Goal: Task Accomplishment & Management: Use online tool/utility

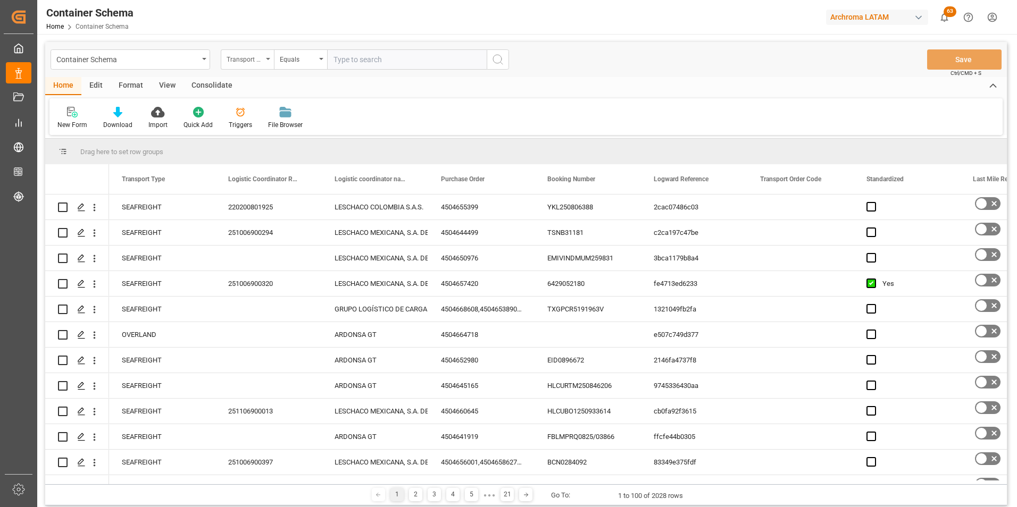
click at [266, 61] on div "Transport Type" at bounding box center [247, 59] width 53 height 20
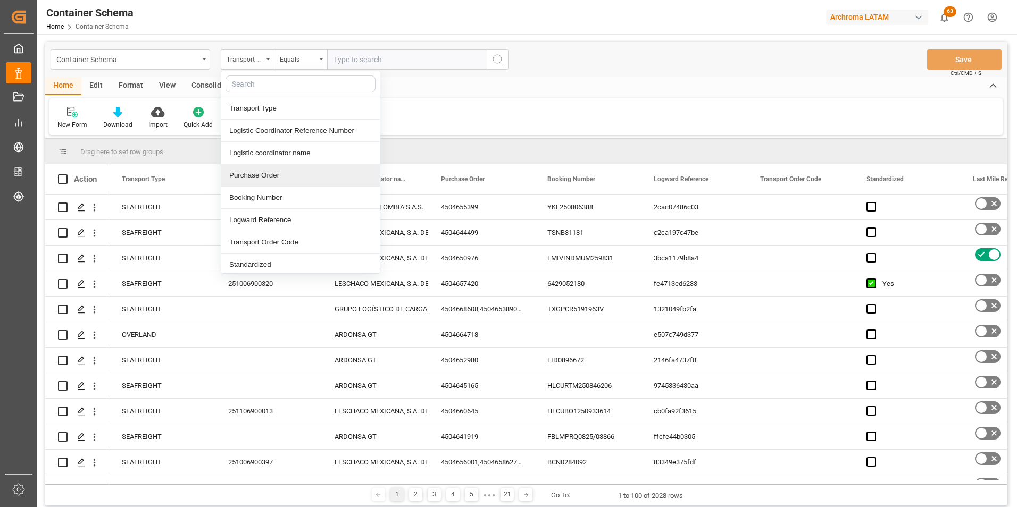
click at [270, 178] on div "Purchase Order" at bounding box center [300, 175] width 158 height 22
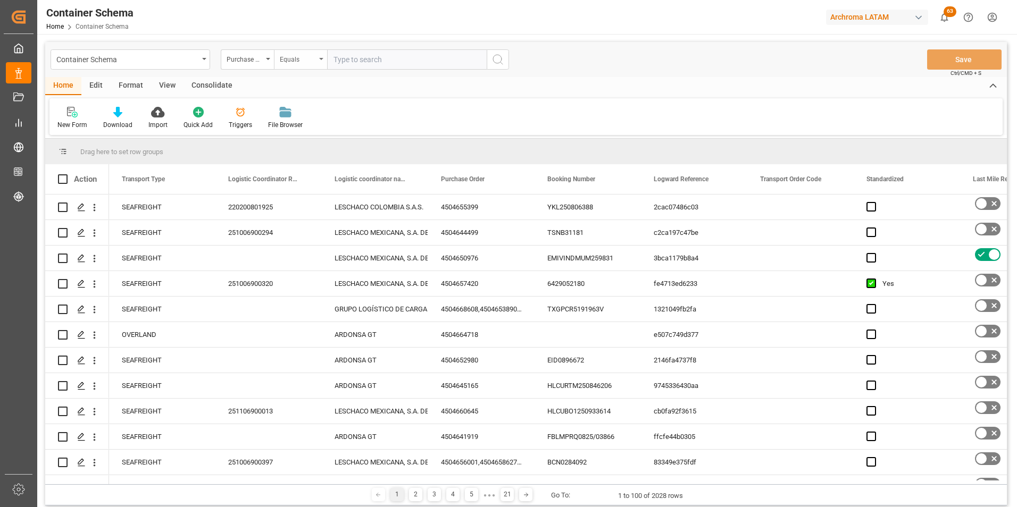
click at [291, 55] on div "Equals" at bounding box center [298, 58] width 36 height 12
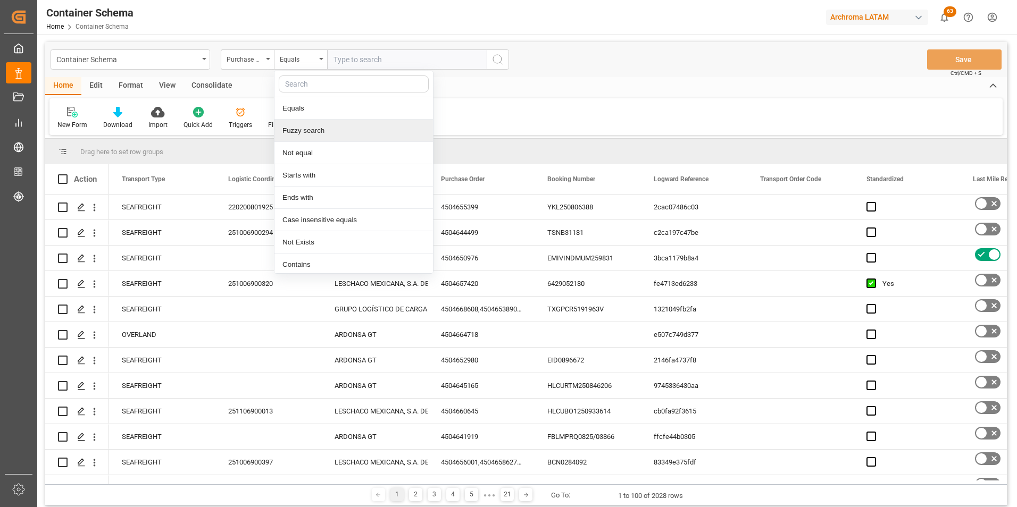
click at [309, 139] on div "Fuzzy search" at bounding box center [353, 131] width 158 height 22
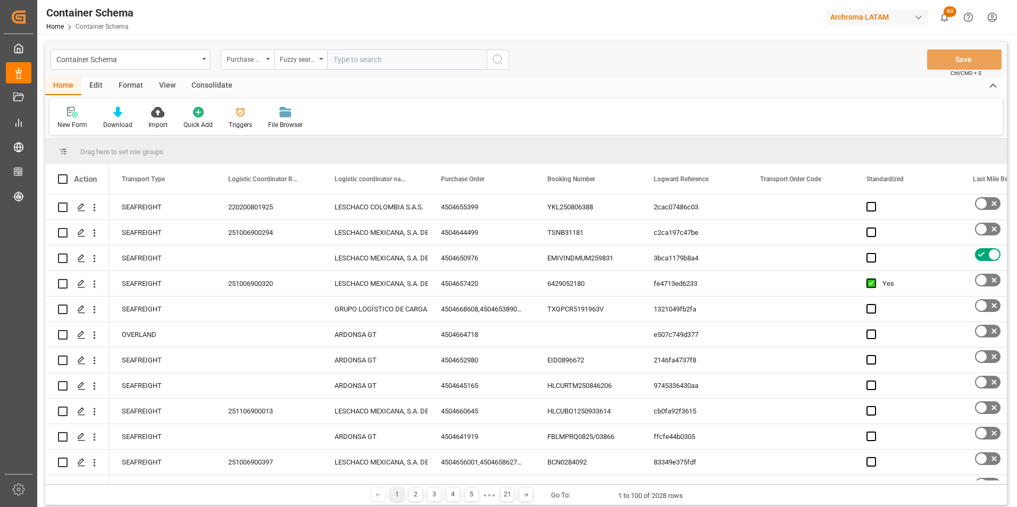
paste input "4504634071"
type input "4504634071"
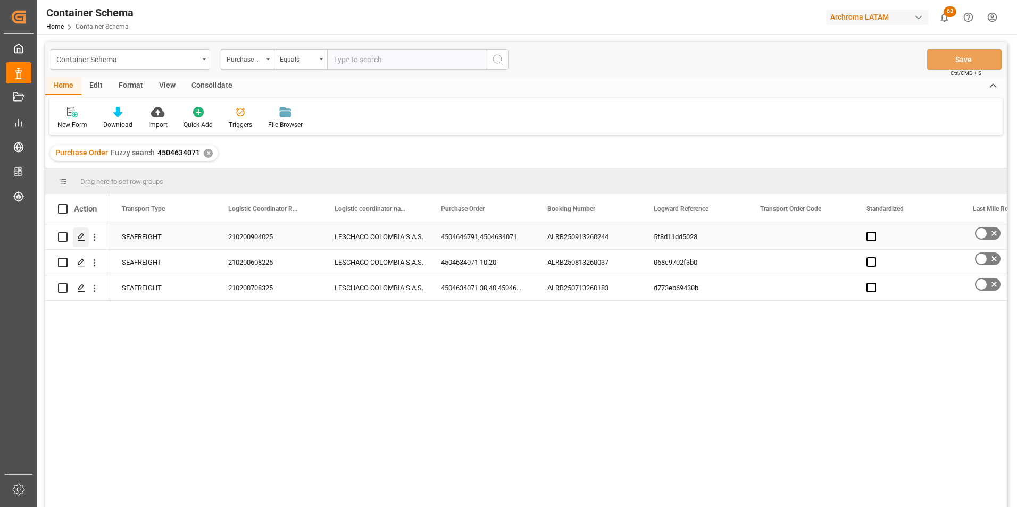
click at [78, 239] on icon "Press SPACE to select this row." at bounding box center [81, 237] width 9 height 9
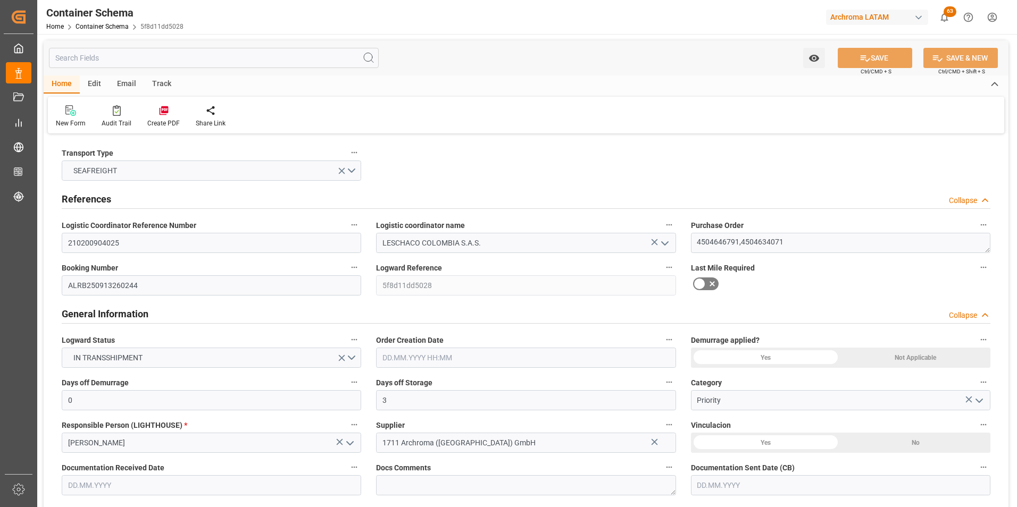
type input "0"
type input "3"
type input "2"
type input "8"
type input "990"
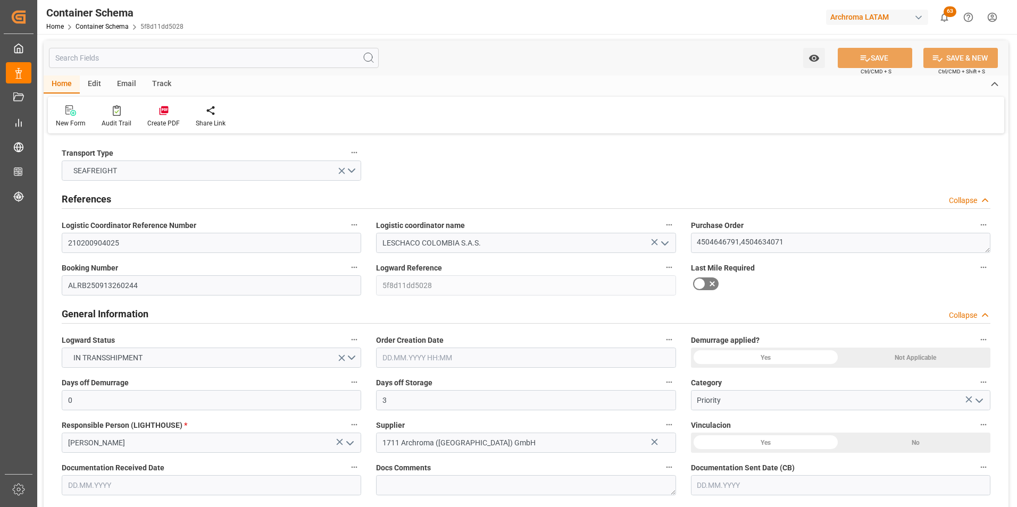
type input "1035.96"
type input "MSC"
type input "Mediterranean Shipping Company"
type input "DEBRV"
type input "COCTG"
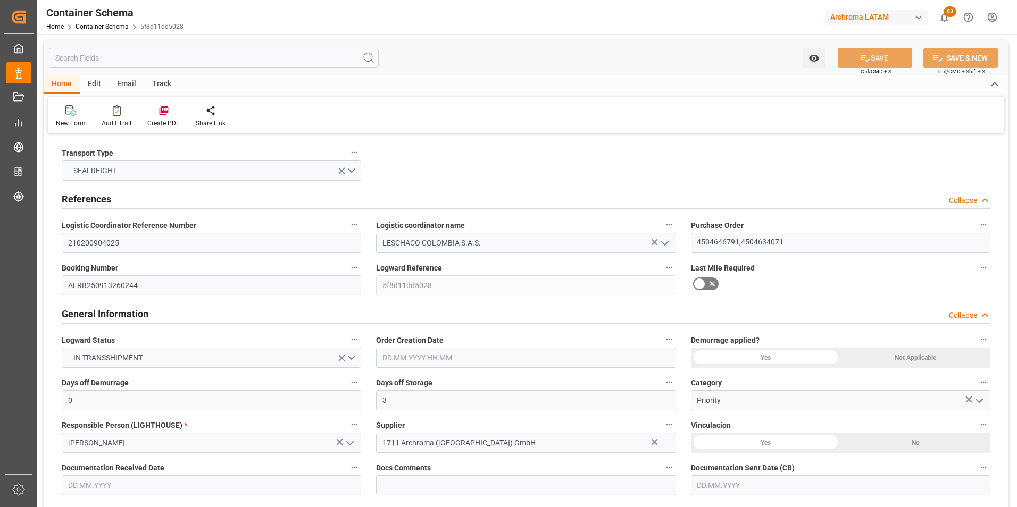
type input "9293167"
type input "18.09.2025 08:00"
type input "12.09.2025"
type input "26.10.2025"
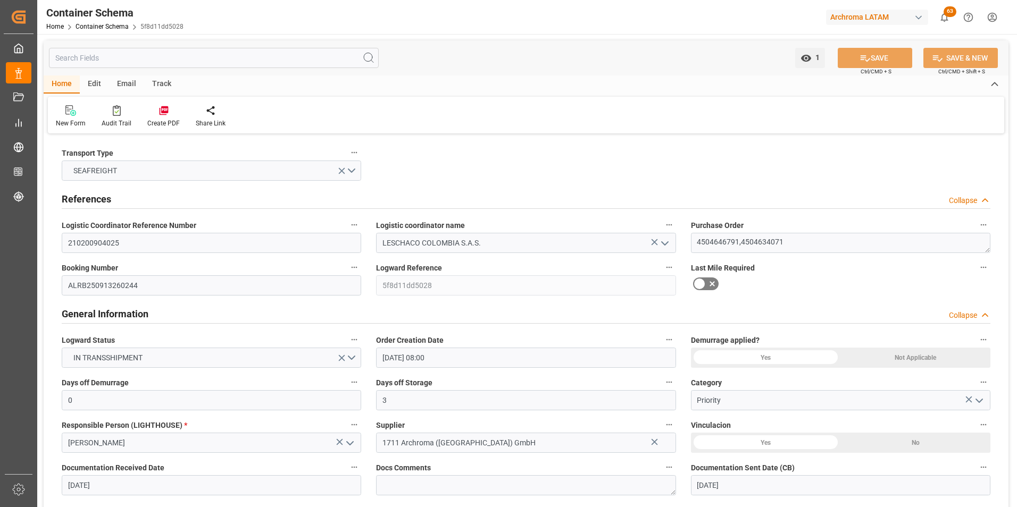
type input "25.09.2025 00:00"
type input "27.10.2025 00:00"
type input "01.11.2025 00:00"
click at [120, 83] on div "Email" at bounding box center [126, 84] width 35 height 18
click at [83, 108] on div at bounding box center [72, 110] width 32 height 11
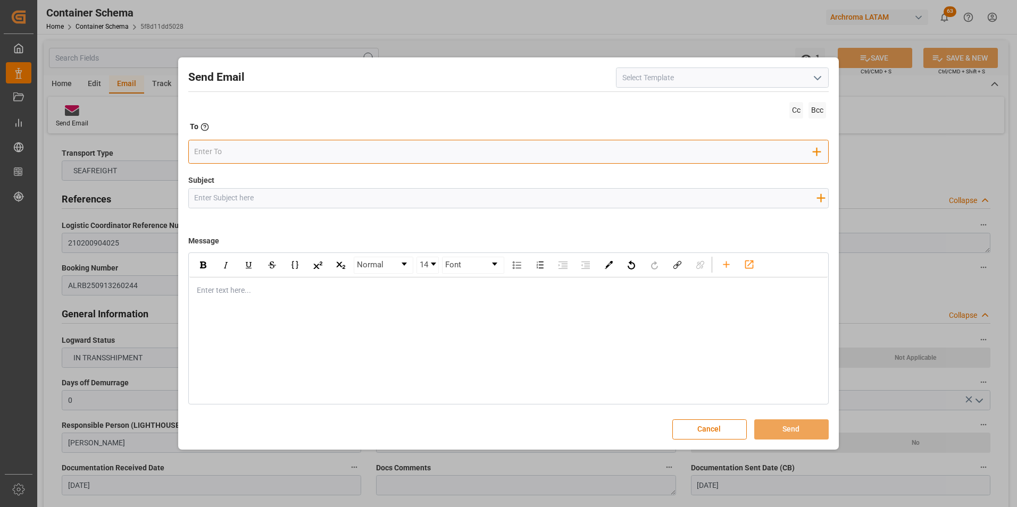
click at [292, 143] on div "Add Field to To" at bounding box center [508, 152] width 641 height 24
click at [293, 144] on div "Add Field to To" at bounding box center [508, 152] width 641 height 24
click at [288, 164] on div "Add Field to To" at bounding box center [508, 152] width 641 height 24
click at [290, 156] on input "email" at bounding box center [503, 152] width 619 height 16
type input "angiee.lamilla@archroma.com"
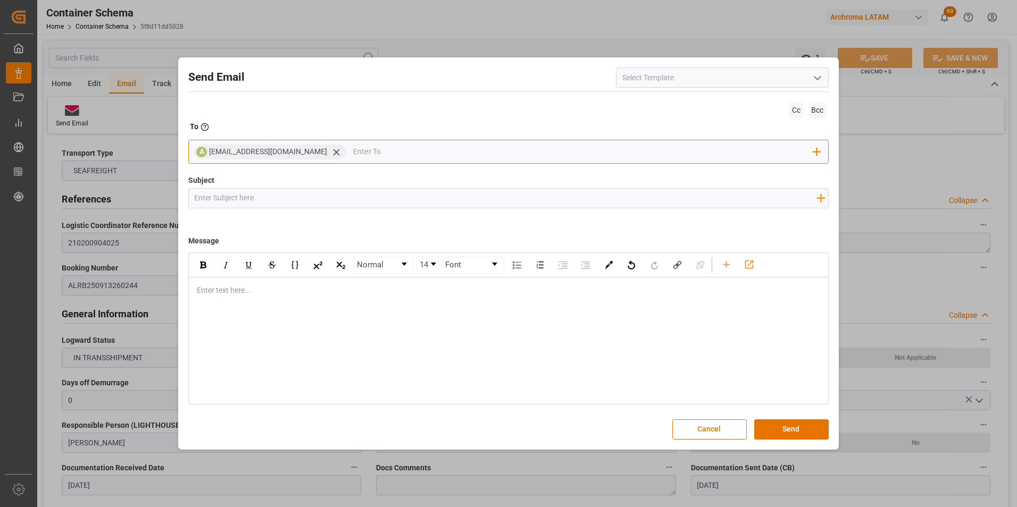
click at [429, 153] on input "email" at bounding box center [583, 152] width 460 height 16
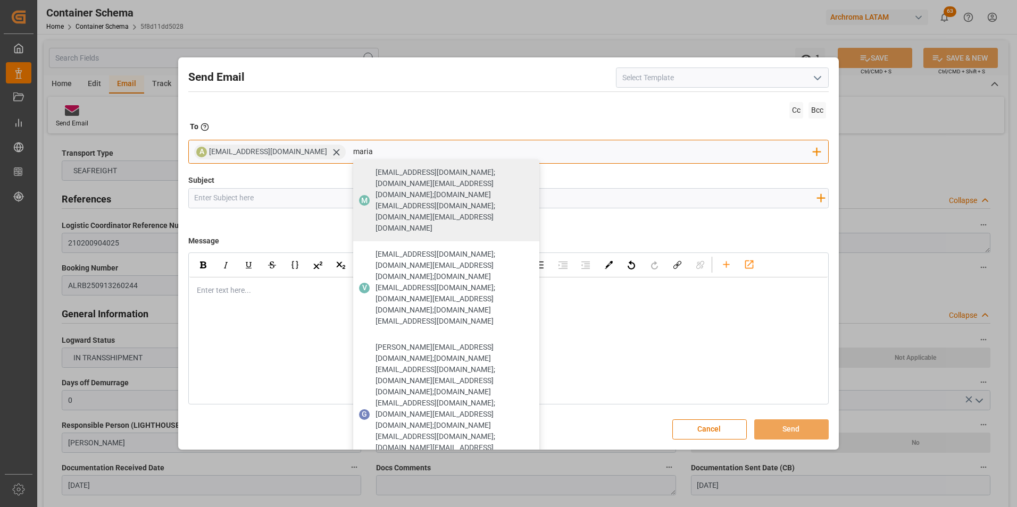
type input "maria"
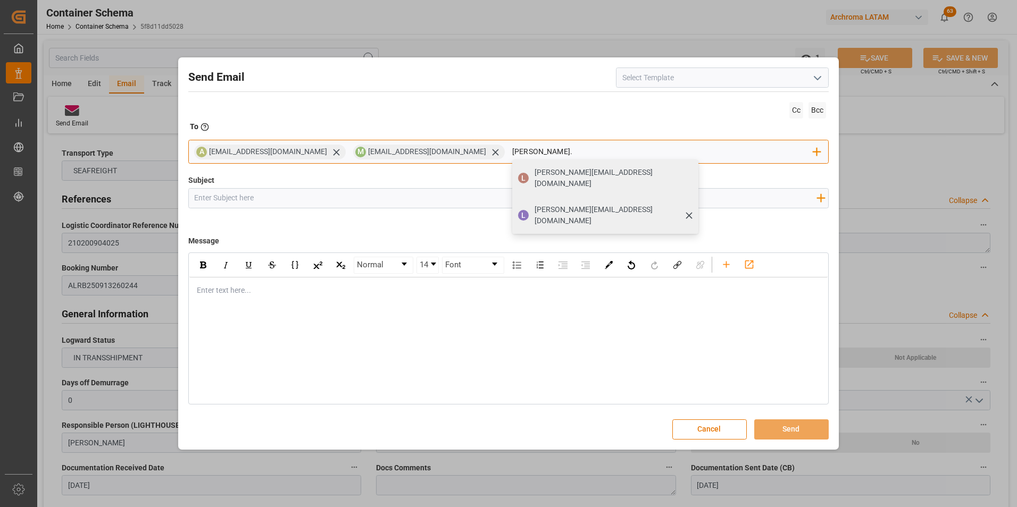
type input "luis."
click at [531, 203] on div "luis.montoya@leschaco.com" at bounding box center [613, 215] width 164 height 30
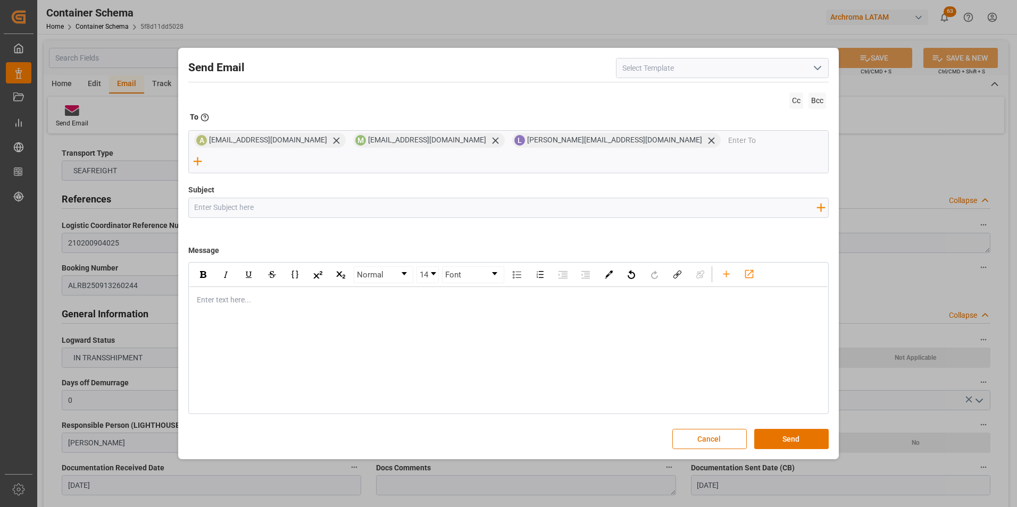
click at [289, 199] on input "Subject" at bounding box center [505, 207] width 633 height 19
paste input "PO 4504634071 50, 4504646791 20 //TE /VARIACION ETA/ARCHROMA SWIFTZERLAND//ARCH…"
drag, startPoint x: 334, startPoint y: 199, endPoint x: 390, endPoint y: 201, distance: 55.9
click at [390, 201] on input "PO 4504634071 50, 4504646791 20 //TE /VARIACION ETA/ARCHROMA SWIFTZERLAND//ARCH…" at bounding box center [505, 207] width 633 height 19
click at [387, 200] on input "PO 4504634071 50, 4504646791 20 //TE /VARIACION ETA/ARCHROMA SWIFTZERLAND//ARCH…" at bounding box center [505, 207] width 633 height 19
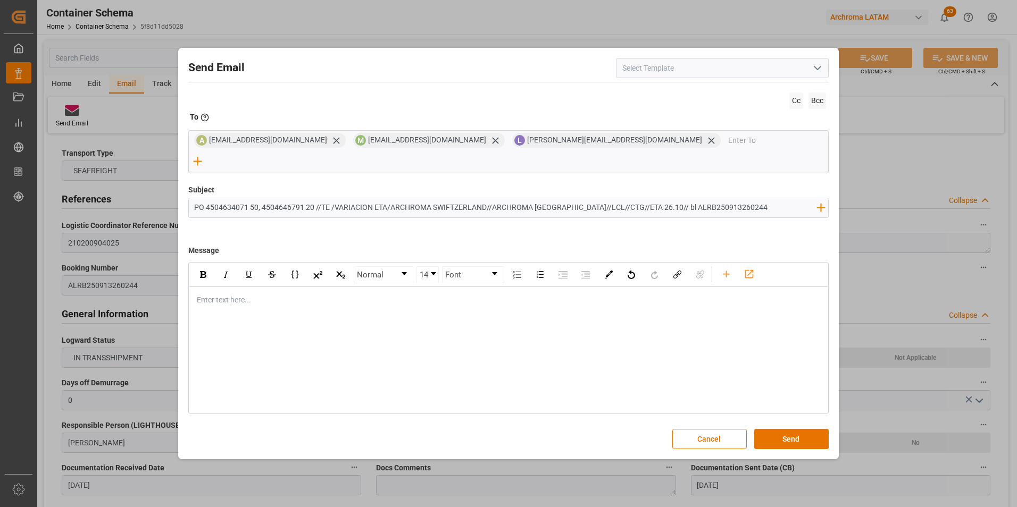
drag, startPoint x: 381, startPoint y: 199, endPoint x: 346, endPoint y: 199, distance: 35.1
click at [346, 199] on input "PO 4504634071 50, 4504646791 20 //TE /VARIACION ETA/ARCHROMA SWIFTZERLAND//ARCH…" at bounding box center [505, 207] width 633 height 19
type input "PO 4504634071 50, 4504646791 20 //TE /TRACKINGARCHROMA SWIFTZERLAND//ARCHROMA C…"
click at [420, 298] on div "Enter text here..." at bounding box center [508, 300] width 639 height 26
click at [267, 295] on div "rdw-editor" at bounding box center [508, 300] width 623 height 11
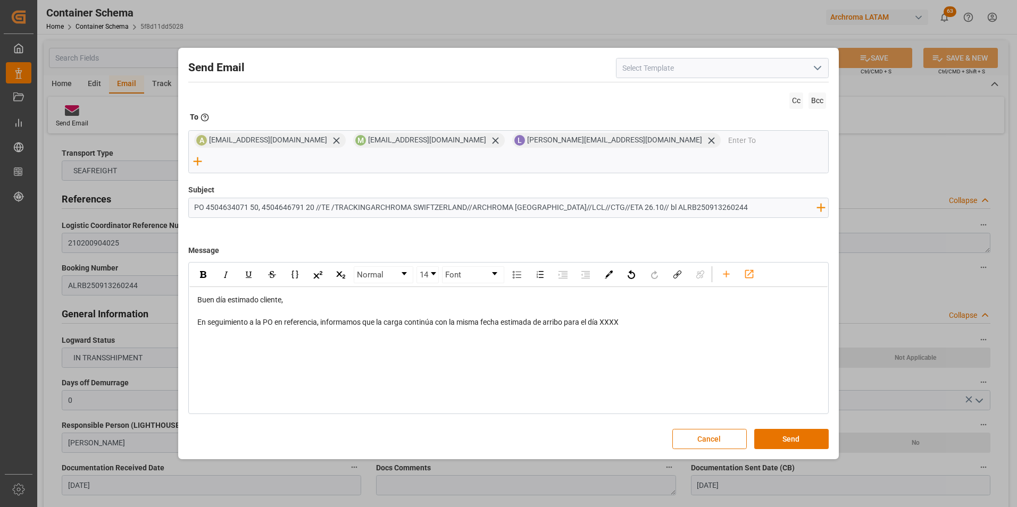
click at [612, 318] on span "En seguimiento a la PO en referencia, informamos que la carga continúa con la m…" at bounding box center [407, 322] width 421 height 9
click at [324, 357] on div "Normal 14 Font Buen día estimado cliente, En seguimiento a la PO en referencia,…" at bounding box center [508, 338] width 641 height 152
click at [279, 330] on div "Buen día estimado cliente, En seguimiento a la PO en referencia, informamos que…" at bounding box center [508, 317] width 639 height 60
click at [639, 317] on div "En seguimiento a la PO en referencia, informamos que la carga continúa con la m…" at bounding box center [508, 322] width 623 height 11
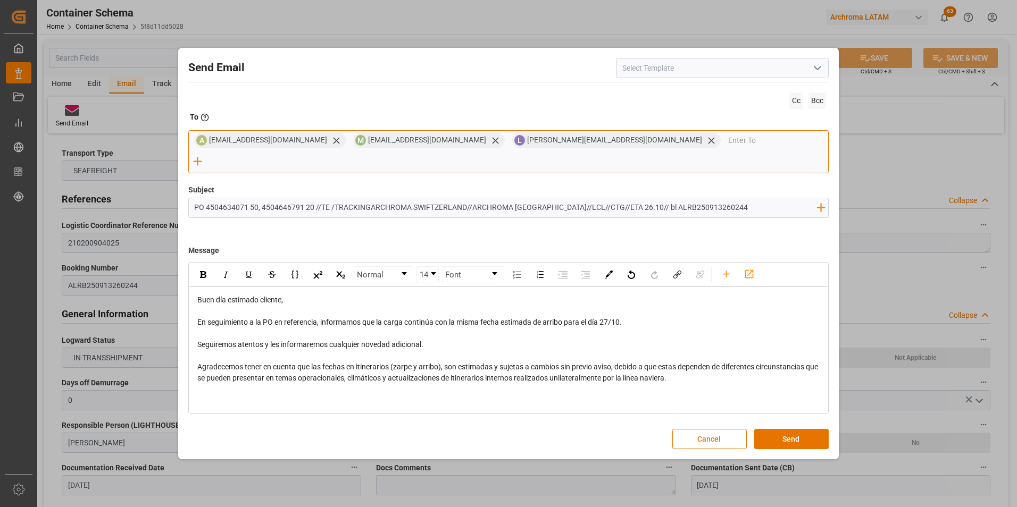
click at [728, 148] on input "email" at bounding box center [778, 140] width 100 height 16
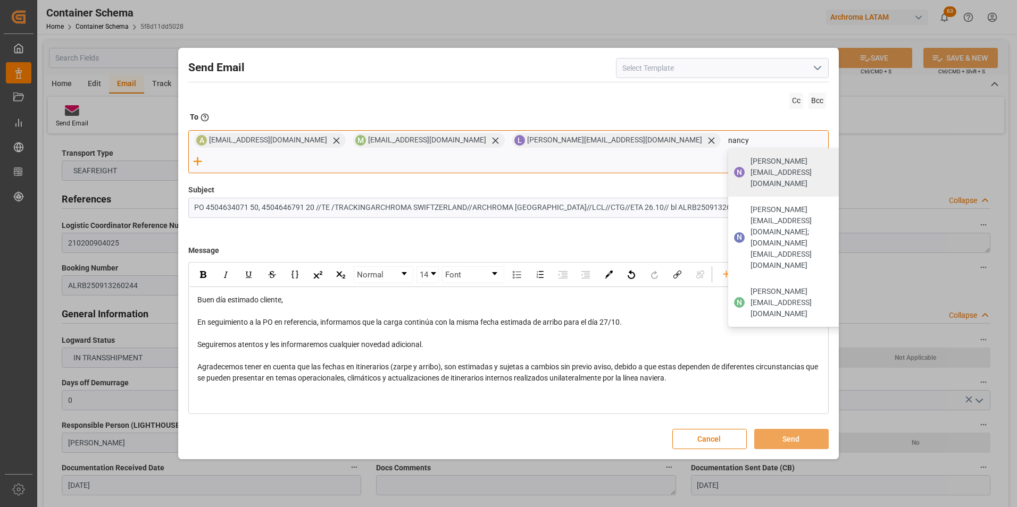
type input "nancy.castellanos@archroma.com"
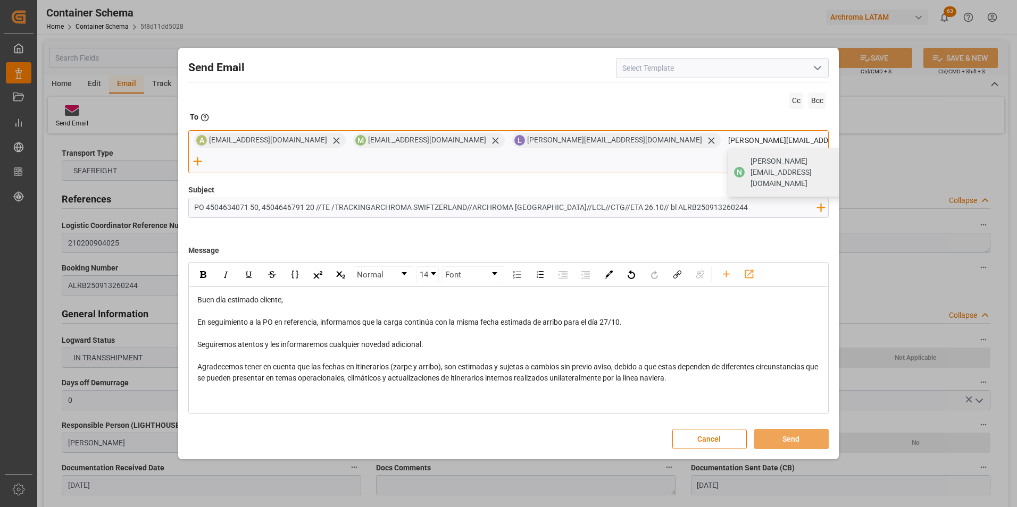
click at [750, 175] on span "nancy.castellanos@archroma.com" at bounding box center [801, 172] width 103 height 33
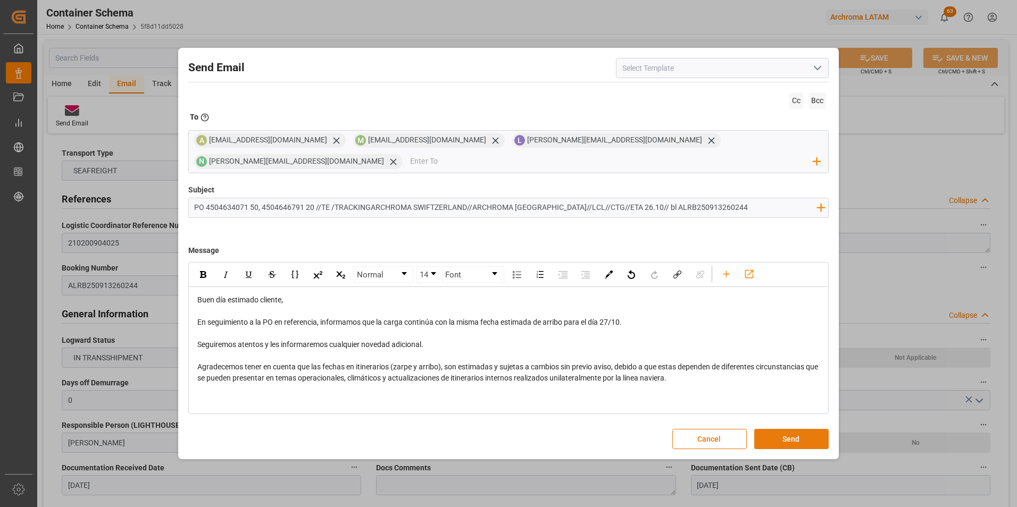
click at [791, 441] on button "Send" at bounding box center [791, 439] width 74 height 20
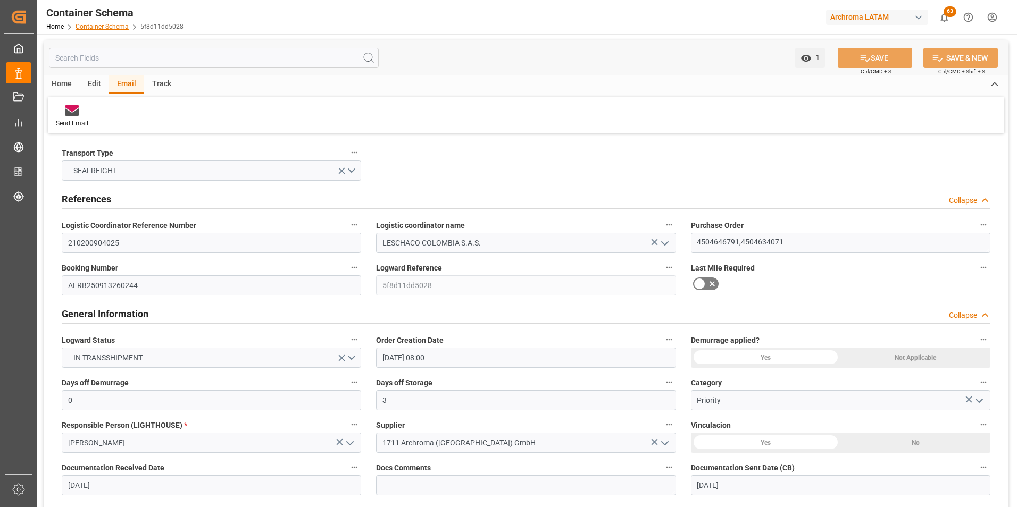
click at [115, 27] on link "Container Schema" at bounding box center [101, 26] width 53 height 7
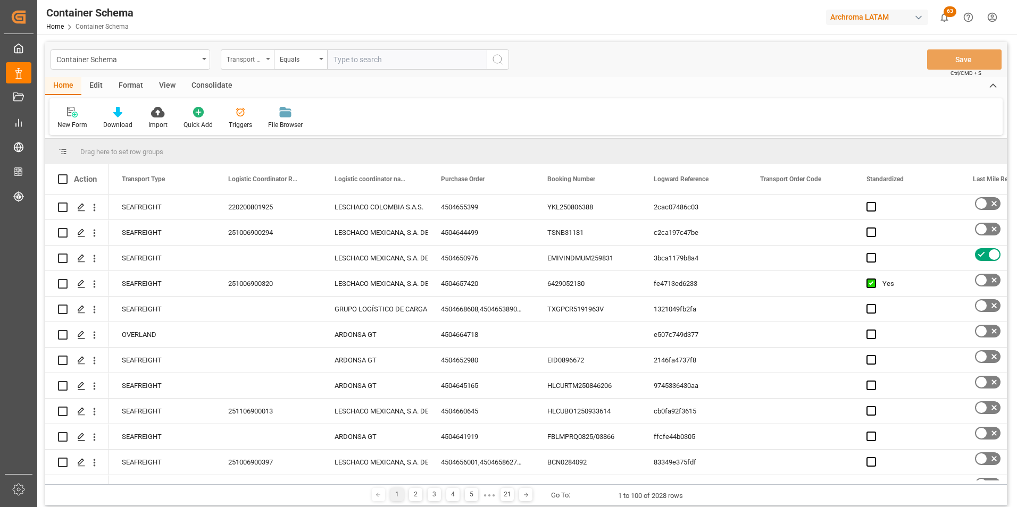
click at [264, 61] on div "Transport Type" at bounding box center [247, 59] width 53 height 20
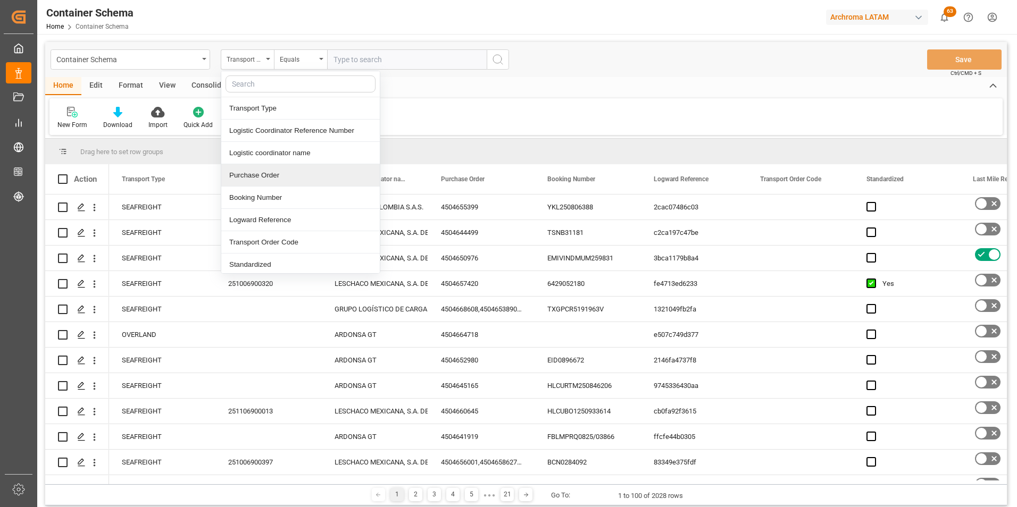
click at [259, 179] on div "Purchase Order" at bounding box center [300, 175] width 158 height 22
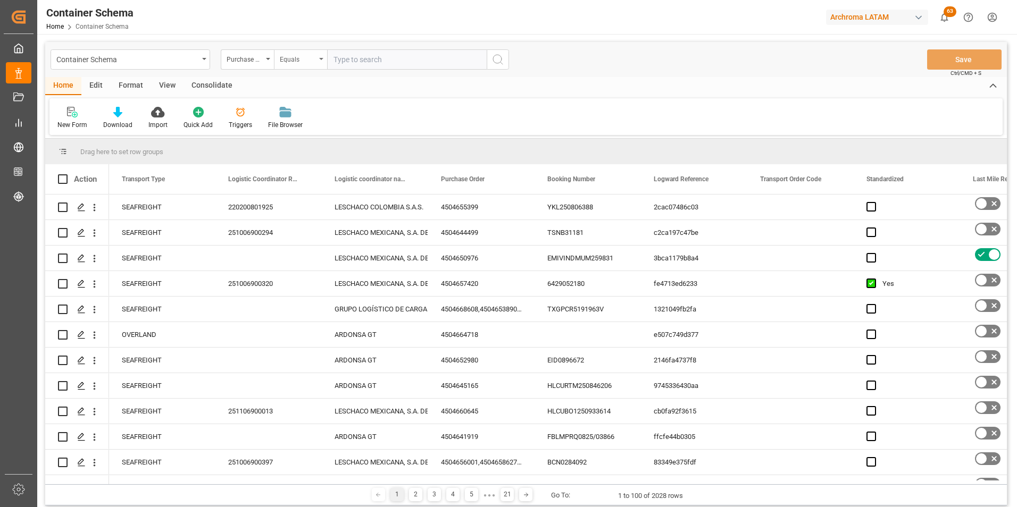
click at [294, 54] on div "Equals" at bounding box center [298, 58] width 36 height 12
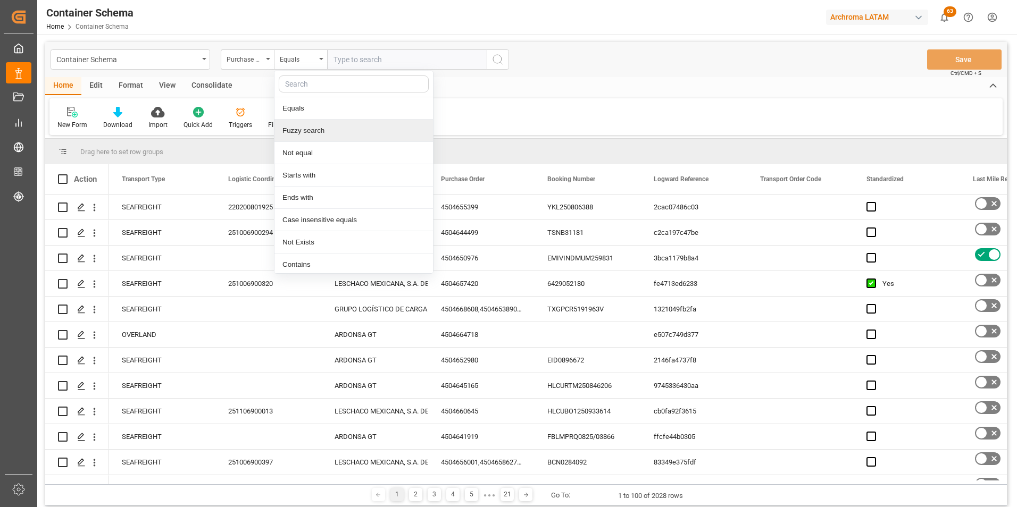
click at [309, 138] on div "Fuzzy search" at bounding box center [353, 131] width 158 height 22
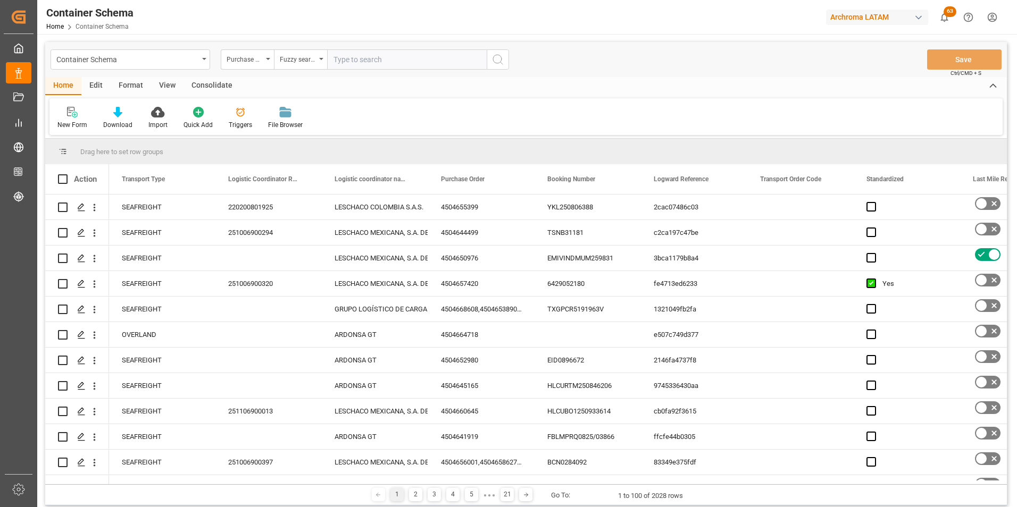
paste input "4504640206"
type input "4504640206"
click at [492, 61] on icon "search button" at bounding box center [497, 59] width 13 height 13
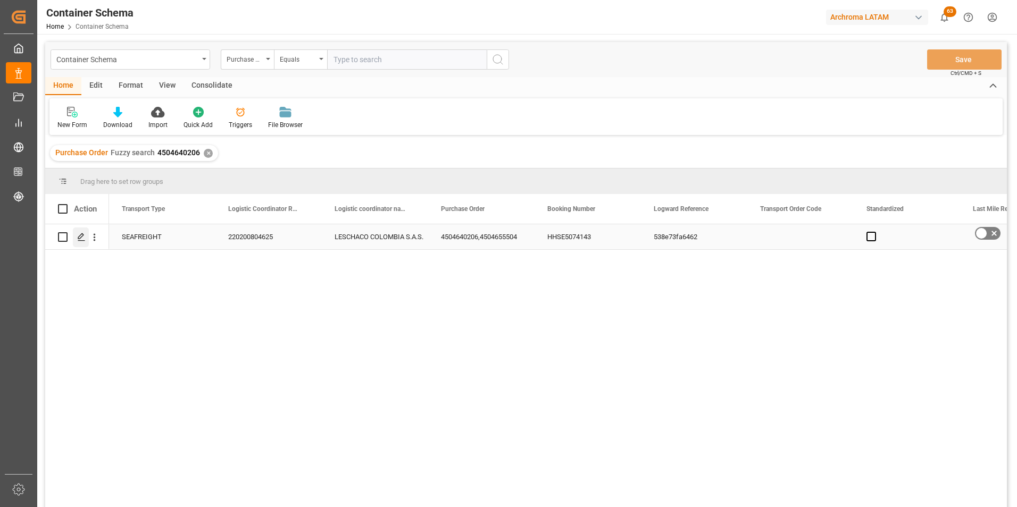
click at [79, 236] on icon "Press SPACE to select this row." at bounding box center [81, 237] width 9 height 9
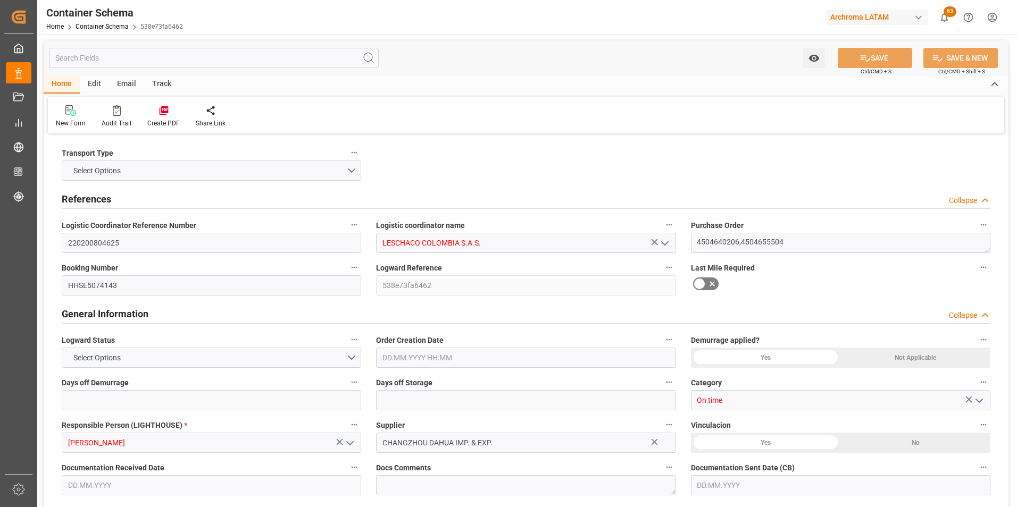
type input "0"
type input "3"
type input "2"
type input "92"
type input "2600"
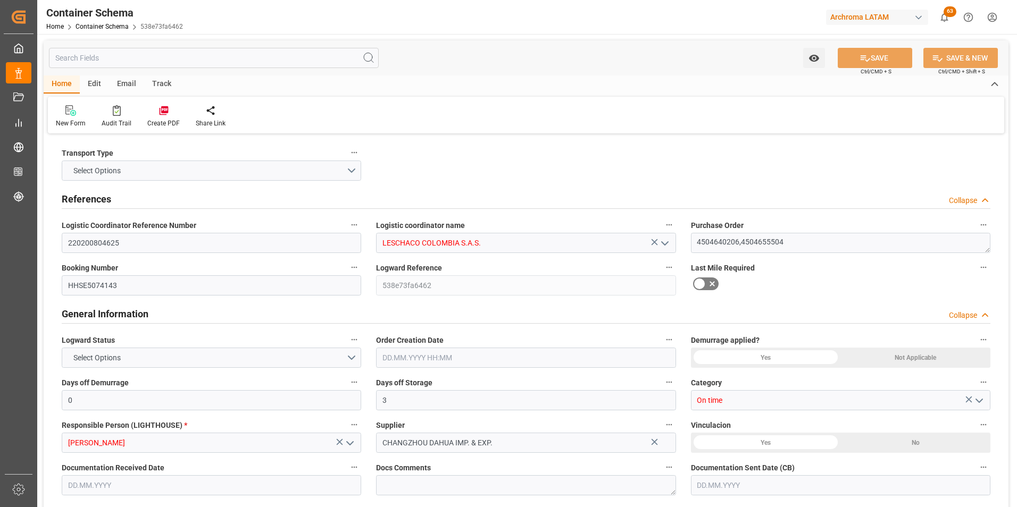
type input "2600"
type input "Maersk"
type input "Maersk Line AS"
type input "CNSGH"
type input "COBUN"
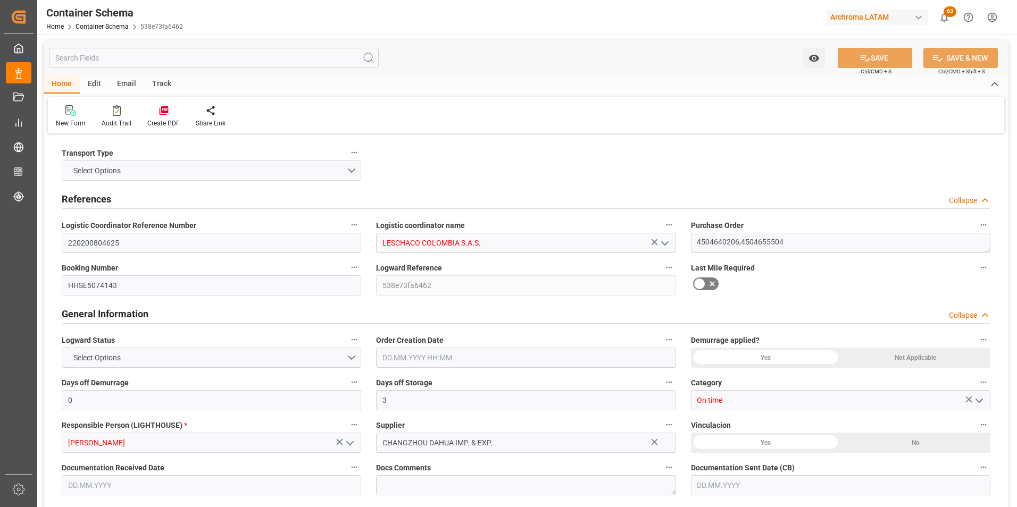
type input "9459436"
type input "01.09.2025 09:45"
type input "01.09.2025"
type input "31.10.2025"
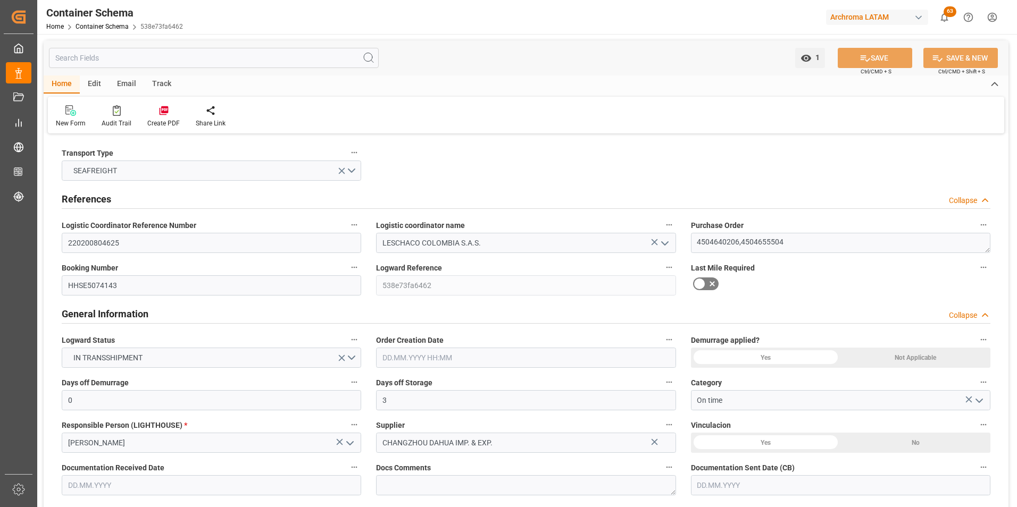
type input "04.09.2025 00:00"
type input "17.10.2025 00:00"
type input "31.10.2025 00:00"
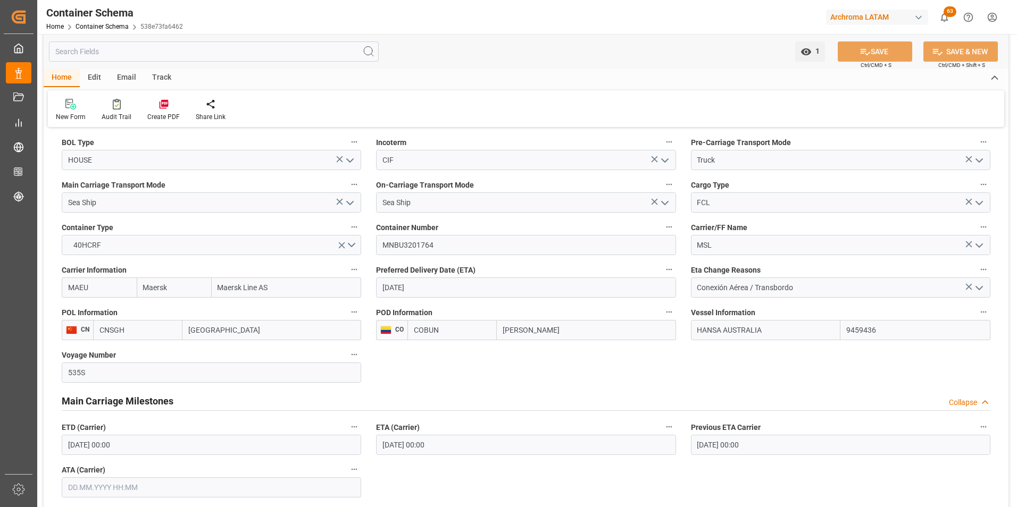
scroll to position [957, 0]
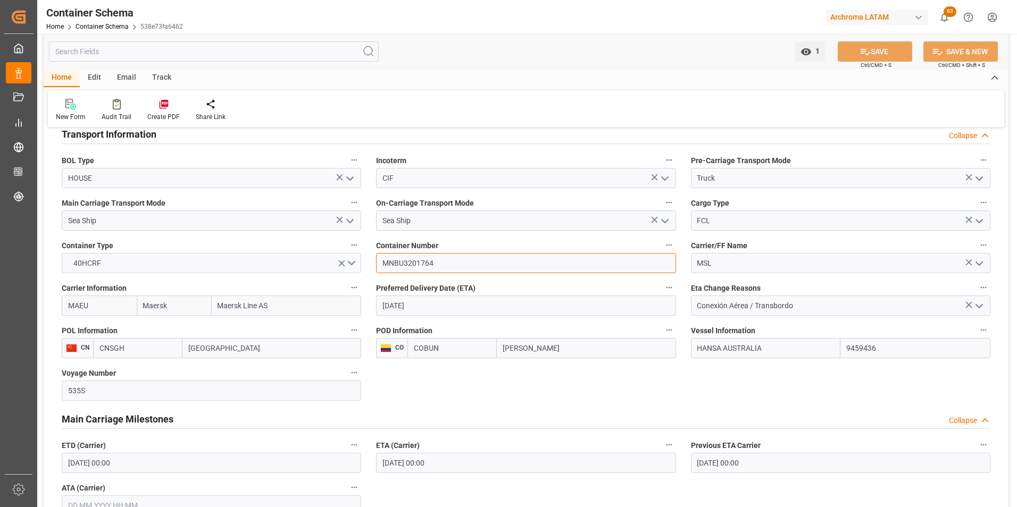
click at [405, 263] on input "MNBU3201764" at bounding box center [525, 263] width 299 height 20
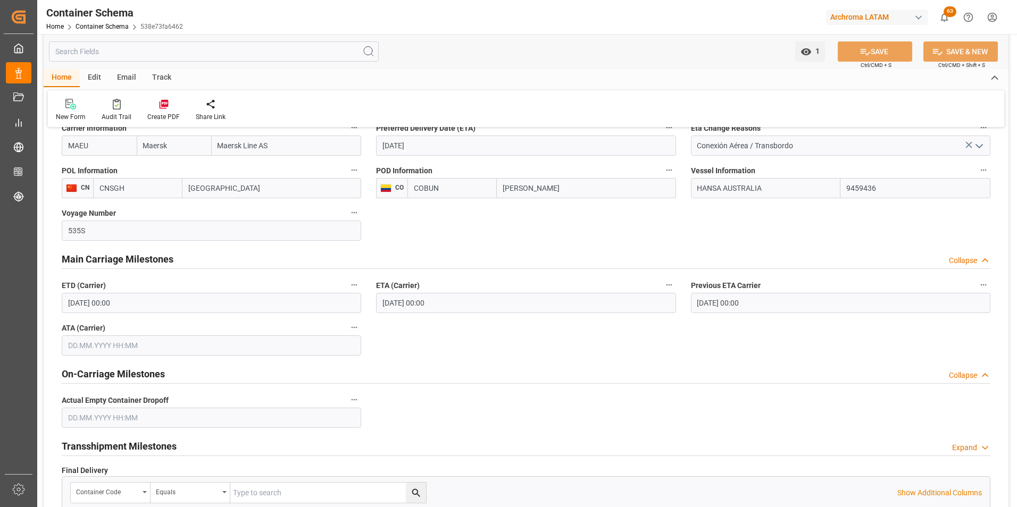
scroll to position [1116, 0]
click at [413, 301] on input "17.10.2025 00:00" at bounding box center [525, 303] width 299 height 20
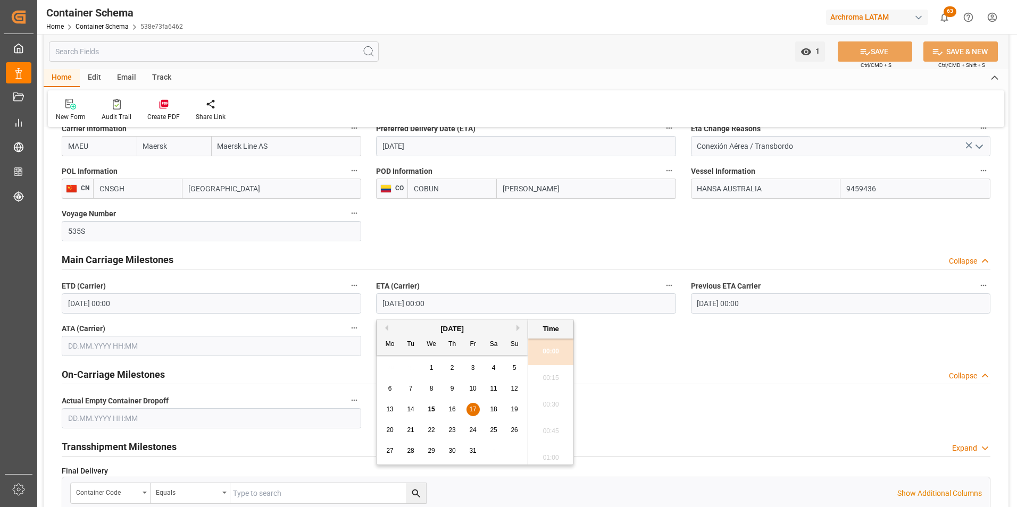
click at [494, 407] on span "18" at bounding box center [493, 409] width 7 height 7
type input "18.10.2025 00:00"
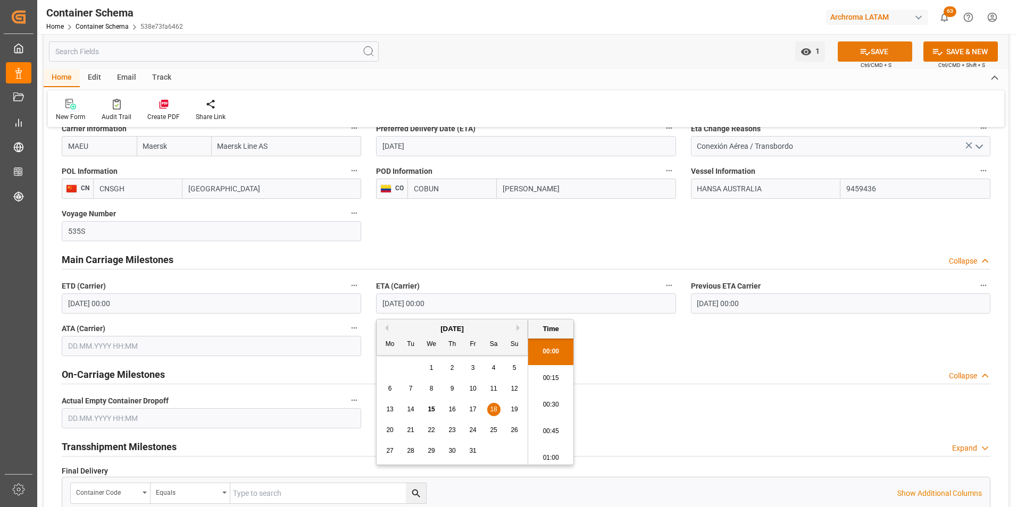
click at [884, 52] on button "SAVE" at bounding box center [874, 51] width 74 height 20
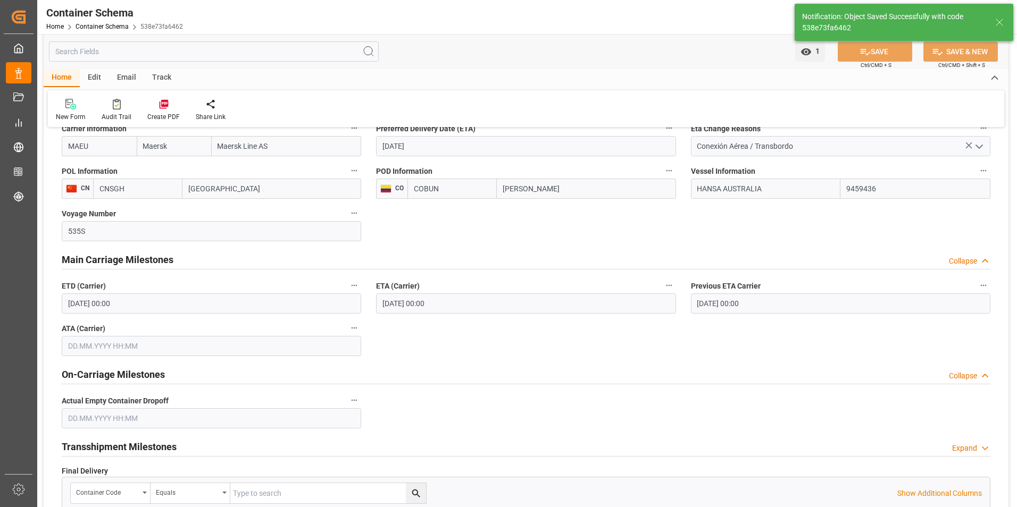
type input "17.10.2025 00:00"
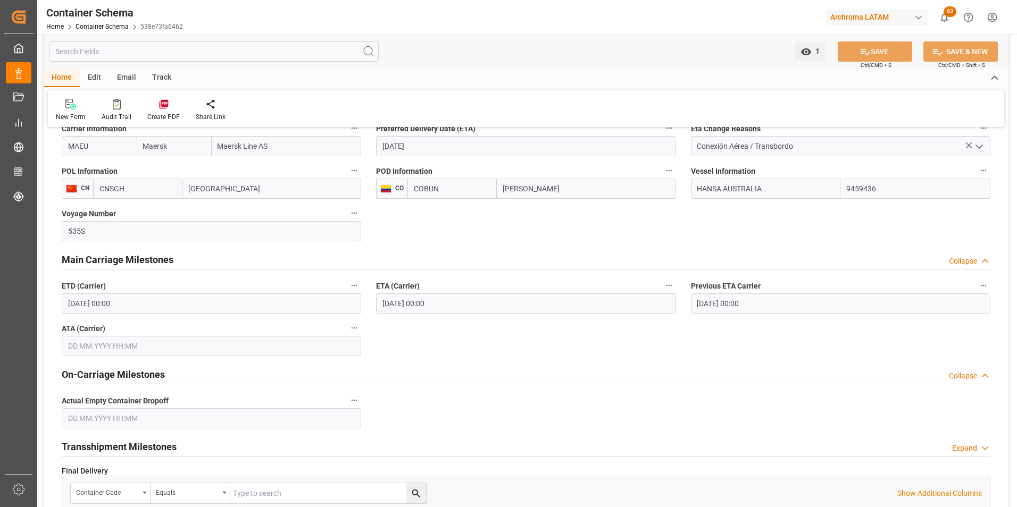
click at [121, 80] on div "Email" at bounding box center [126, 78] width 35 height 18
click at [68, 108] on icon at bounding box center [72, 105] width 14 height 7
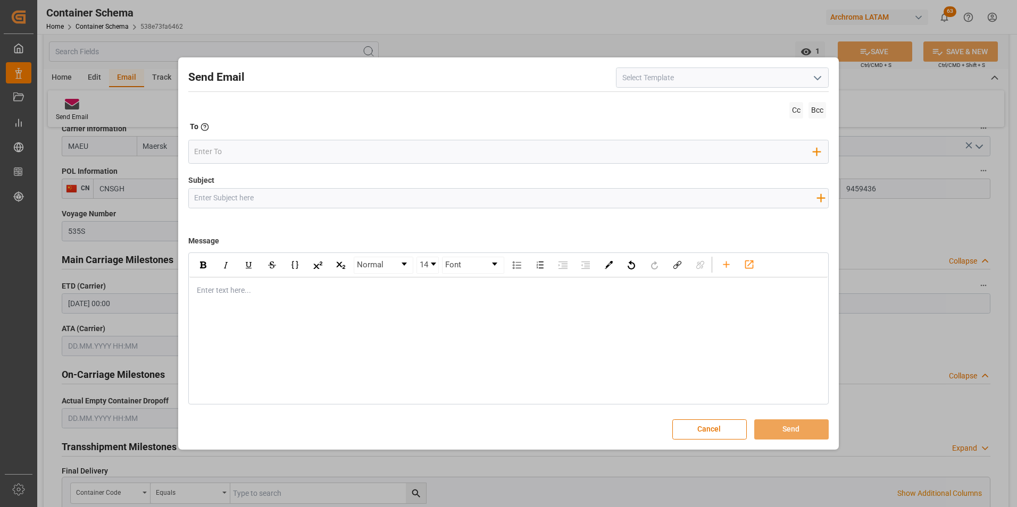
click at [816, 82] on icon "open menu" at bounding box center [817, 78] width 13 height 13
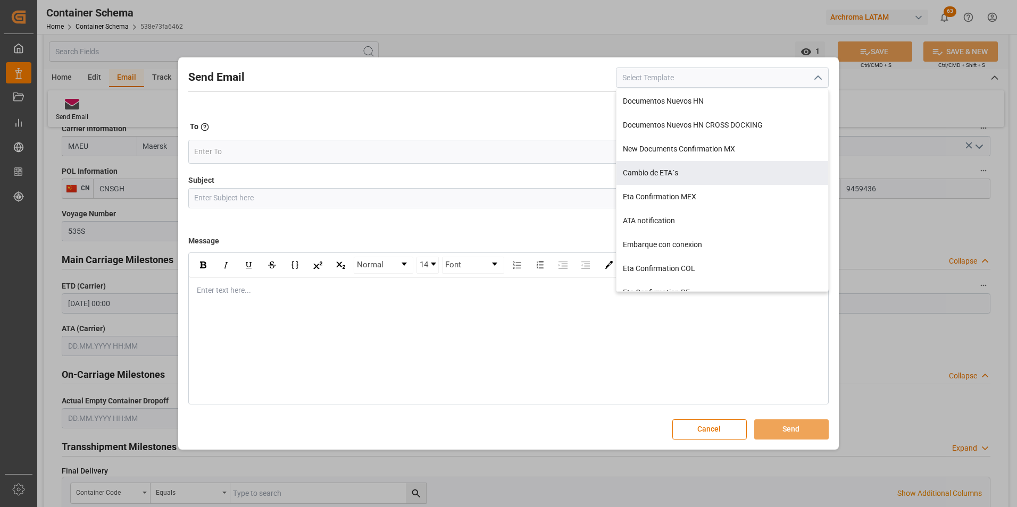
click at [696, 167] on div "Cambio de ETA´s" at bounding box center [722, 173] width 212 height 24
type input "Cambio de ETA´s"
type input "{{customsEntry}}|| Cambio de ETA {{estimatedArrivalPod}} || Reason Delay {{etaC…"
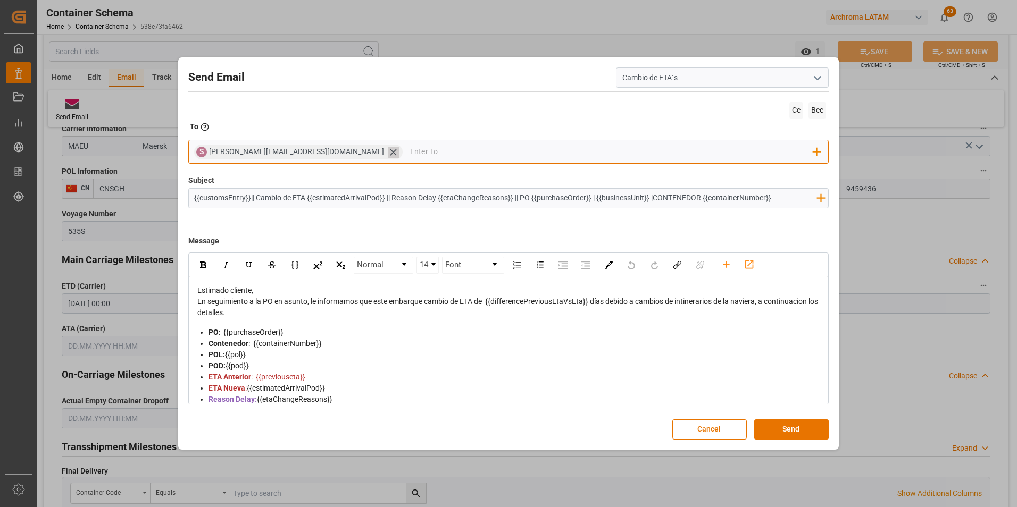
click at [390, 154] on icon at bounding box center [393, 152] width 6 height 6
click at [308, 154] on input "email" at bounding box center [503, 152] width 619 height 16
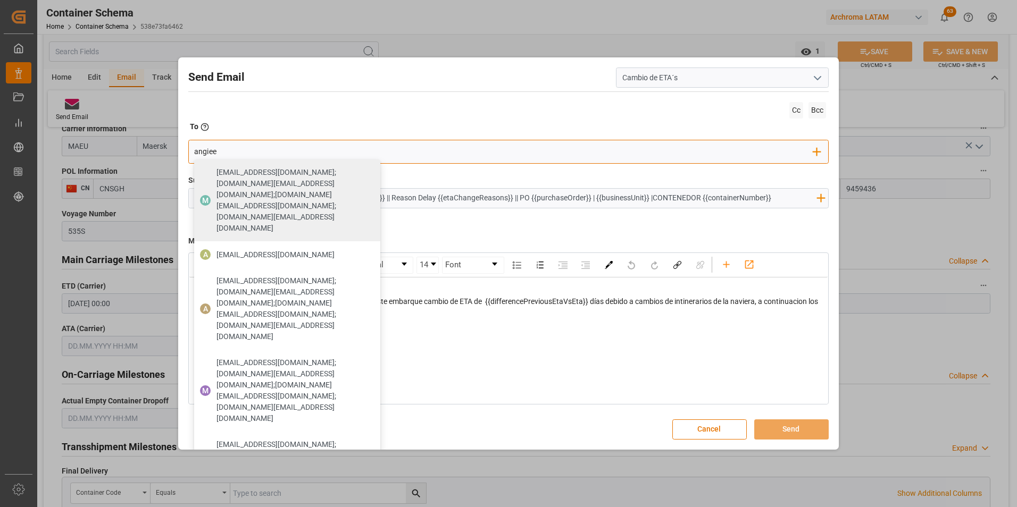
type input "angiee.lamilla@archroma.com"
click at [276, 246] on div "angiee.lamilla@archroma.com" at bounding box center [275, 255] width 125 height 19
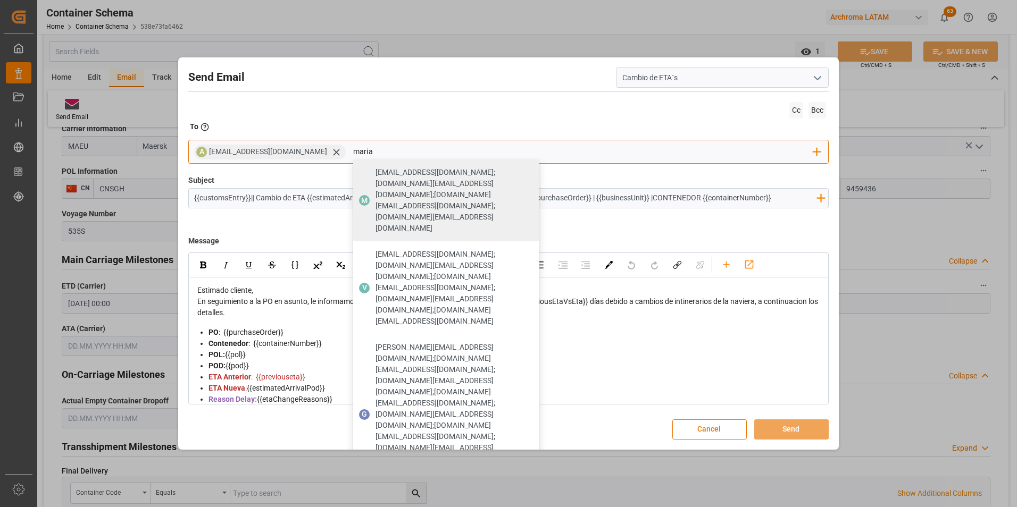
type input "maria"
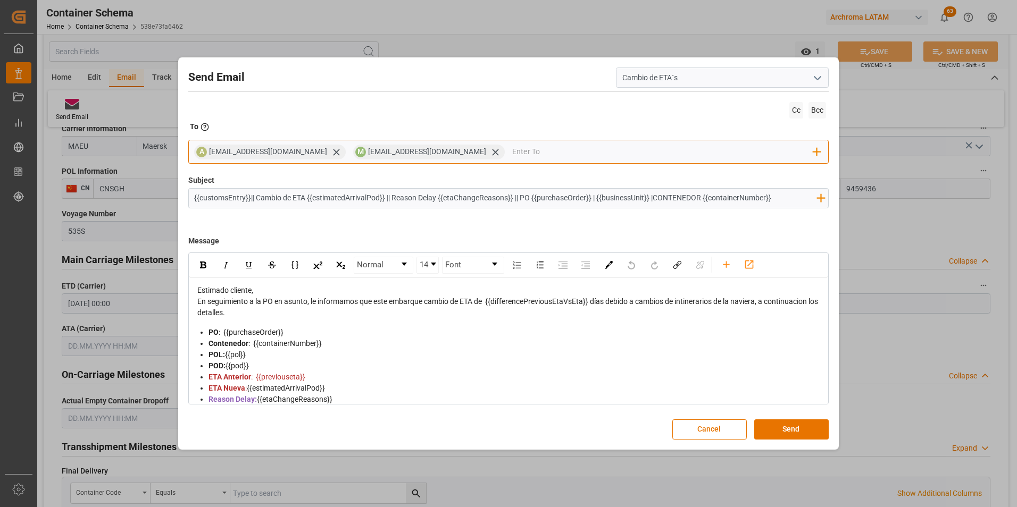
type input "v"
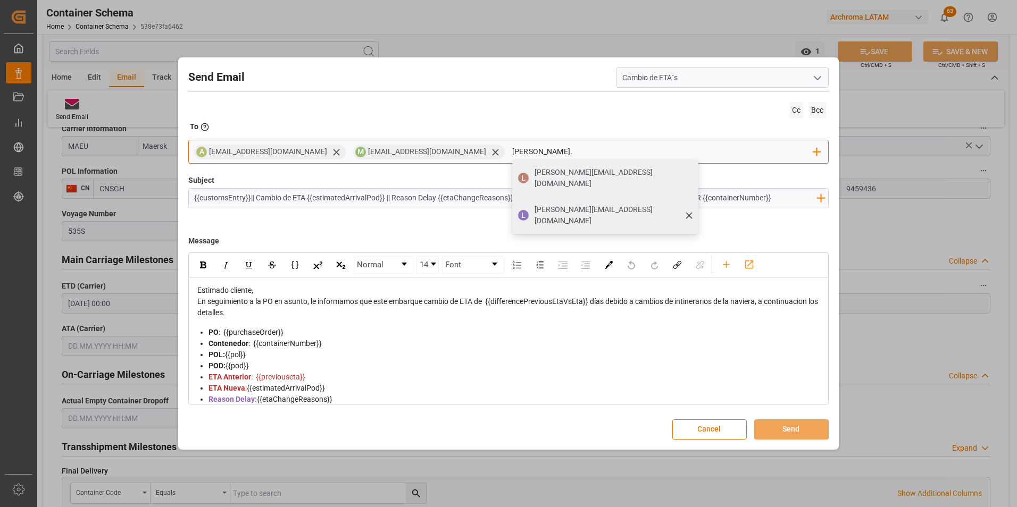
type input "luis."
click at [534, 200] on div "luis.montoya@leschaco.com" at bounding box center [613, 215] width 164 height 30
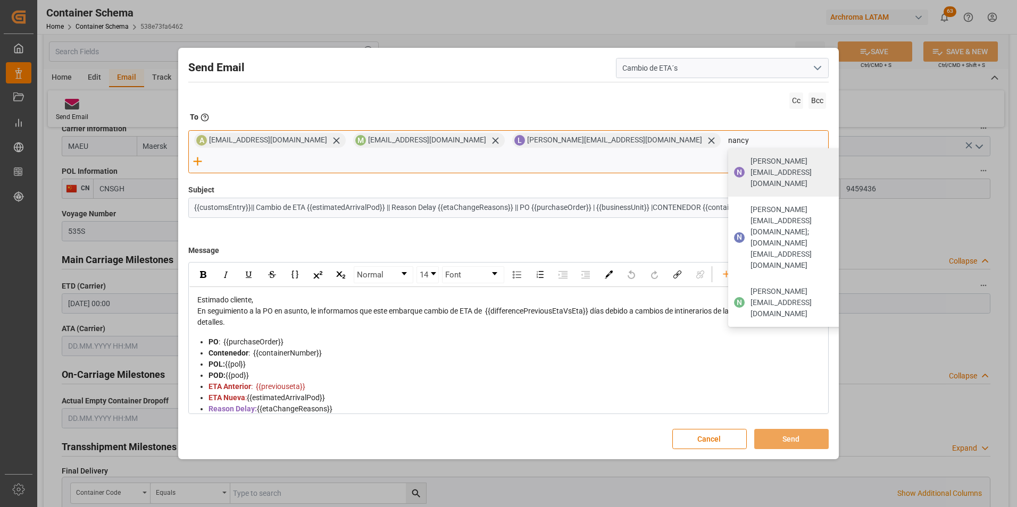
type input "nancy.castellanos@archroma.com"
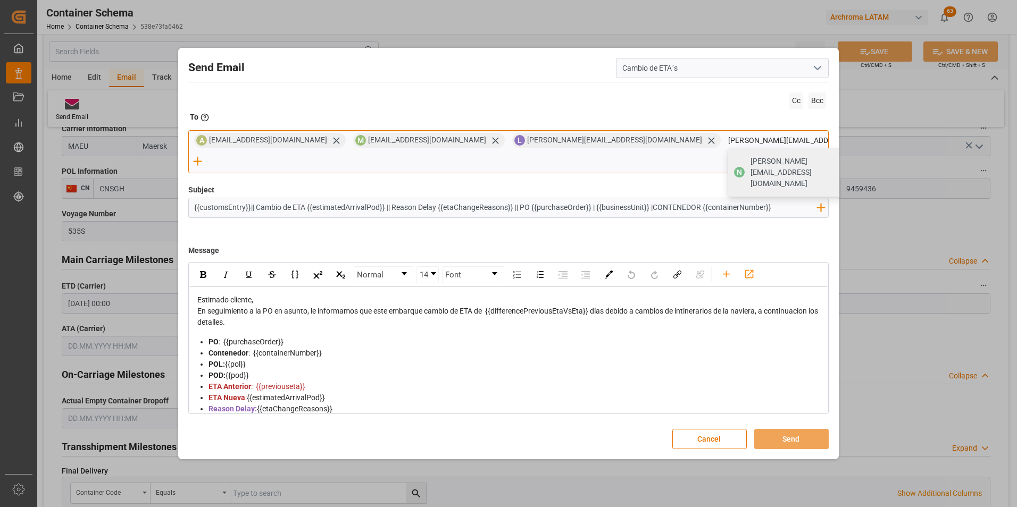
click at [750, 174] on span "nancy.castellanos@archroma.com" at bounding box center [801, 172] width 103 height 33
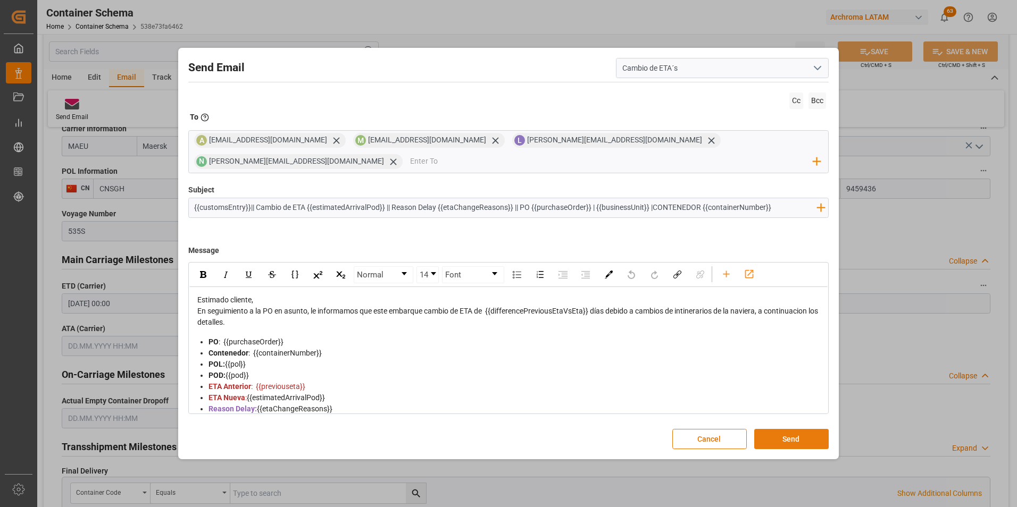
click at [793, 436] on button "Send" at bounding box center [791, 439] width 74 height 20
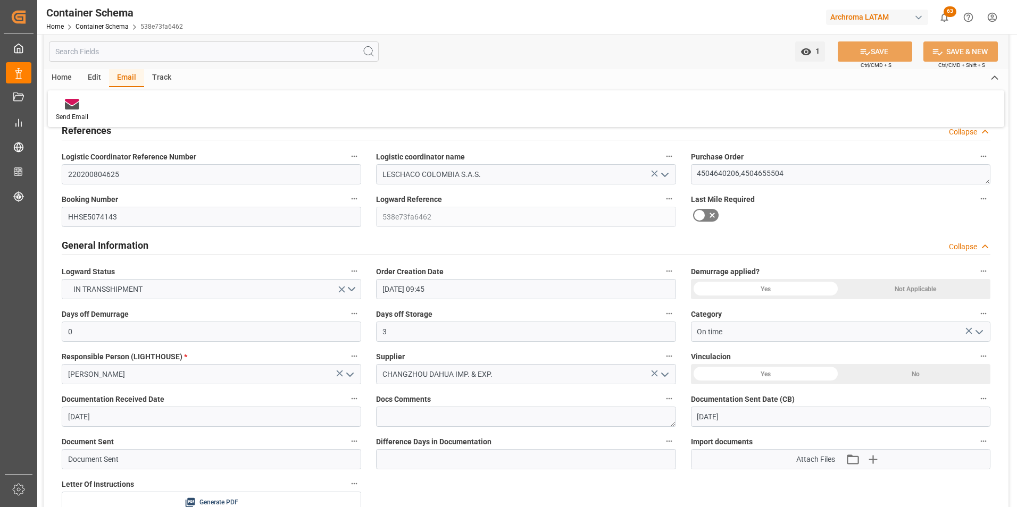
scroll to position [0, 0]
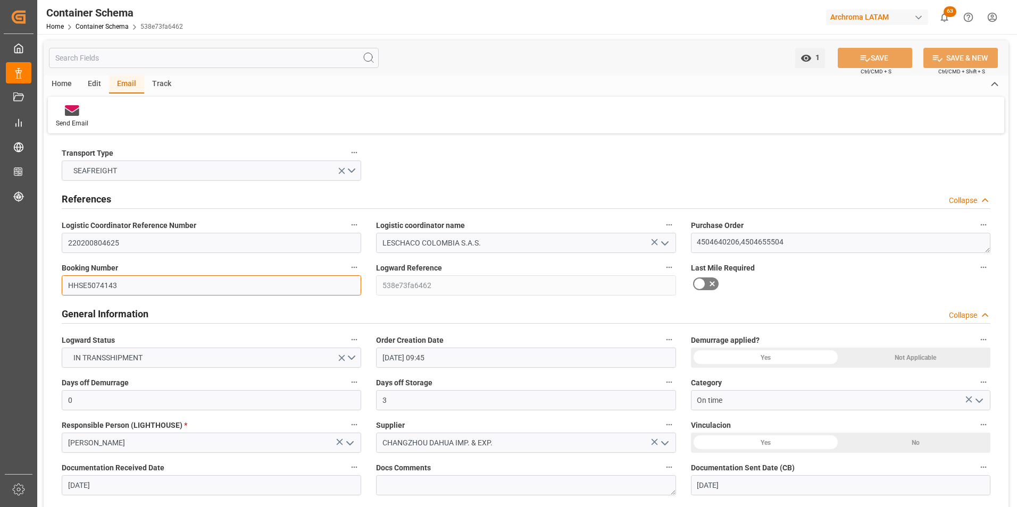
click at [100, 279] on input "HHSE5074143" at bounding box center [211, 285] width 299 height 20
click at [114, 24] on link "Container Schema" at bounding box center [101, 26] width 53 height 7
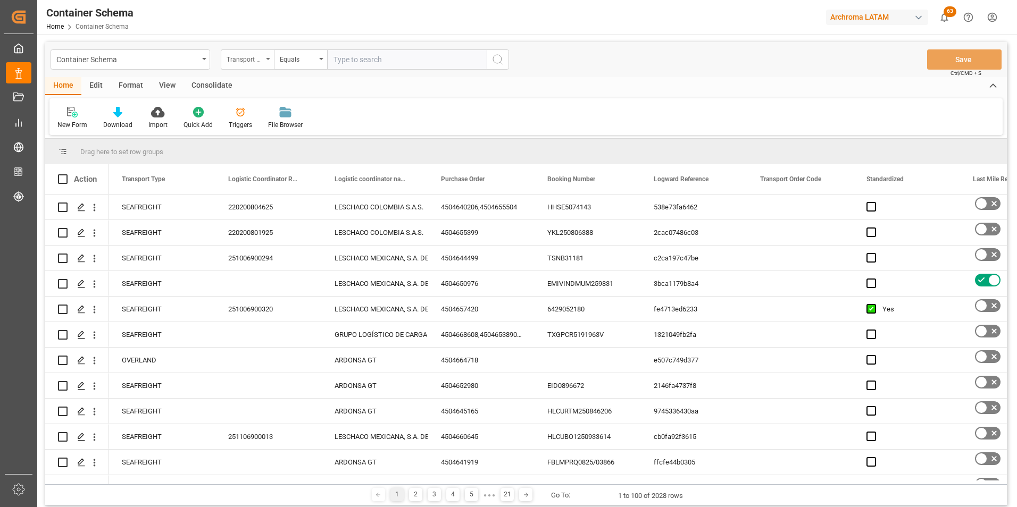
click at [253, 55] on div "Transport Type" at bounding box center [244, 58] width 36 height 12
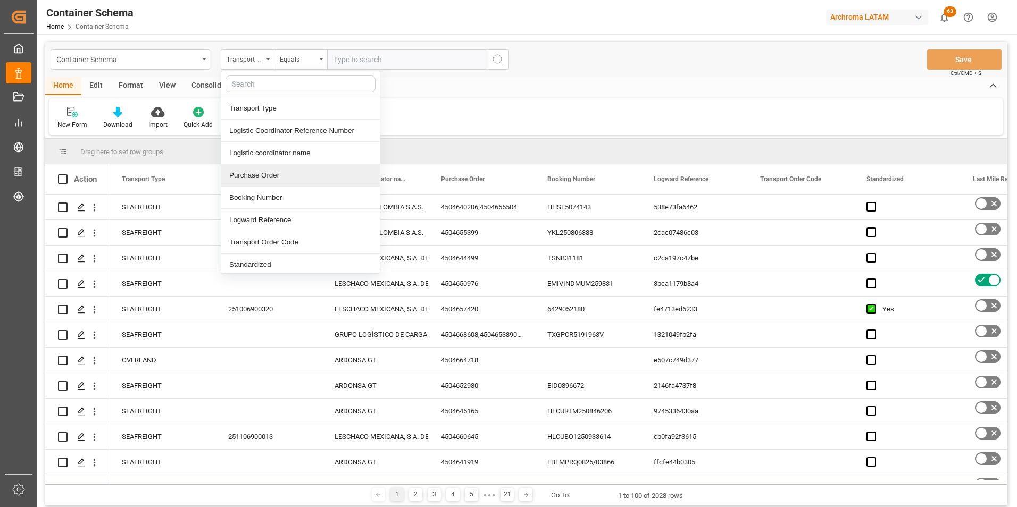
click at [282, 170] on div "Purchase Order" at bounding box center [300, 175] width 158 height 22
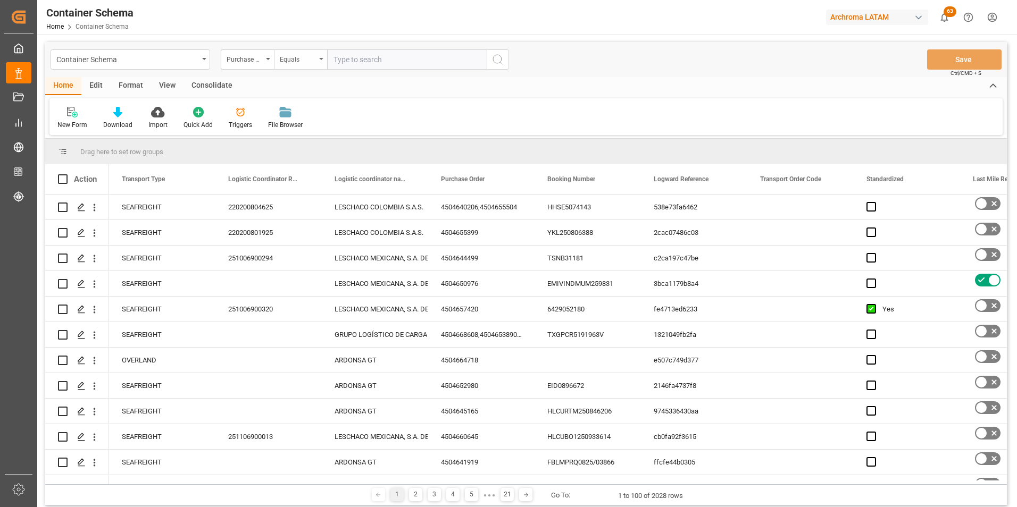
click at [304, 63] on div "Equals" at bounding box center [298, 58] width 36 height 12
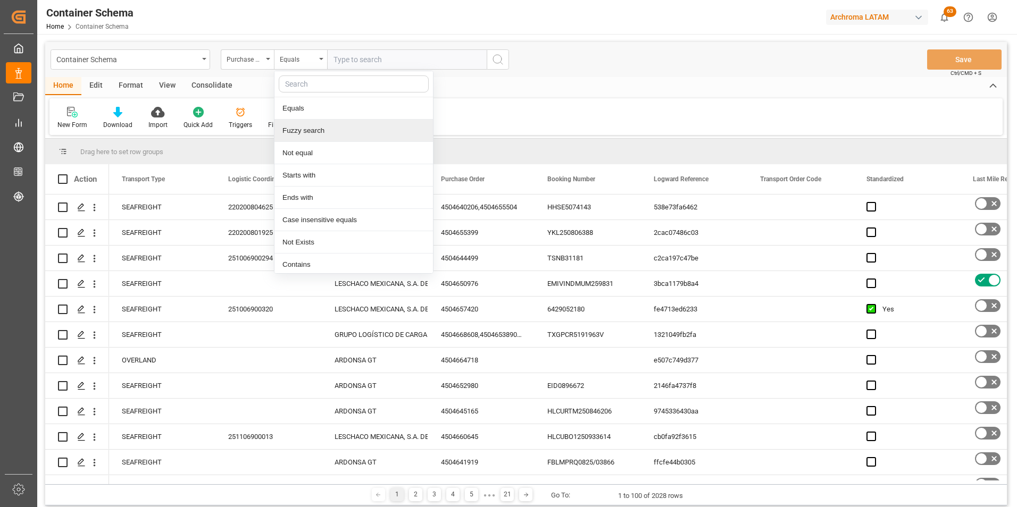
click at [325, 128] on div "Fuzzy search" at bounding box center [353, 131] width 158 height 22
paste input "4504651293"
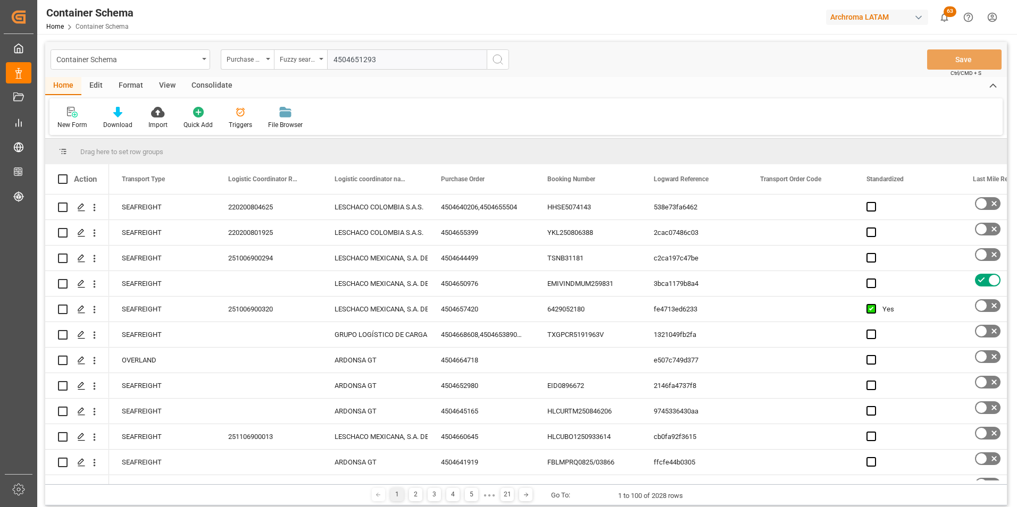
type input "4504651293"
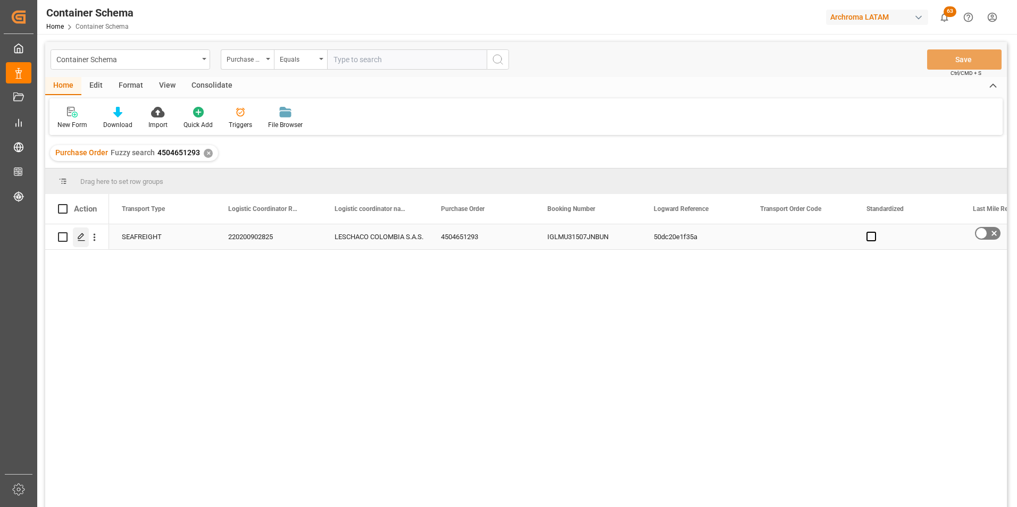
click at [75, 241] on div "Press SPACE to select this row." at bounding box center [81, 238] width 16 height 20
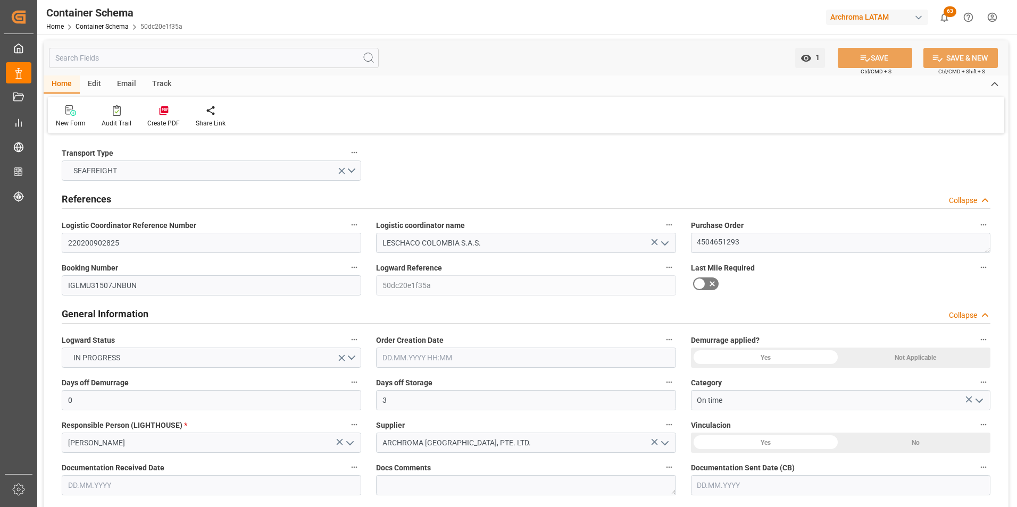
type input "0"
type input "3"
type input "1"
type input "2"
type input "2000"
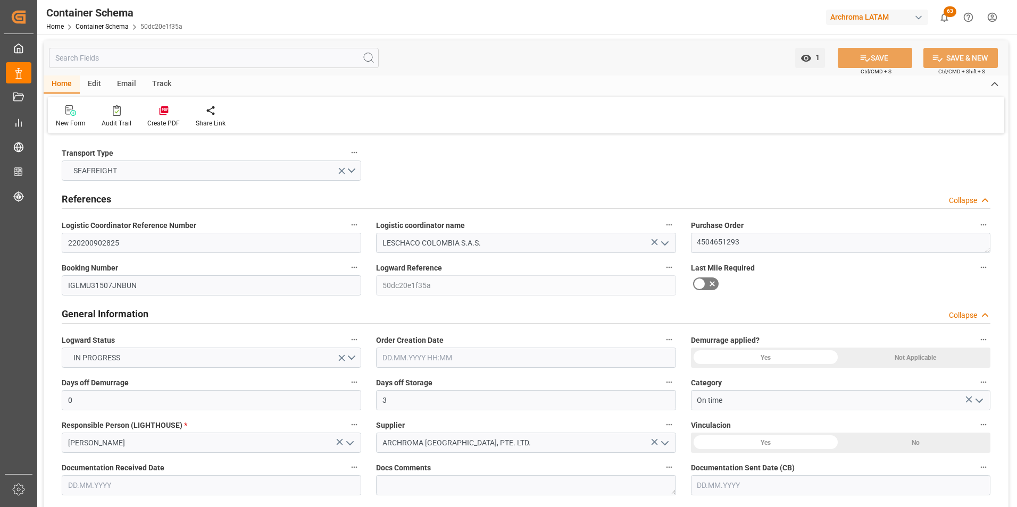
type input "2114"
type input "MSC"
type input "Mediterranean Shipping Company"
type input "INNSA"
type input "COBUN"
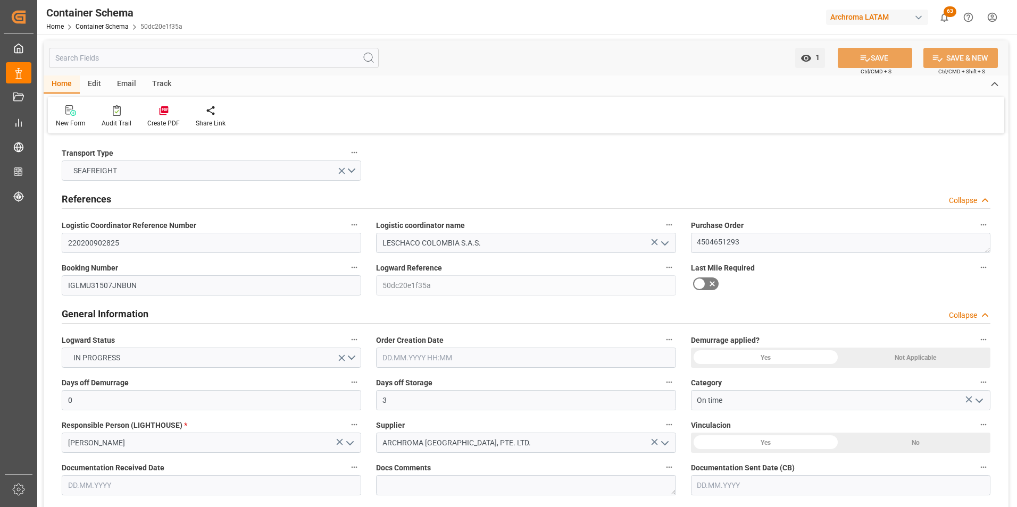
type input "9968310"
type input "01.10.2025 00:00"
type input "30.09.2025"
type input "18.11.2025"
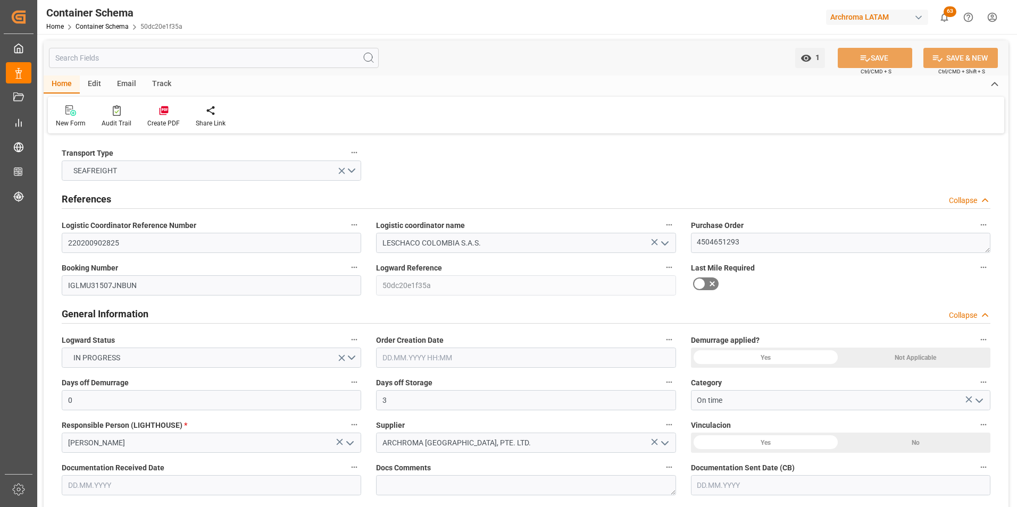
type input "01.10.2025 00:00"
type input "25.11.2025 00:00"
type input "20.11.2025 00:00"
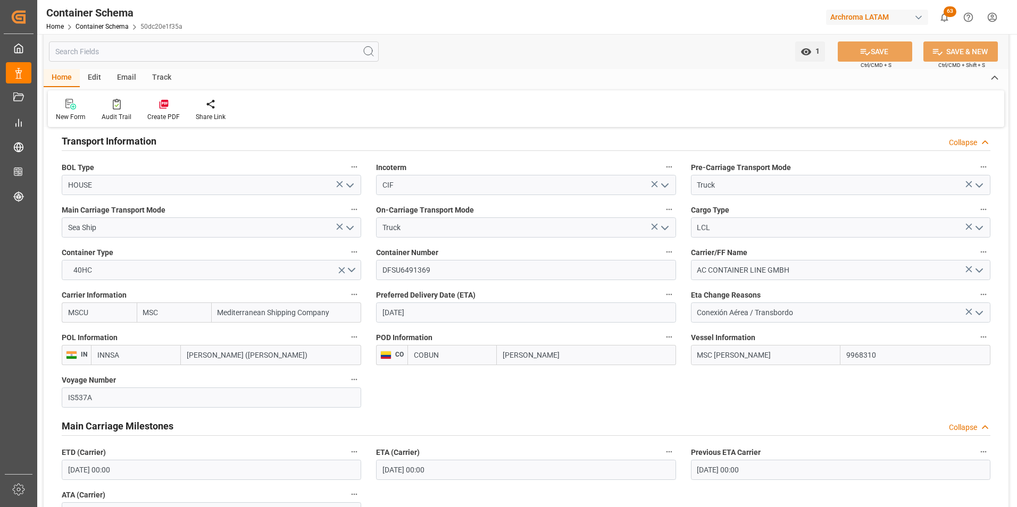
scroll to position [904, 0]
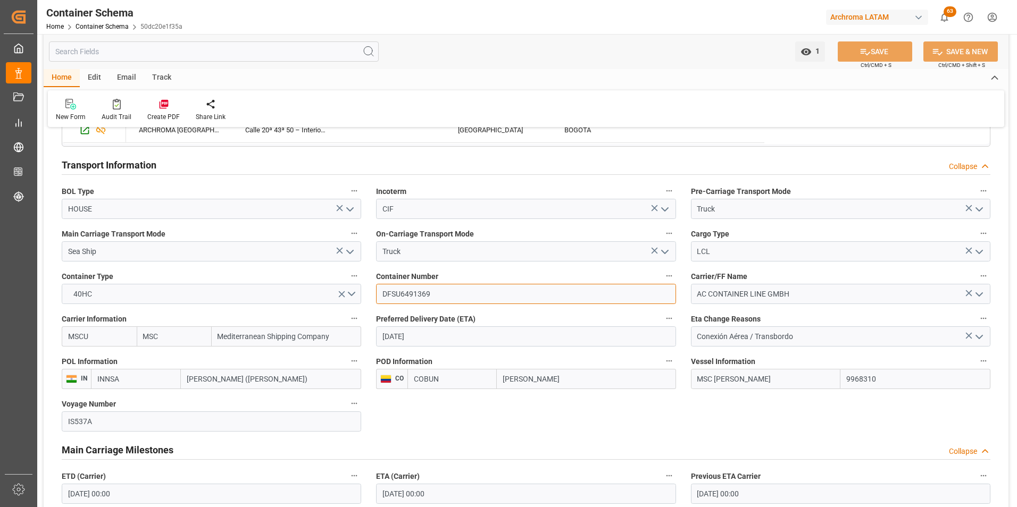
click at [402, 292] on input "DFSU6491369" at bounding box center [525, 294] width 299 height 20
click at [106, 23] on link "Container Schema" at bounding box center [101, 26] width 53 height 7
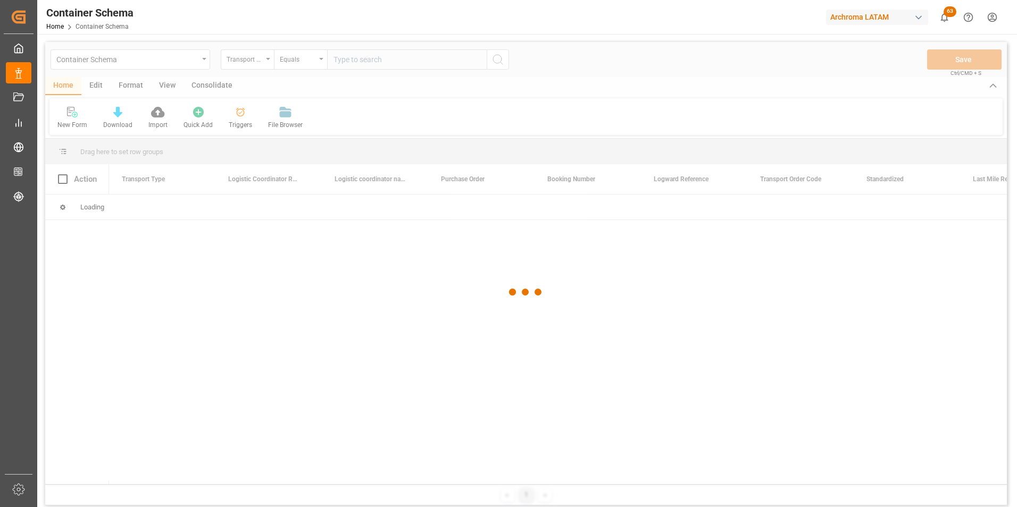
click at [257, 66] on div at bounding box center [525, 292] width 961 height 501
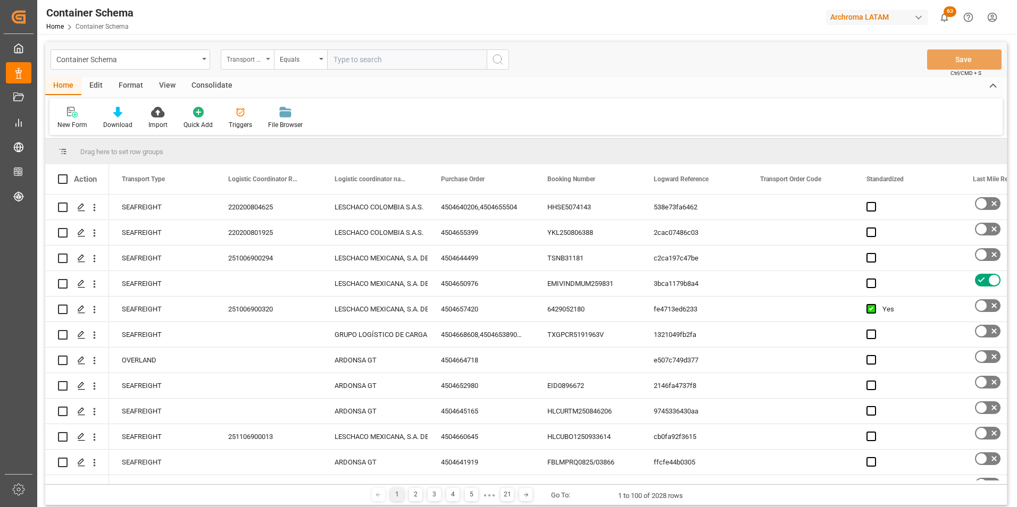
click at [260, 62] on div "Transport Type" at bounding box center [244, 58] width 36 height 12
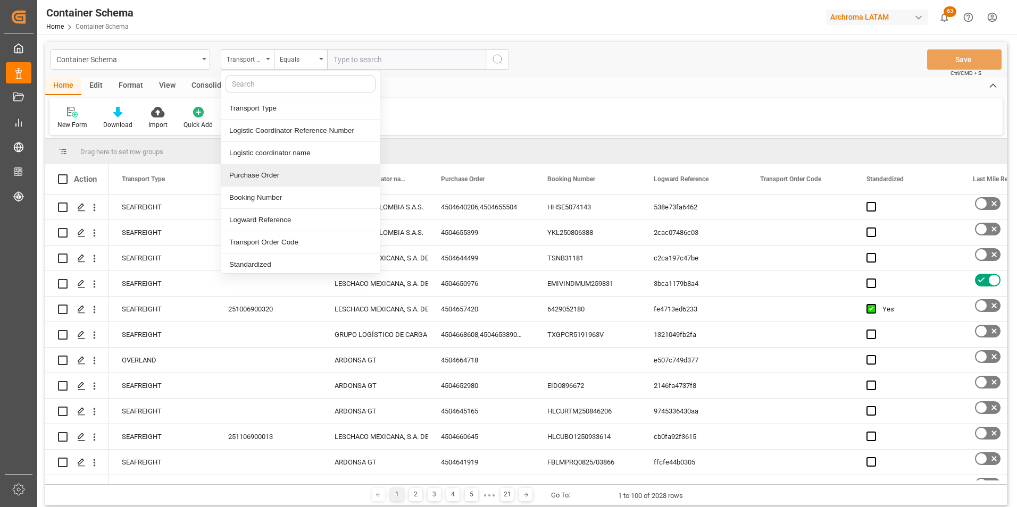
click at [259, 175] on div "Purchase Order" at bounding box center [300, 175] width 158 height 22
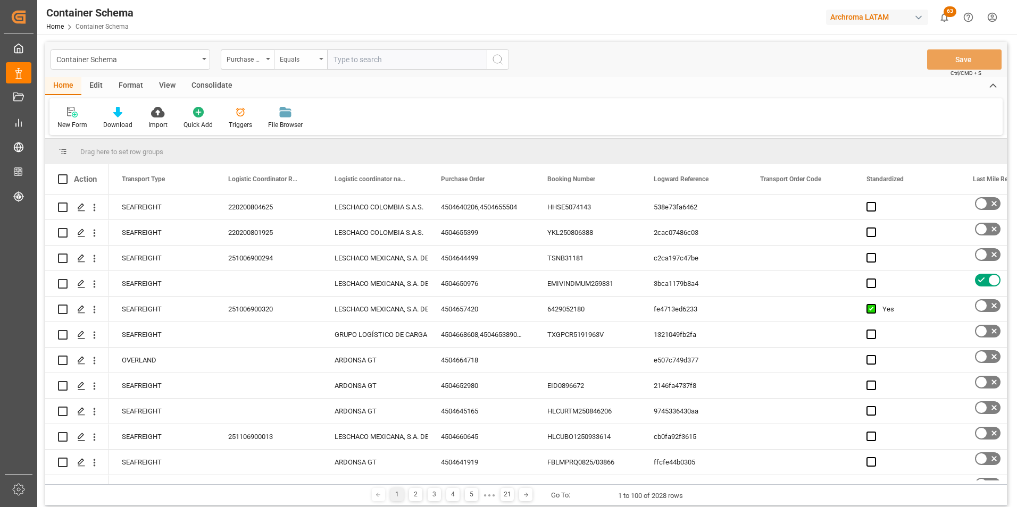
click at [289, 62] on div "Equals" at bounding box center [298, 58] width 36 height 12
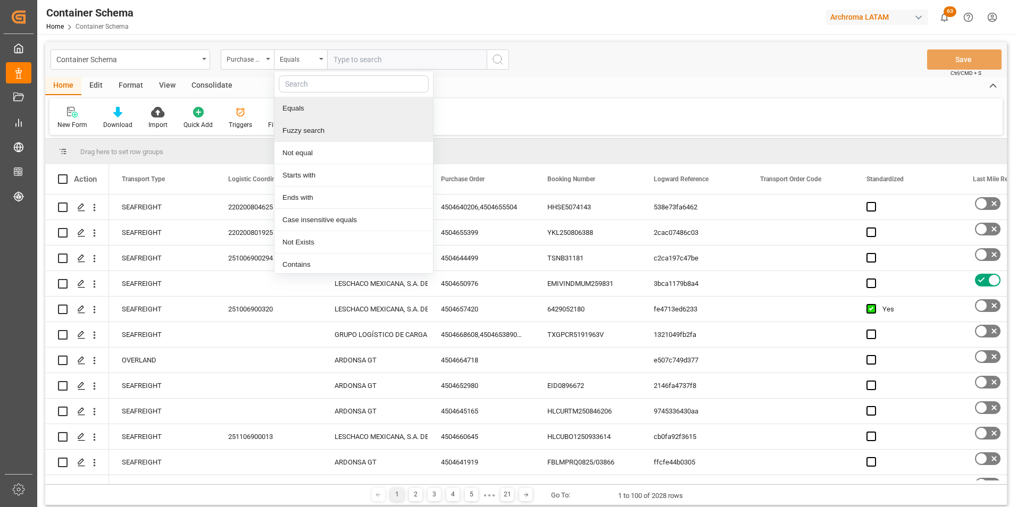
click at [303, 137] on div "Fuzzy search" at bounding box center [353, 131] width 158 height 22
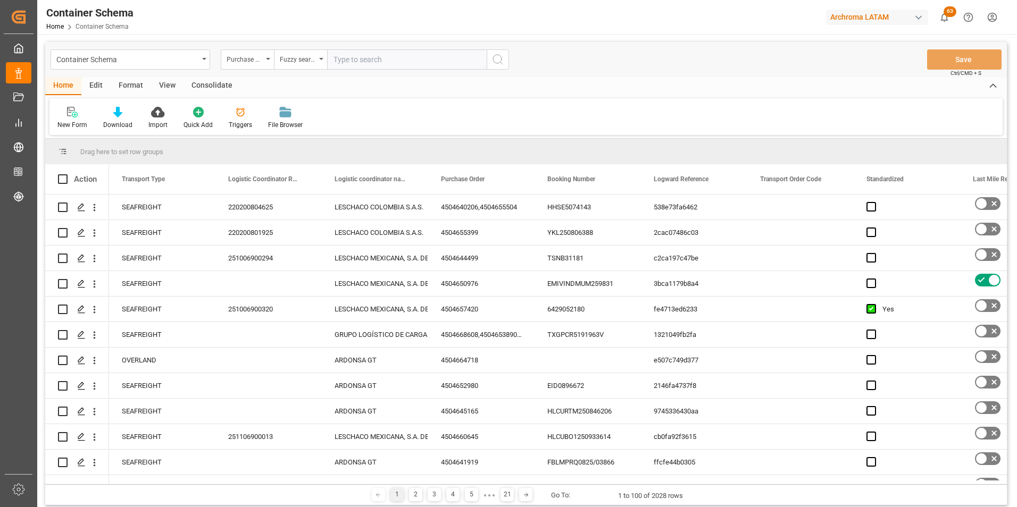
paste input "4504660233"
type input "4504660233"
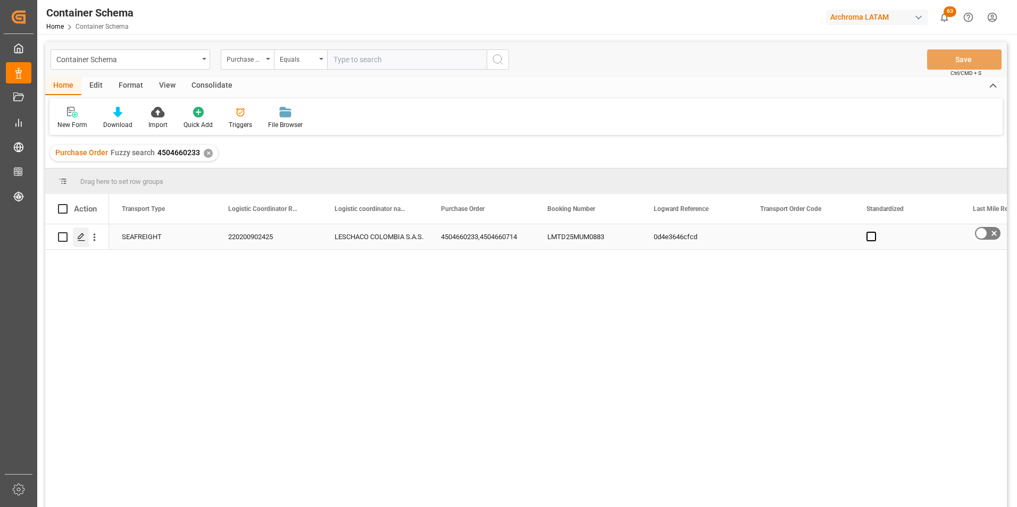
click at [87, 241] on div "Press SPACE to select this row." at bounding box center [81, 238] width 16 height 20
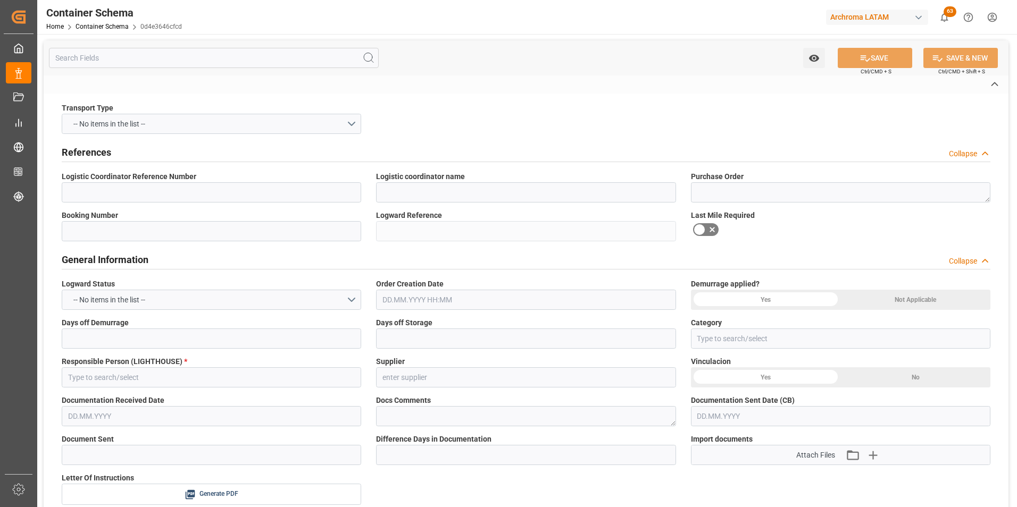
type input "220200902425"
type input "LESCHACO COLOMBIA S.A.S."
type textarea "4504660233,4504660714"
type input "LMTD25MUM0883"
type input "0d4e3646cfcd"
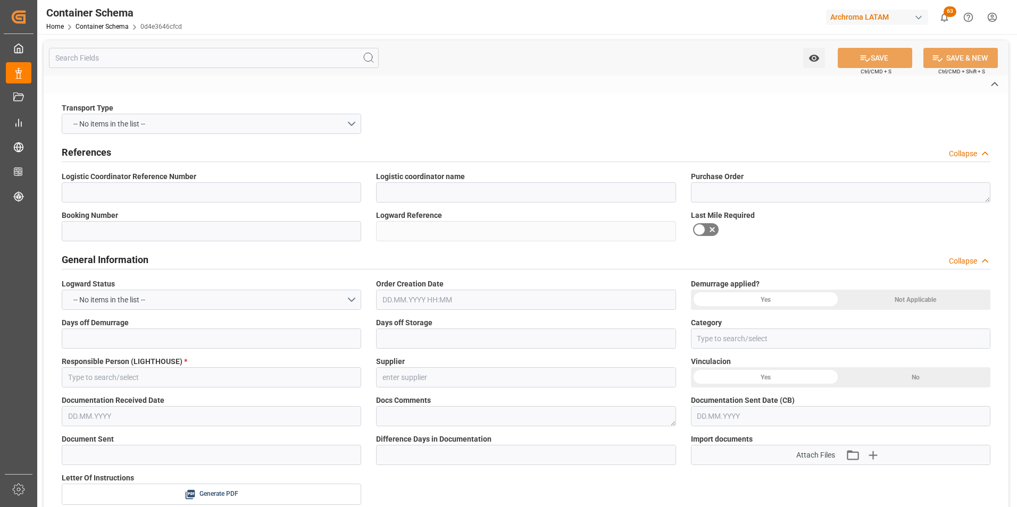
type input "On time"
type input "[PERSON_NAME]"
type input "ARCHROMA SINGAPORE, PTE. LTD."
type input "Document Sent"
type input "BUENAVENTURA"
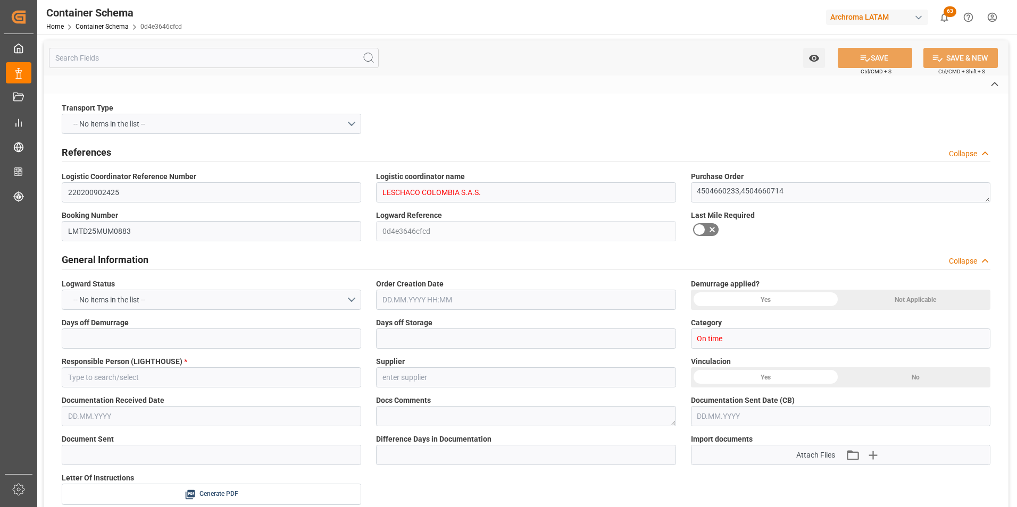
type input "TEXTIL"
type textarea "PIEZAS"
type input "40 PIEZAS"
type input "ARCHROMA [GEOGRAPHIC_DATA] S.A.S"
type textarea "[STREET_ADDRESS]"
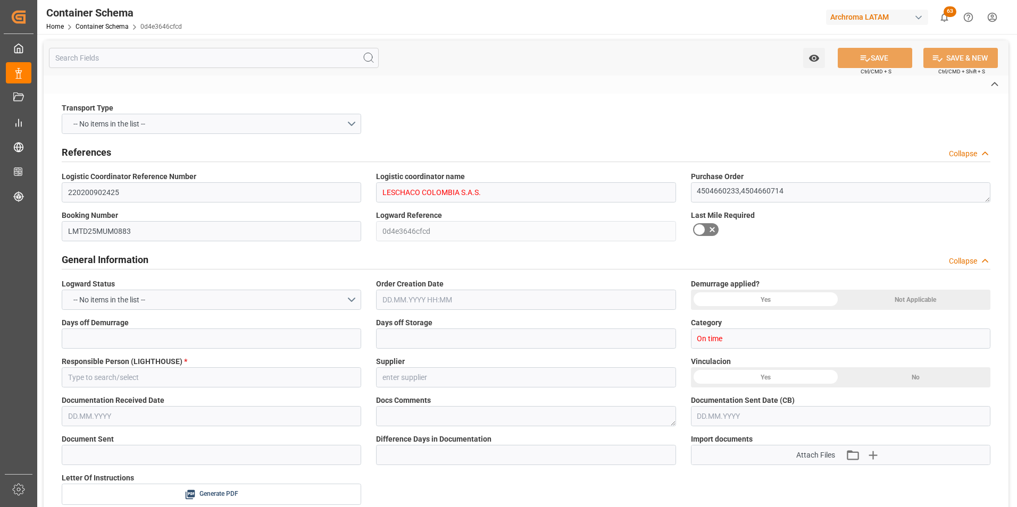
type input "HOUSE"
type input "CIF"
type input "Truck"
type input "Sea Ship"
type input "Truck"
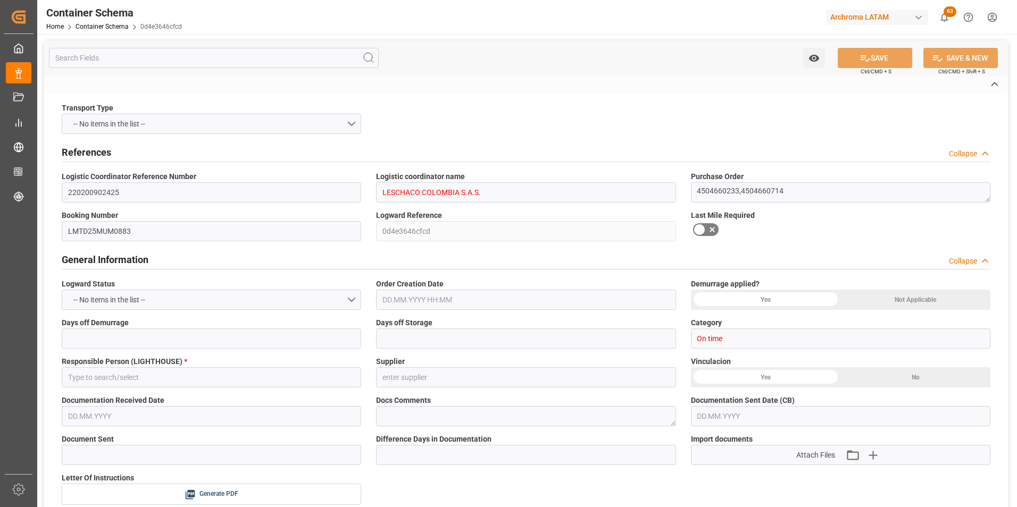
type input "FCL"
type input "MSDU8027857"
type input "AC CONTAINER LINE GMBH"
type input "MSCU"
type input "Jawaharlal Nehru (Nhava Sheva)"
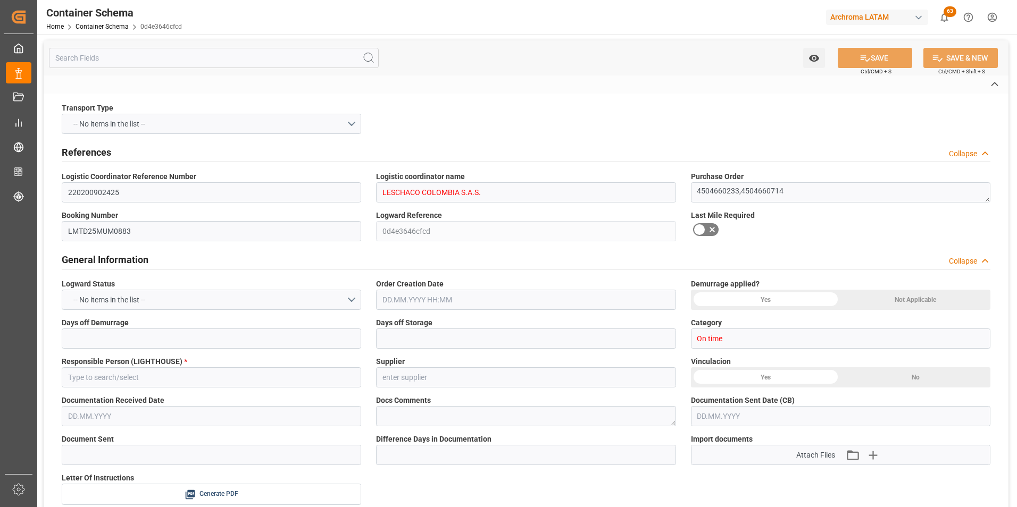
type input "[PERSON_NAME]"
type input "MSC VEGA"
type input "IS536A"
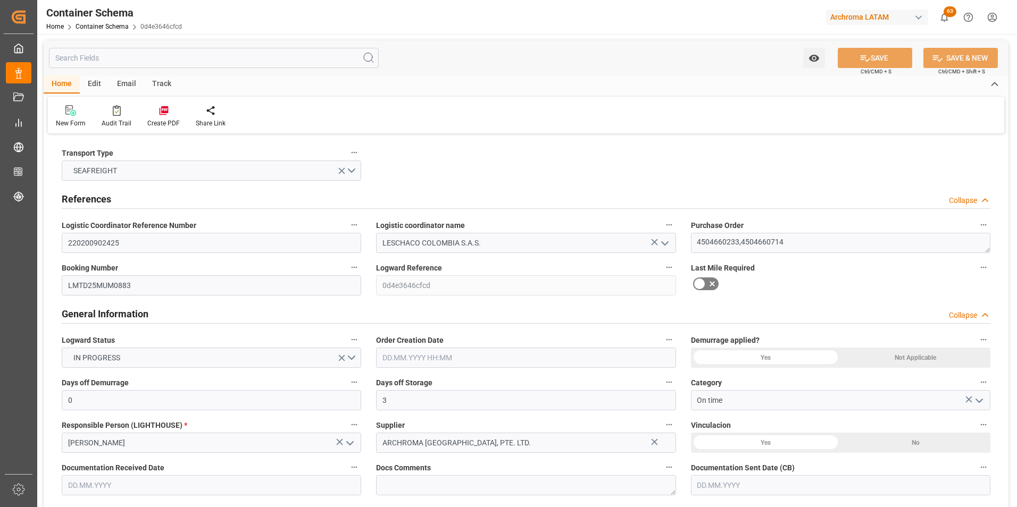
type input "0"
type input "3"
type input "2"
type input "40"
type input "14000"
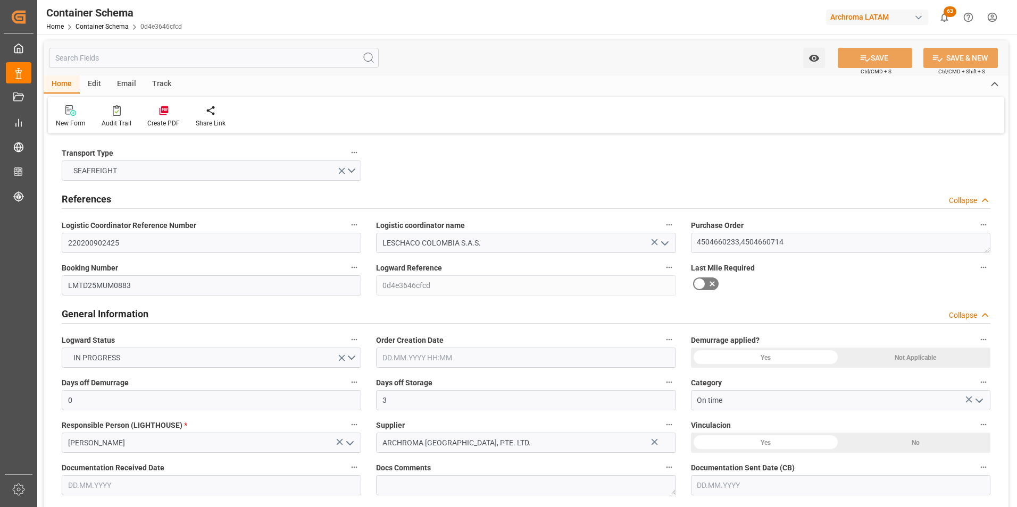
type input "14784"
type input "MSC"
type input "Mediterranean Shipping Company"
type input "INNSA"
type input "COBUN"
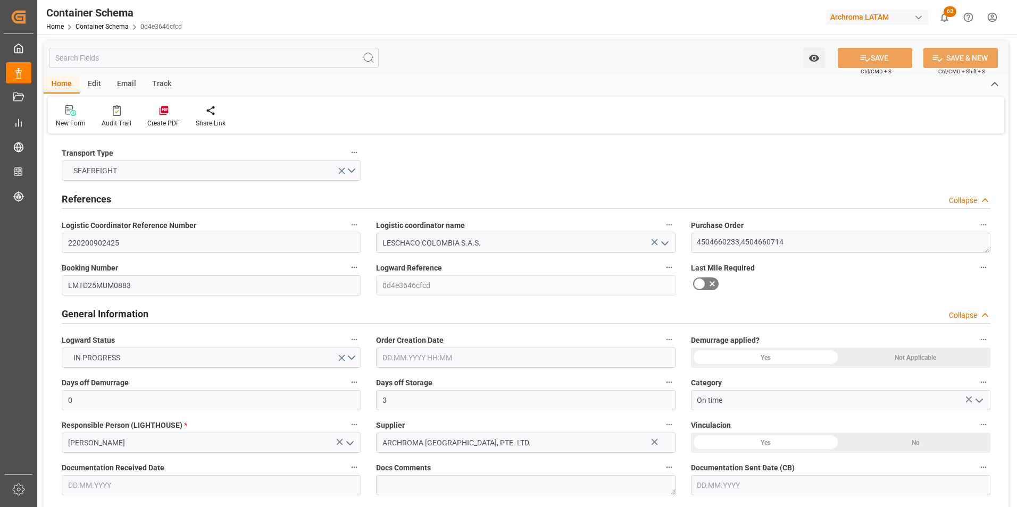
type input "9465265"
type input "23.09.2025 10:45"
type input "22.09.2025"
type input "23.09.2025"
type input "07.12.2025"
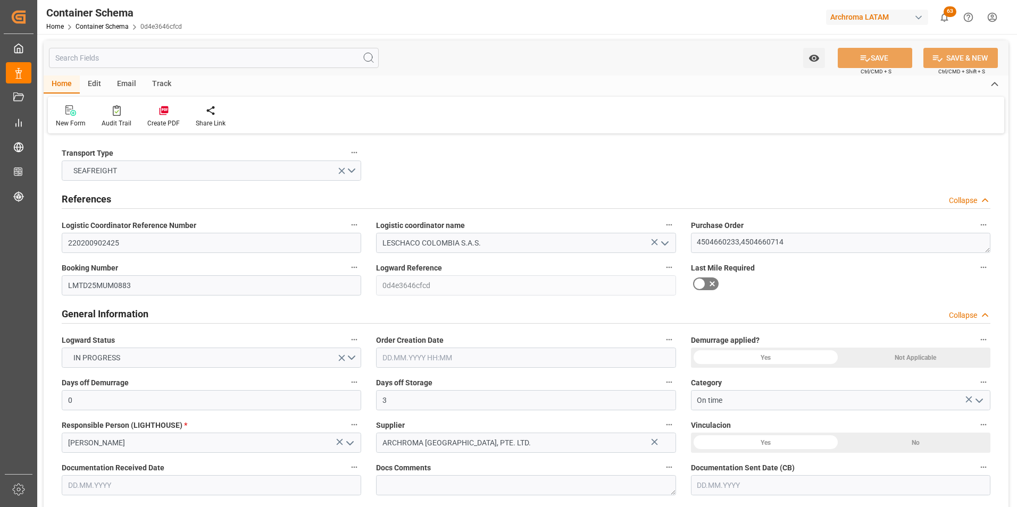
type input "24.09.2025 00:00"
type input "25.11.2025 00:00"
type input "12.11.2025 00:00"
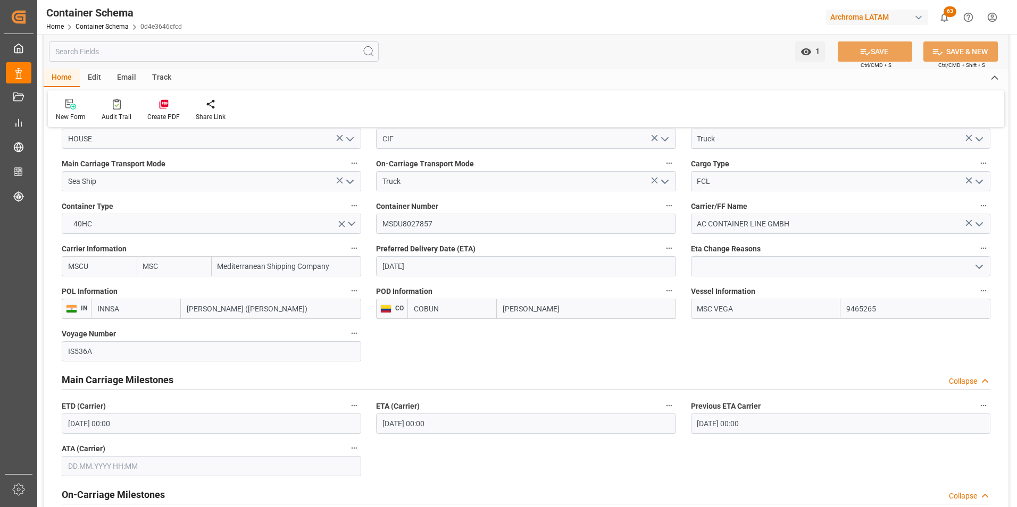
scroll to position [1010, 0]
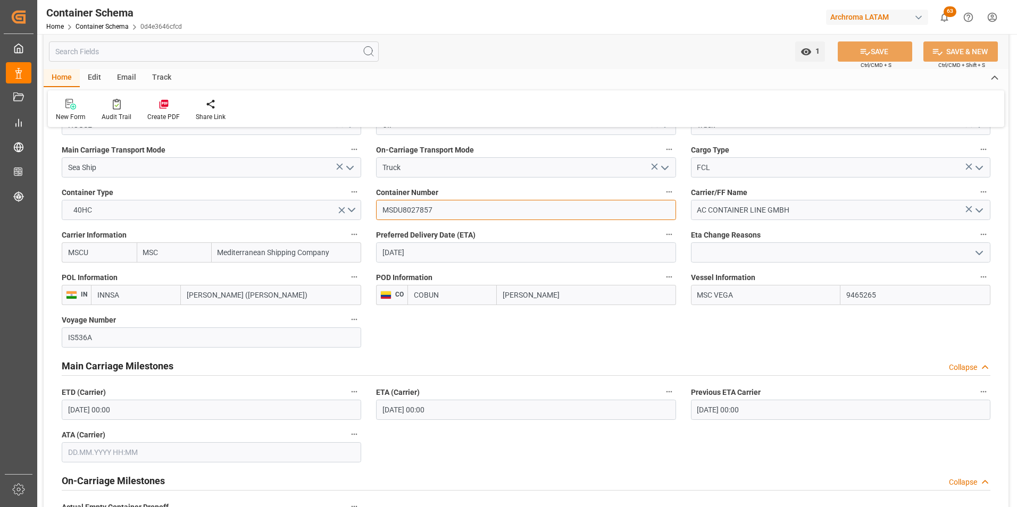
click at [413, 210] on input "MSDU8027857" at bounding box center [525, 210] width 299 height 20
click at [119, 72] on div "Email" at bounding box center [126, 78] width 35 height 18
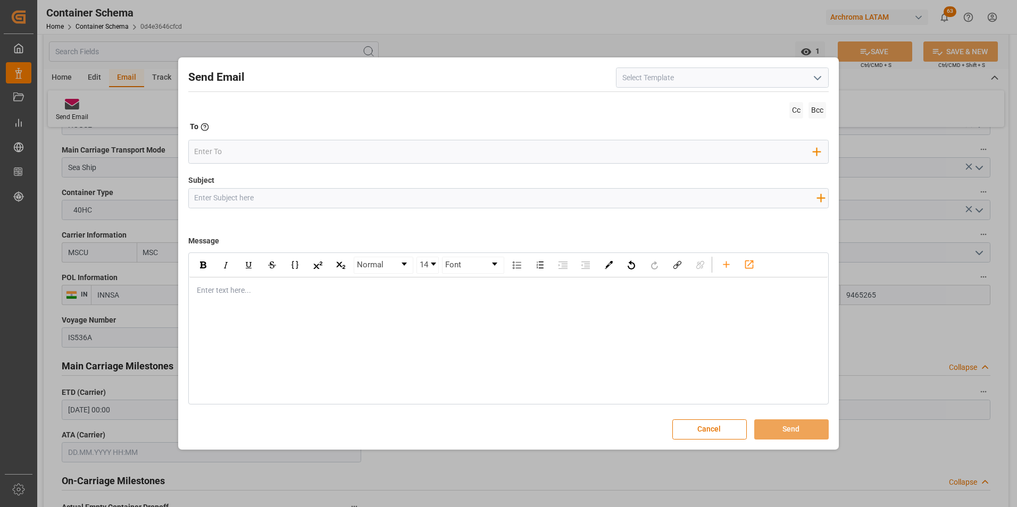
click at [281, 202] on input "Subject" at bounding box center [505, 198] width 633 height 19
paste input "PO 4504660714,4504660233//TE//LOGWARD STATUS//PRIORIDAD//ARCHROMA SINGAPORE/ARC…"
type input "PO 4504660714,4504660233//TE//LOGWARD STATUS//PRIORIDAD//ARCHROMA SINGAPORE/ARC…"
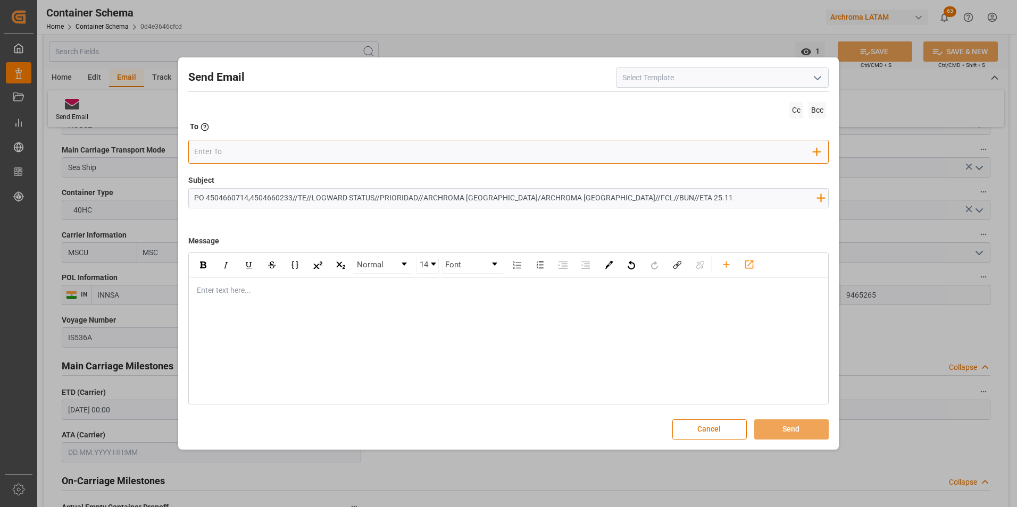
click at [263, 154] on input "email" at bounding box center [503, 152] width 619 height 16
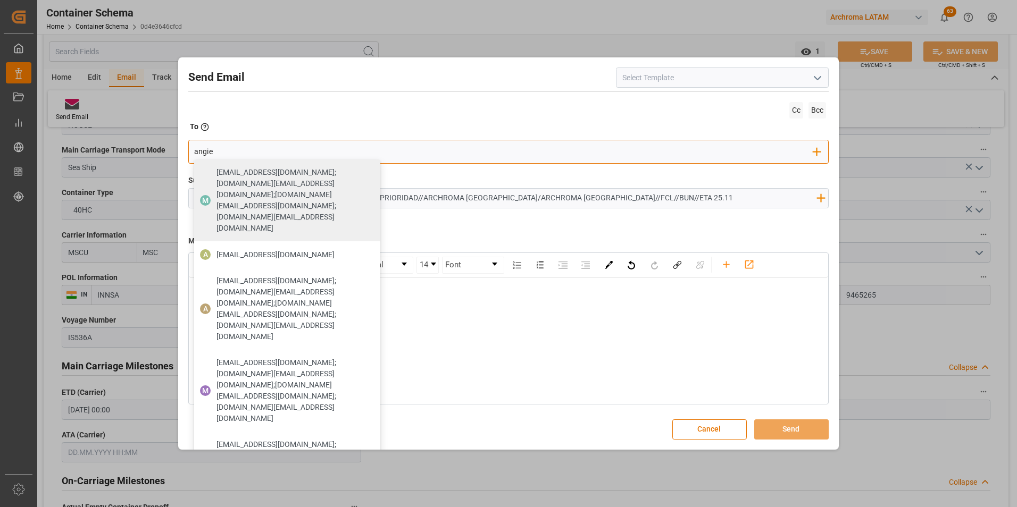
type input "angiee.lamilla@archroma.com"
click at [276, 246] on div "angiee.lamilla@archroma.com" at bounding box center [275, 255] width 125 height 19
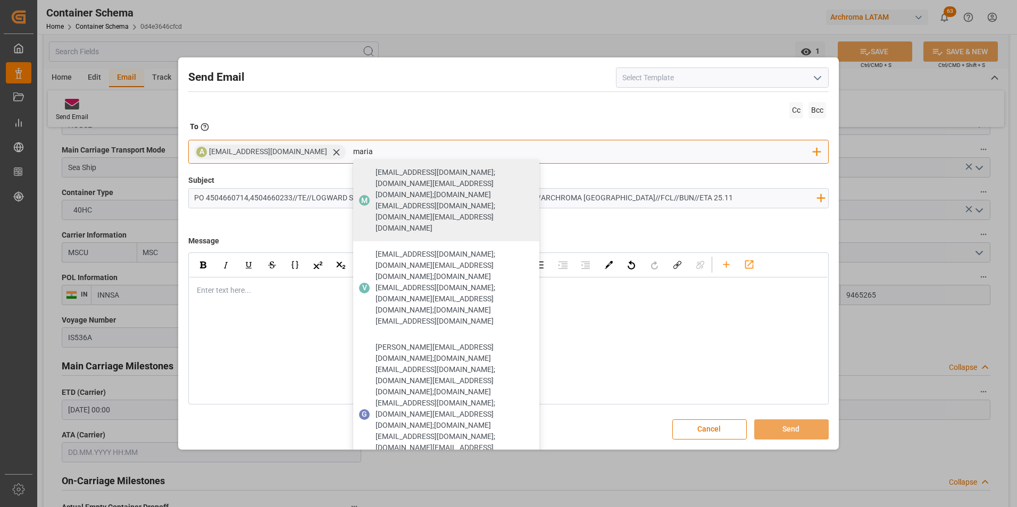
type input "maria"
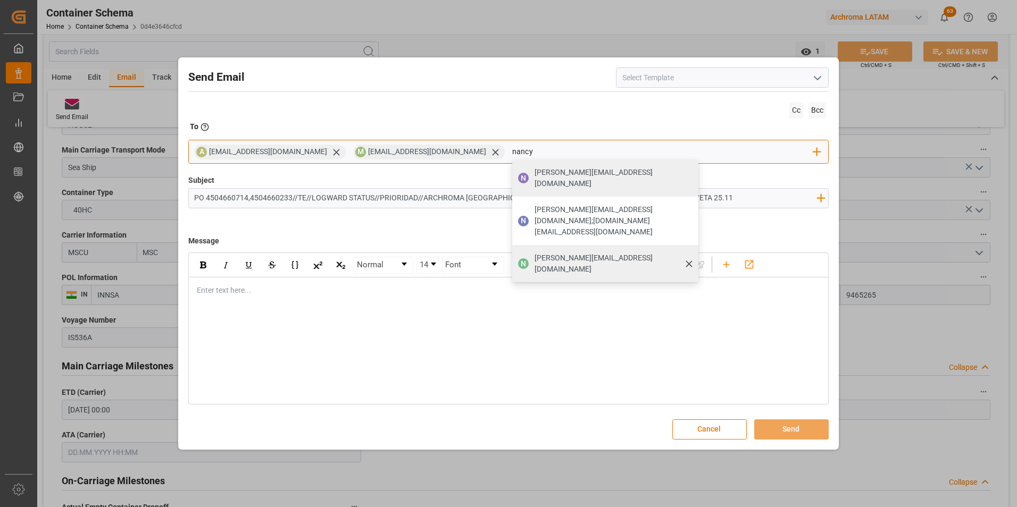
type input "nancy.castellanos@archroma.com"
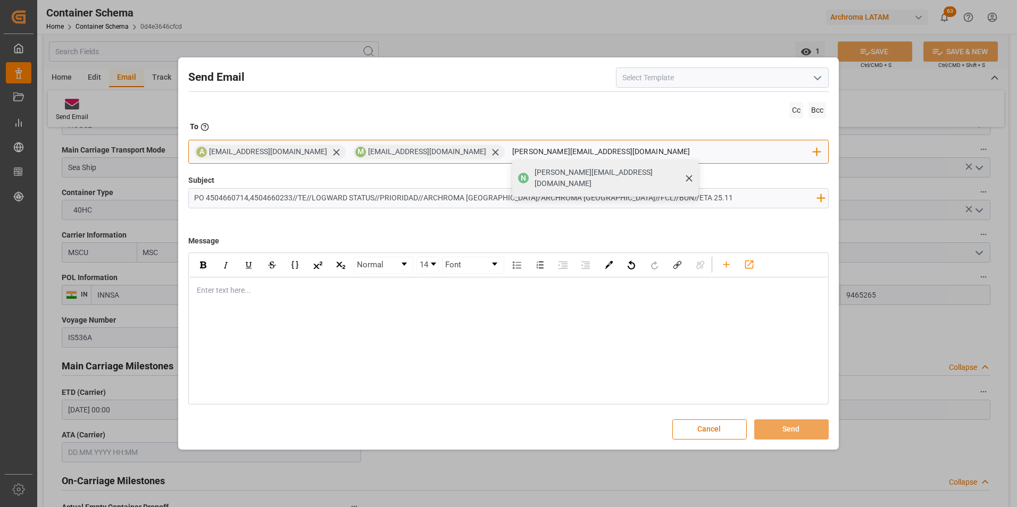
click at [537, 173] on span "nancy.castellanos@archroma.com" at bounding box center [612, 178] width 156 height 22
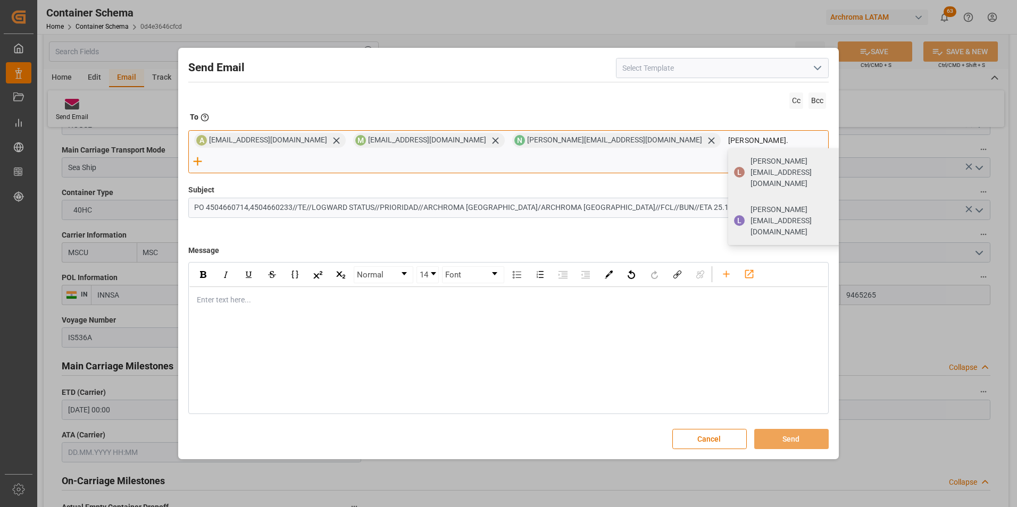
type input "luis."
click at [750, 204] on span "luis.montoya@leschaco.com" at bounding box center [801, 220] width 103 height 33
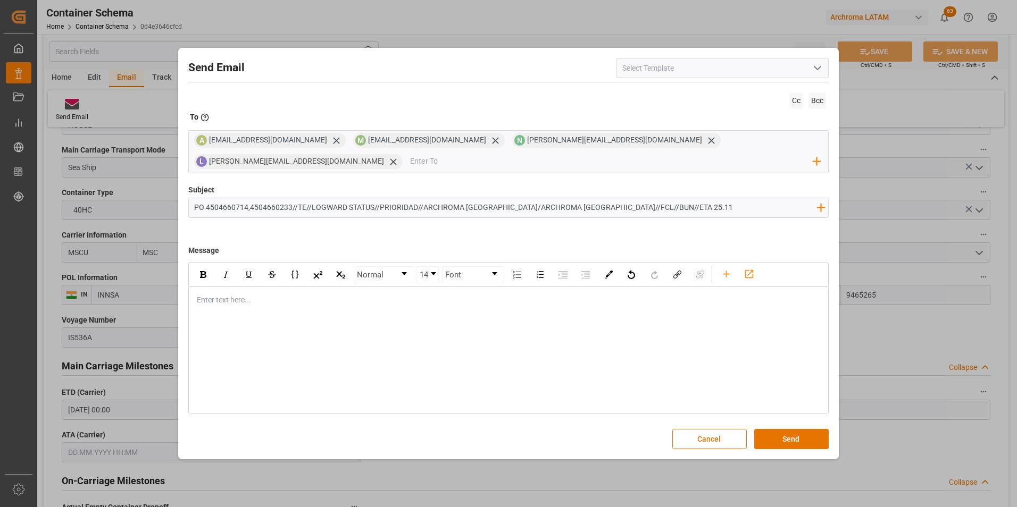
click at [293, 306] on div "Enter text here..." at bounding box center [508, 300] width 639 height 26
click at [443, 297] on div "Buen dia Estimado cliente" at bounding box center [508, 300] width 623 height 11
click at [619, 328] on div "En seguimiento a la PO en referencia, informamos que la carga continua con la m…" at bounding box center [508, 322] width 623 height 11
click at [627, 328] on div "En seguimiento a la PO en referencia, informamos que la carga continua con la m…" at bounding box center [508, 322] width 623 height 11
click at [330, 350] on div "Buen dia Estimado cliente En seguimiento a la PO en referencia, informamos que …" at bounding box center [508, 322] width 639 height 71
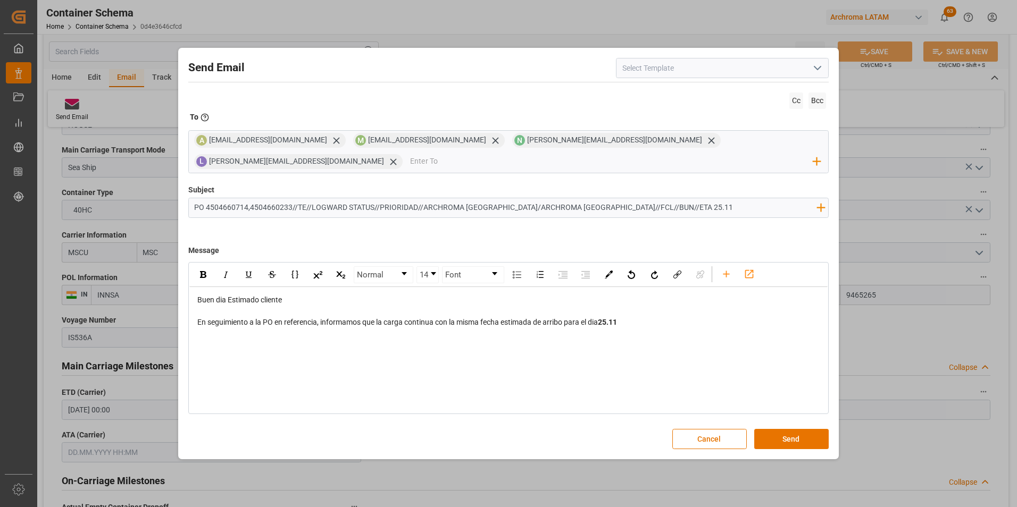
click at [190, 353] on div "Send Email Cc Bcc To Enter the TO Email address A angiee.lamilla@archroma.com M…" at bounding box center [509, 254] width 656 height 406
click at [204, 351] on div "Buen dia Estimado cliente En seguimiento a la PO en referencia, informamos que …" at bounding box center [508, 322] width 639 height 71
click at [214, 343] on div "rdw-editor" at bounding box center [508, 344] width 623 height 11
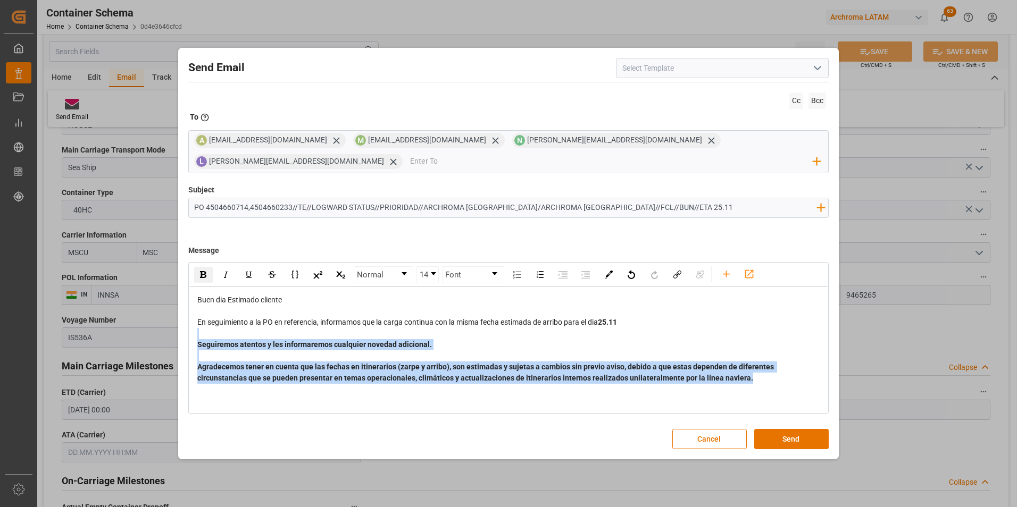
drag, startPoint x: 776, startPoint y: 384, endPoint x: 206, endPoint y: 320, distance: 573.6
click at [212, 334] on div "Buen dia Estimado cliente En seguimiento a la PO en referencia, informamos que …" at bounding box center [508, 378] width 623 height 167
drag, startPoint x: 206, startPoint y: 276, endPoint x: 225, endPoint y: 291, distance: 24.2
click at [206, 276] on img "rdw-inline-control" at bounding box center [203, 274] width 6 height 7
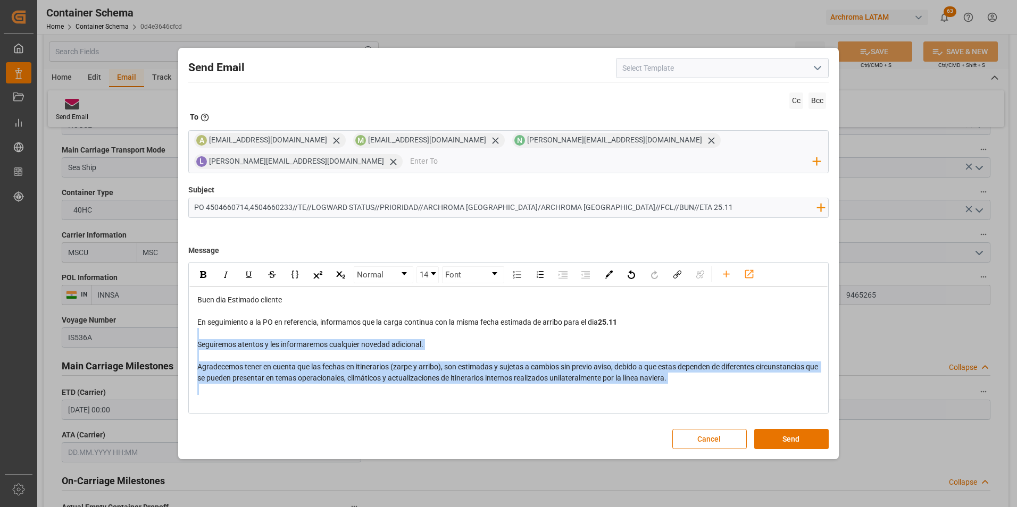
click at [298, 357] on div "rdw-editor" at bounding box center [508, 355] width 623 height 11
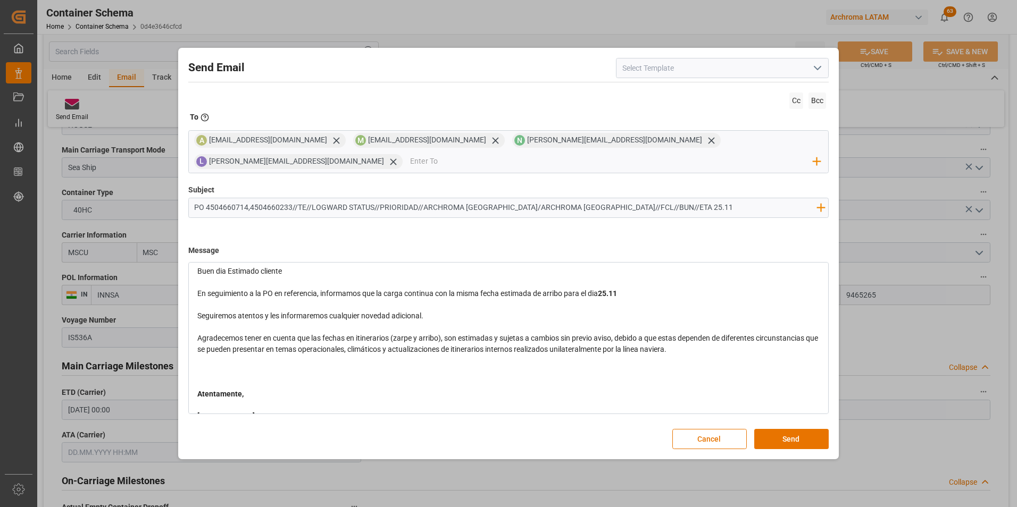
scroll to position [56, 0]
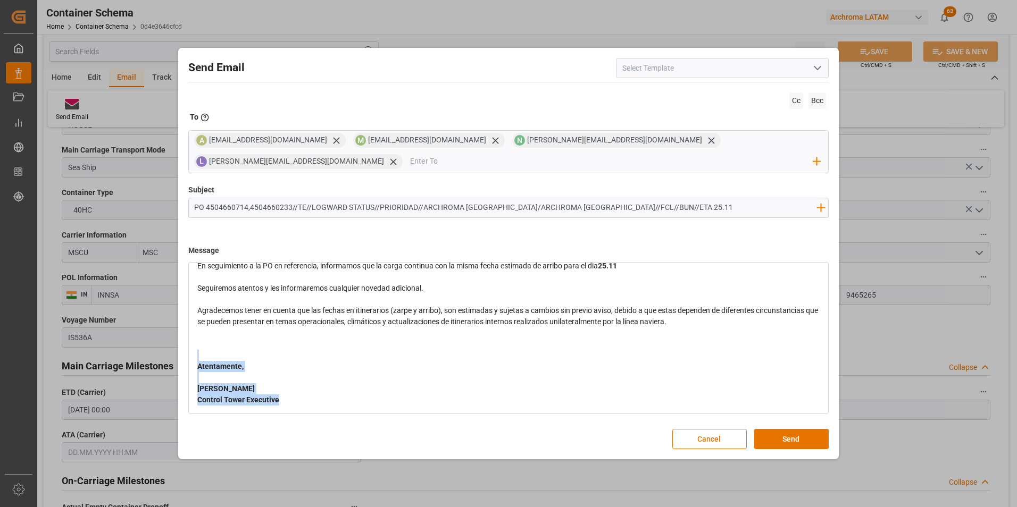
drag, startPoint x: 285, startPoint y: 401, endPoint x: 198, endPoint y: 359, distance: 96.5
click at [198, 359] on div "Buen dia Estimado cliente En seguimiento a la PO en referencia, informamos que …" at bounding box center [508, 321] width 623 height 167
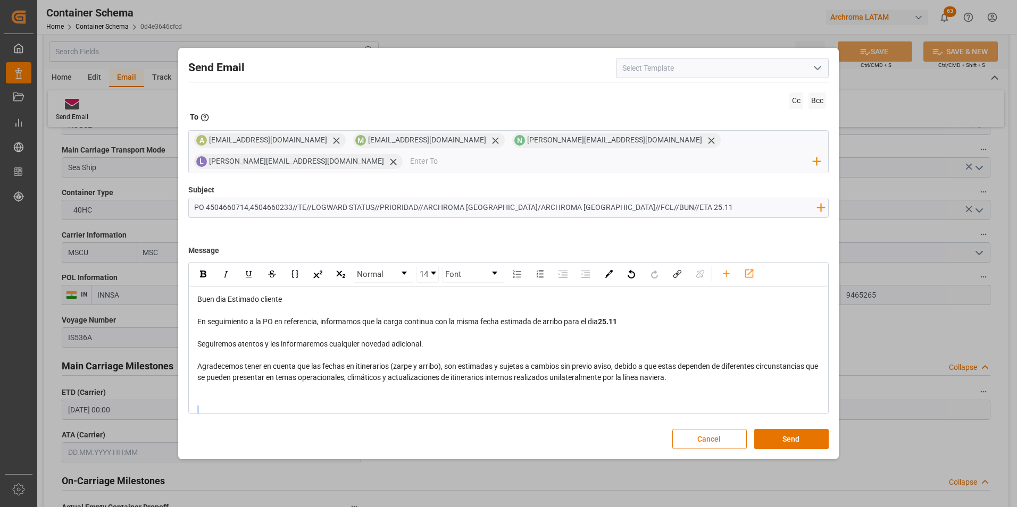
scroll to position [0, 0]
click at [205, 280] on div "rdw-inline-control" at bounding box center [203, 275] width 19 height 16
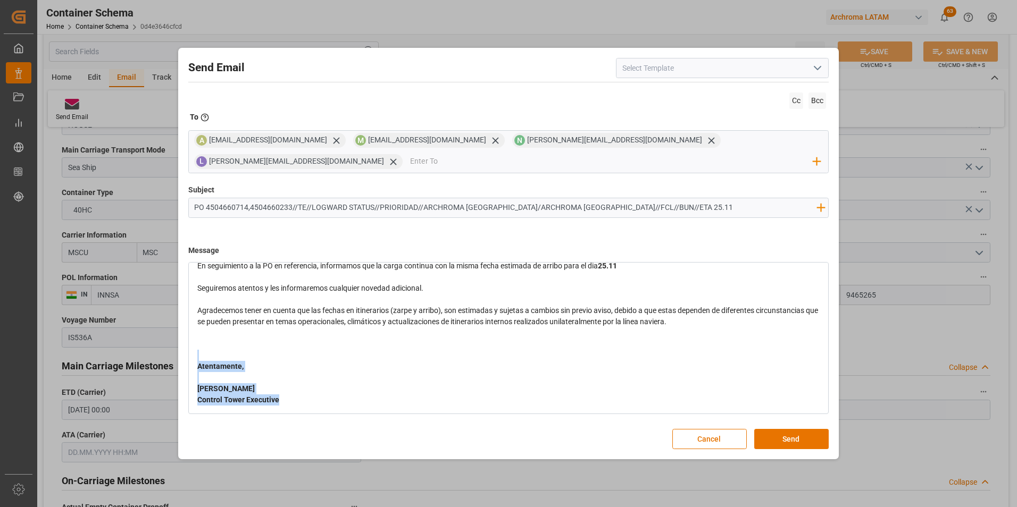
click at [311, 380] on div "rdw-editor" at bounding box center [508, 377] width 623 height 11
click at [266, 397] on span "Control Tower Executive" at bounding box center [238, 400] width 82 height 9
click at [233, 358] on div "rdw-editor" at bounding box center [508, 355] width 623 height 11
drag, startPoint x: 282, startPoint y: 397, endPoint x: 197, endPoint y: 361, distance: 91.7
click at [197, 361] on div "Buen dia Estimado cliente En seguimiento a la PO en referencia, informamos que …" at bounding box center [508, 321] width 623 height 167
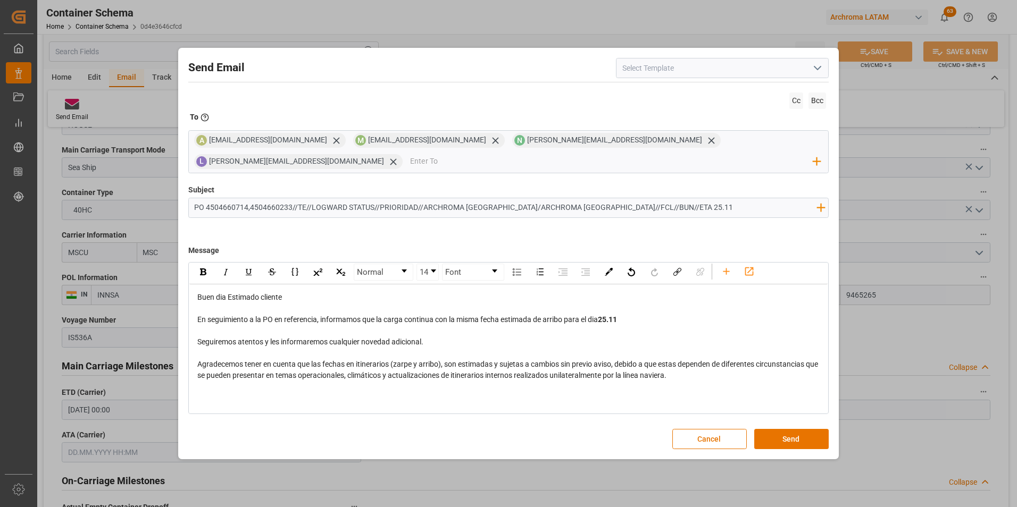
scroll to position [0, 0]
click at [207, 280] on div "rdw-inline-control" at bounding box center [203, 275] width 19 height 16
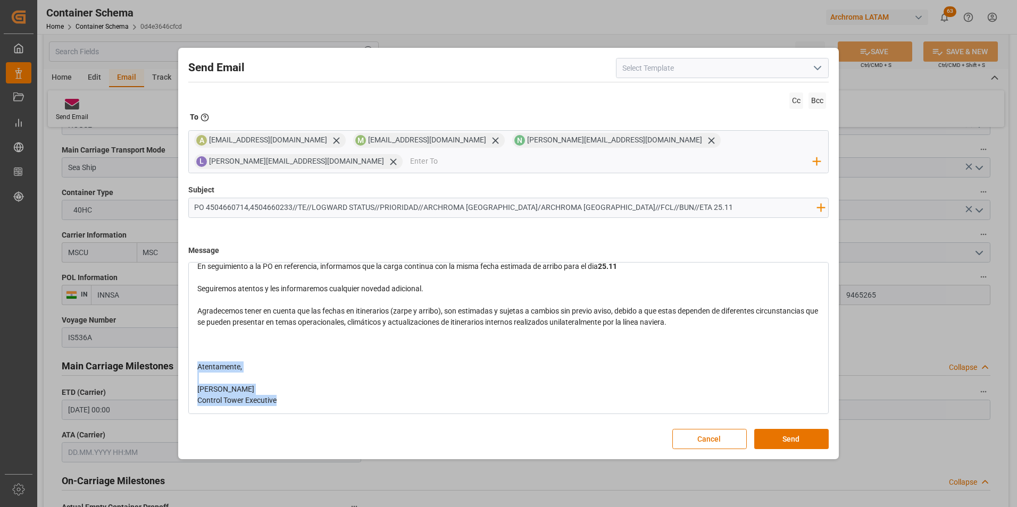
scroll to position [56, 0]
click at [281, 364] on div "Atentamente," at bounding box center [508, 366] width 623 height 11
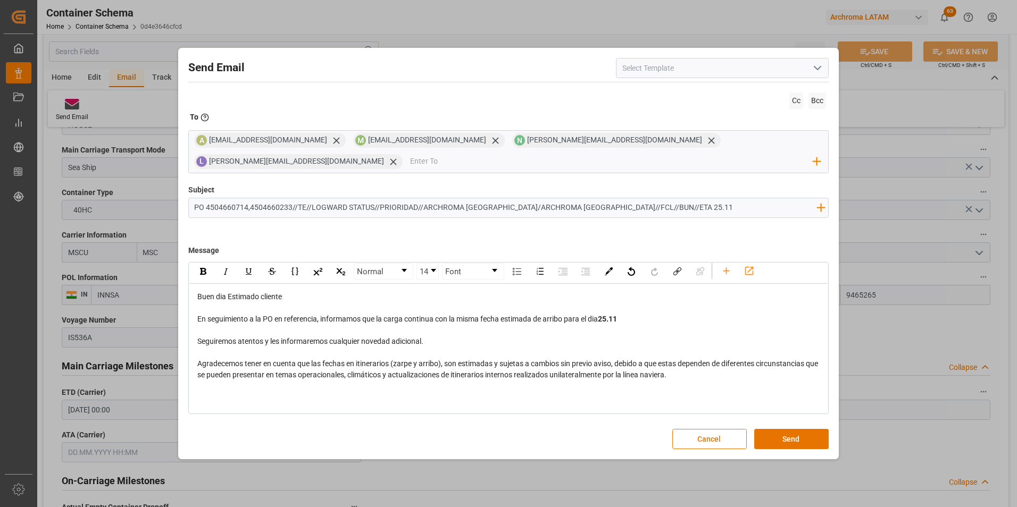
scroll to position [0, 0]
click at [800, 438] on button "Send" at bounding box center [791, 439] width 74 height 20
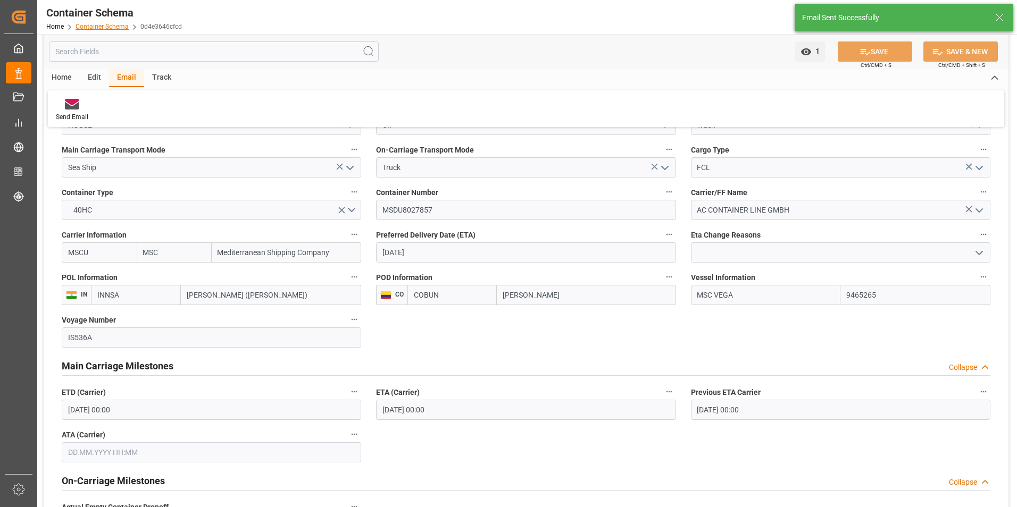
click at [91, 26] on link "Container Schema" at bounding box center [101, 26] width 53 height 7
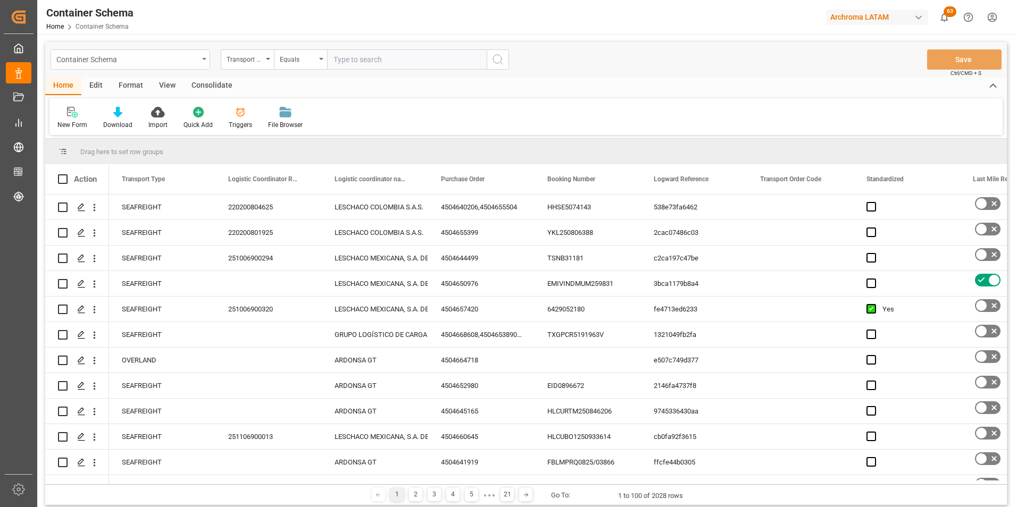
click at [192, 65] on div "Container Schema" at bounding box center [130, 59] width 159 height 20
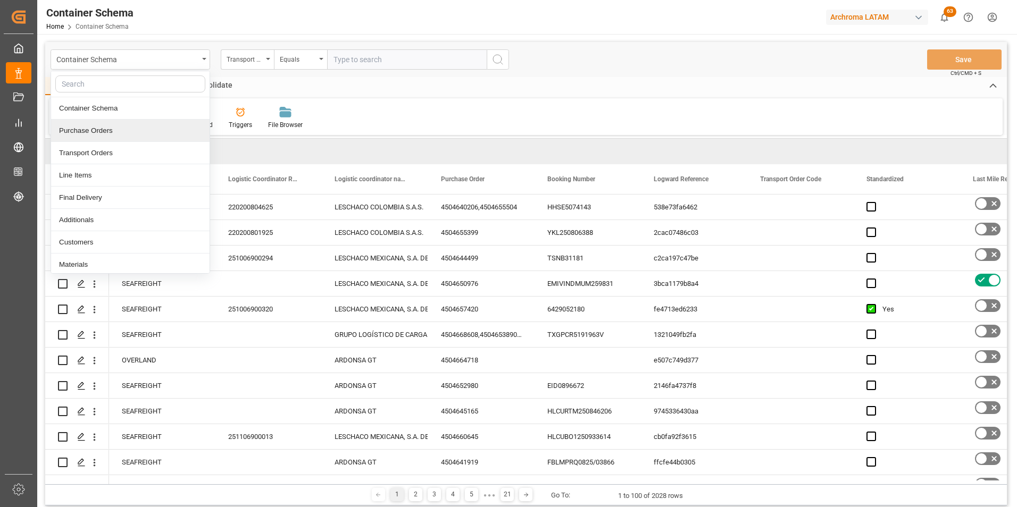
click at [130, 136] on div "Purchase Orders" at bounding box center [130, 131] width 158 height 22
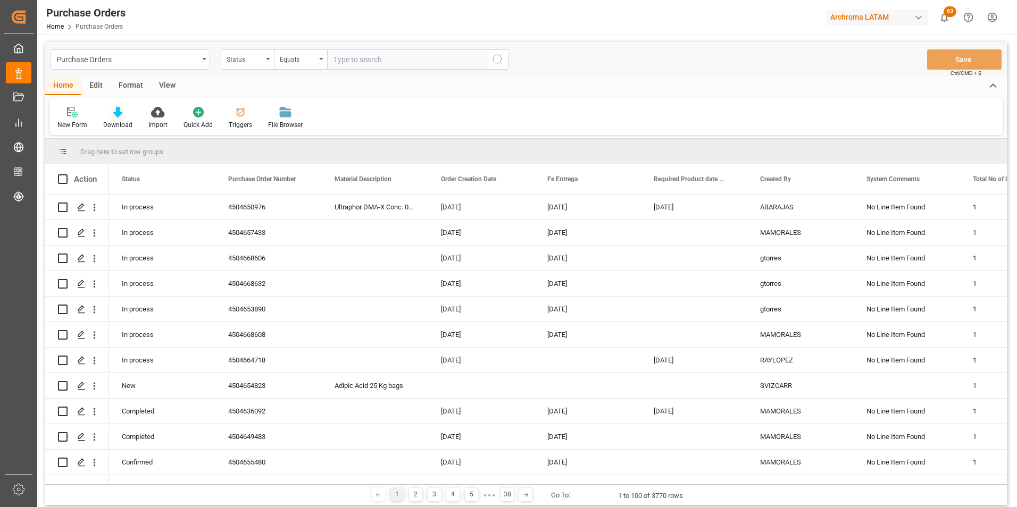
click at [112, 122] on div "Download" at bounding box center [117, 125] width 29 height 10
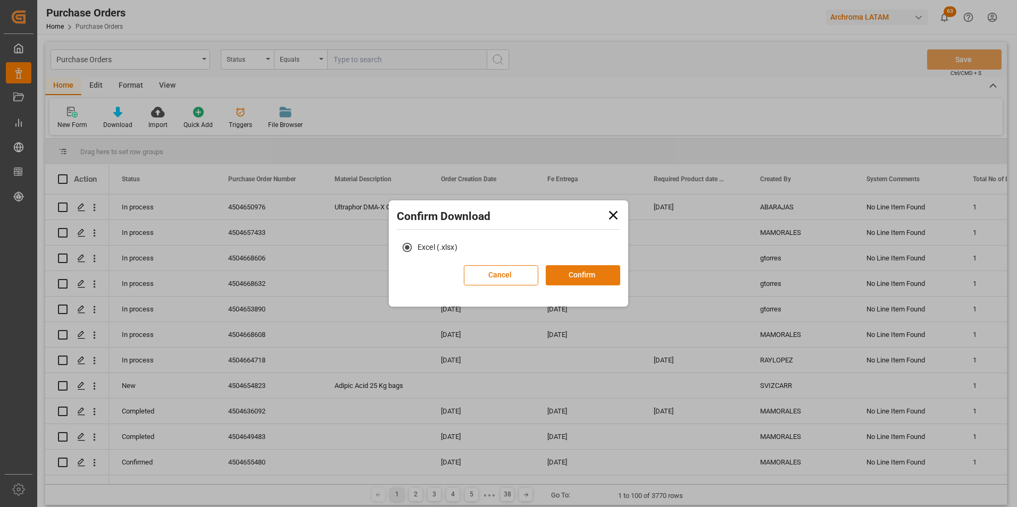
click at [563, 274] on button "Confirm" at bounding box center [582, 275] width 74 height 20
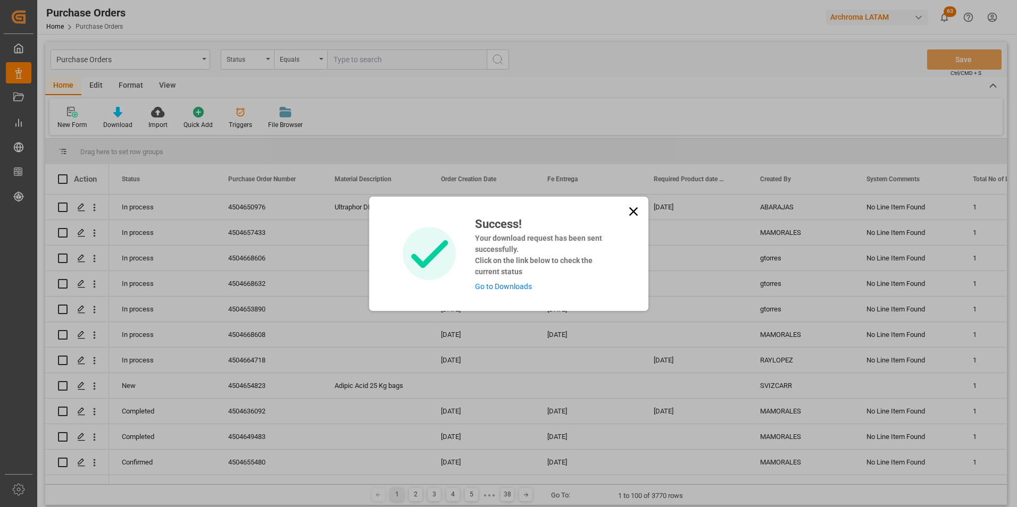
click at [525, 284] on link "Go to Downloads" at bounding box center [503, 286] width 57 height 9
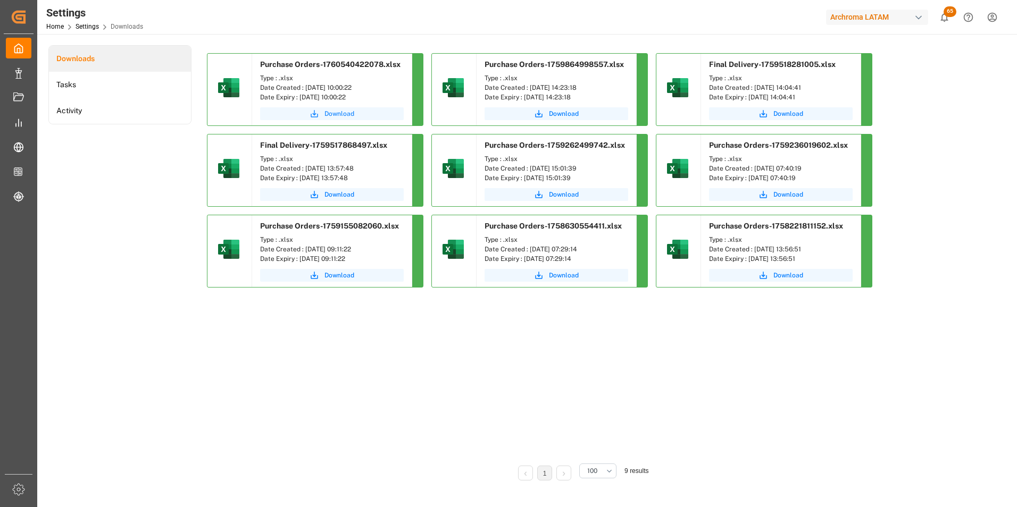
click at [341, 109] on span "Download" at bounding box center [339, 114] width 30 height 10
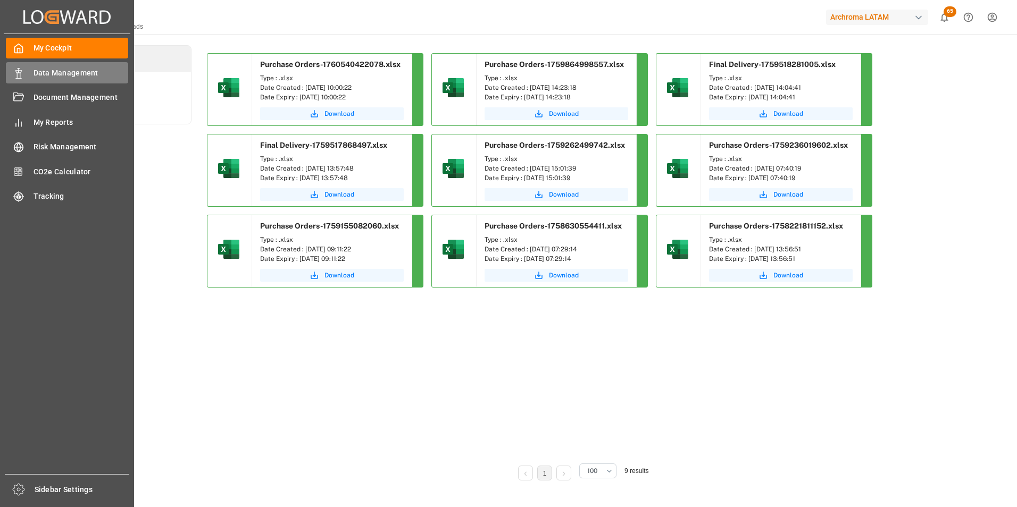
click at [27, 70] on div "Data Management Data Management" at bounding box center [67, 72] width 122 height 21
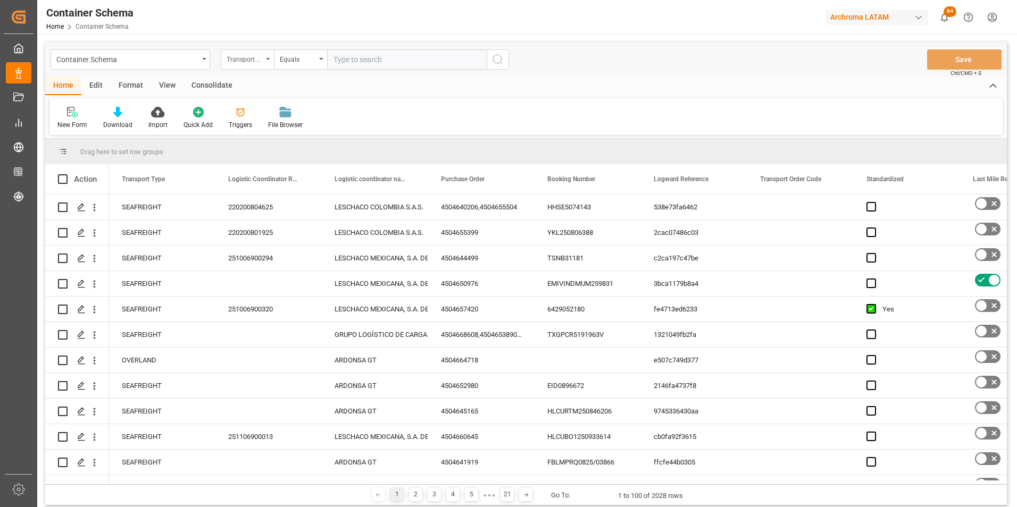
click at [236, 58] on div "Transport Type" at bounding box center [244, 58] width 36 height 12
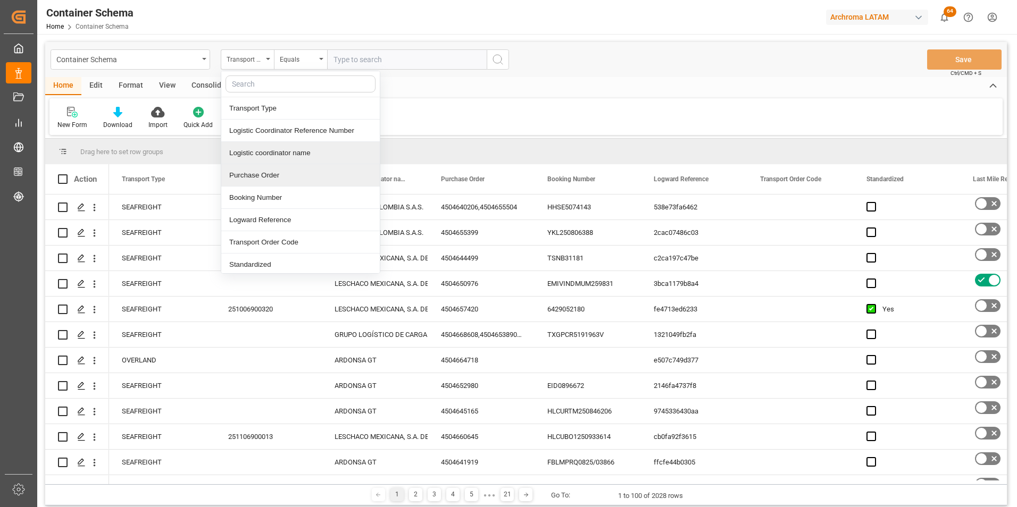
click at [265, 171] on div "Purchase Order" at bounding box center [300, 175] width 158 height 22
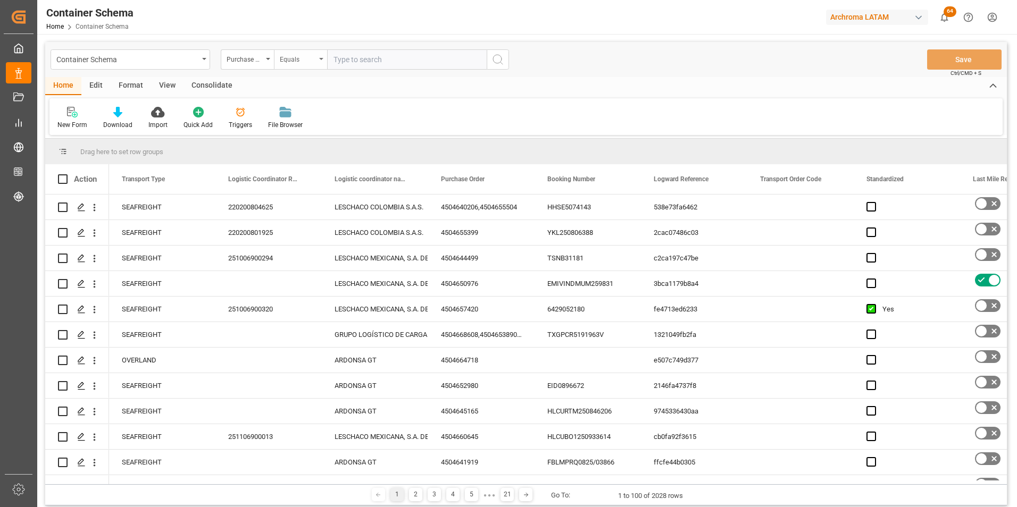
click at [290, 59] on div "Equals" at bounding box center [298, 58] width 36 height 12
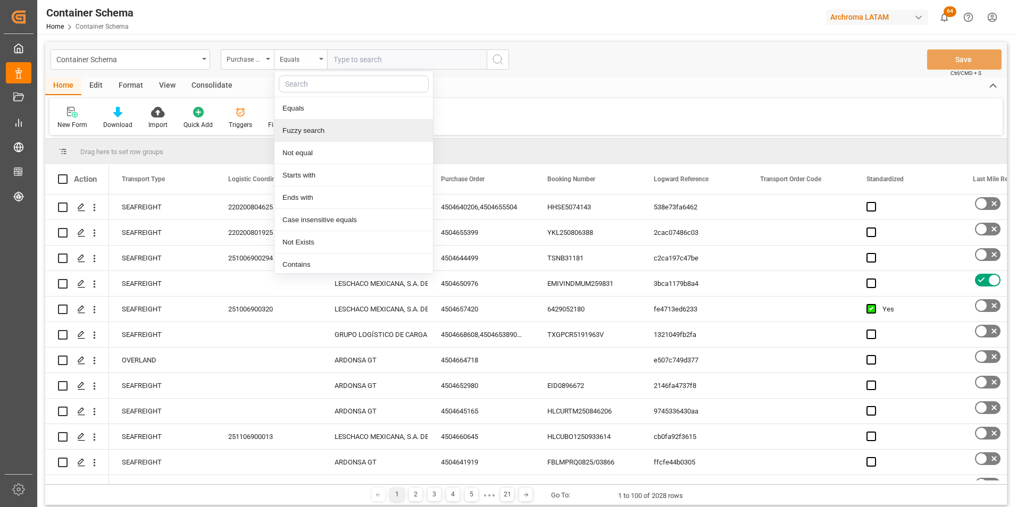
click at [318, 135] on div "Fuzzy search" at bounding box center [353, 131] width 158 height 22
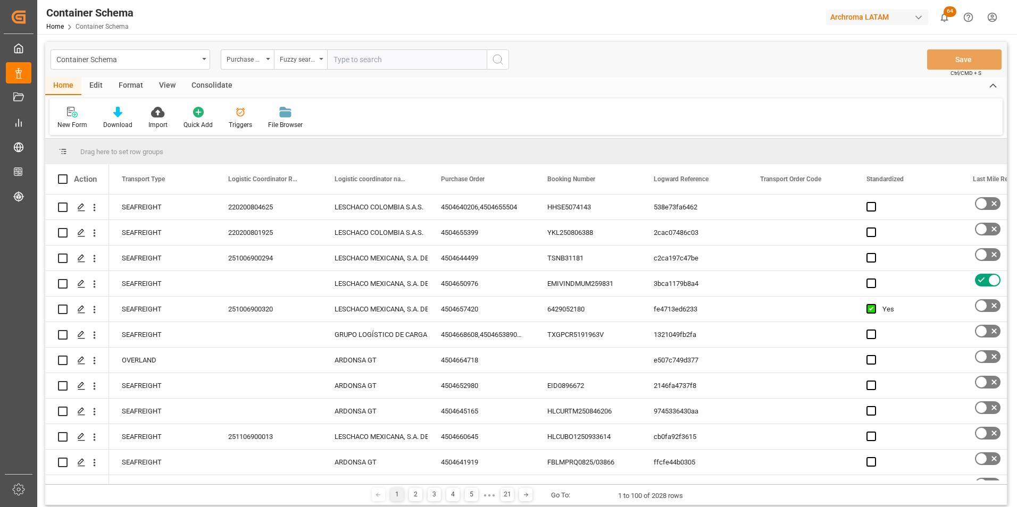
paste input "4504669927"
type input "4504669927"
click at [496, 63] on icon "search button" at bounding box center [497, 59] width 13 height 13
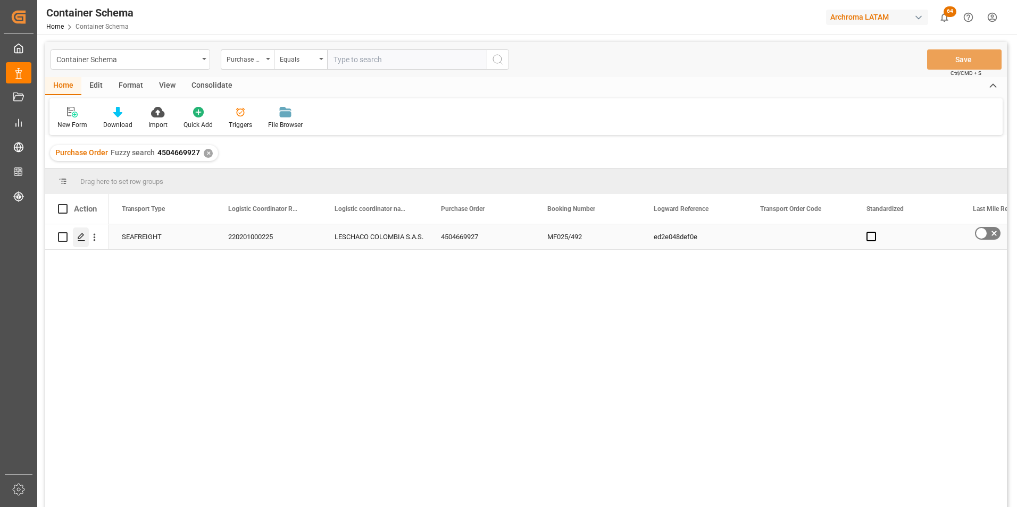
click at [82, 230] on div "Press SPACE to select this row." at bounding box center [81, 238] width 16 height 20
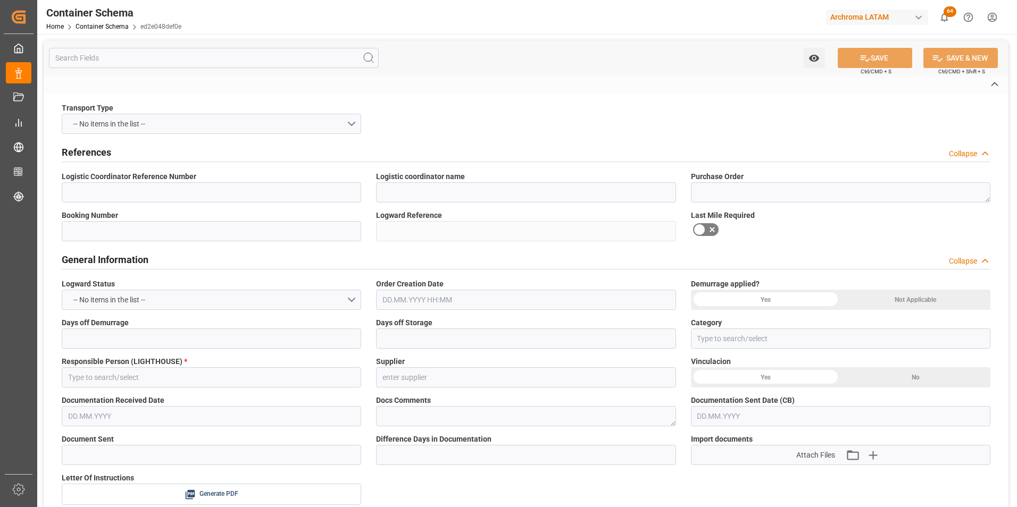
type input "220201000225"
type input "LESCHACO COLOMBIA S.A.S."
type textarea "4504669927"
type input "MF025/492"
type input "ed2e048def0e"
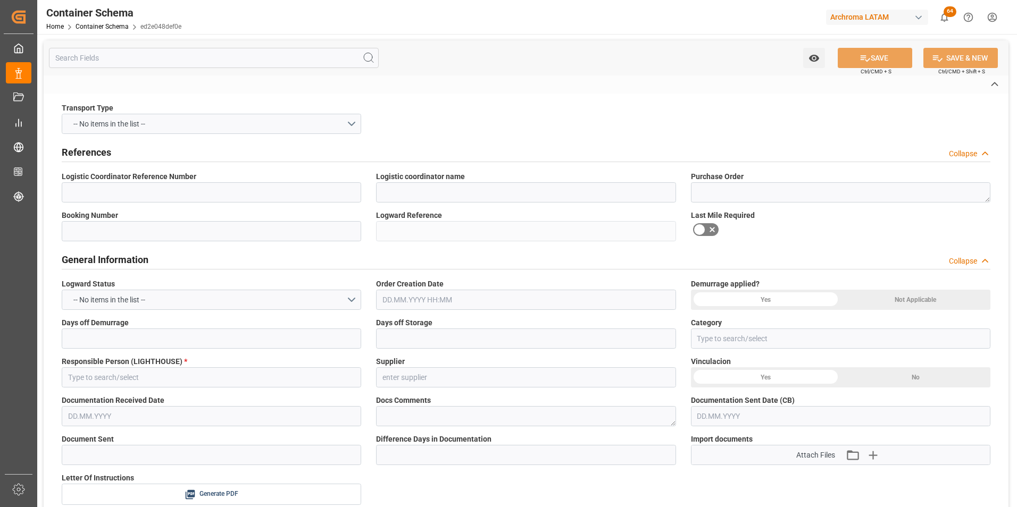
type input "Priority"
type input "[PERSON_NAME]"
type input "ARCHROMA TEXTILE EFFECTS"
type input "Document Sent"
type input "BUENAVENTURA"
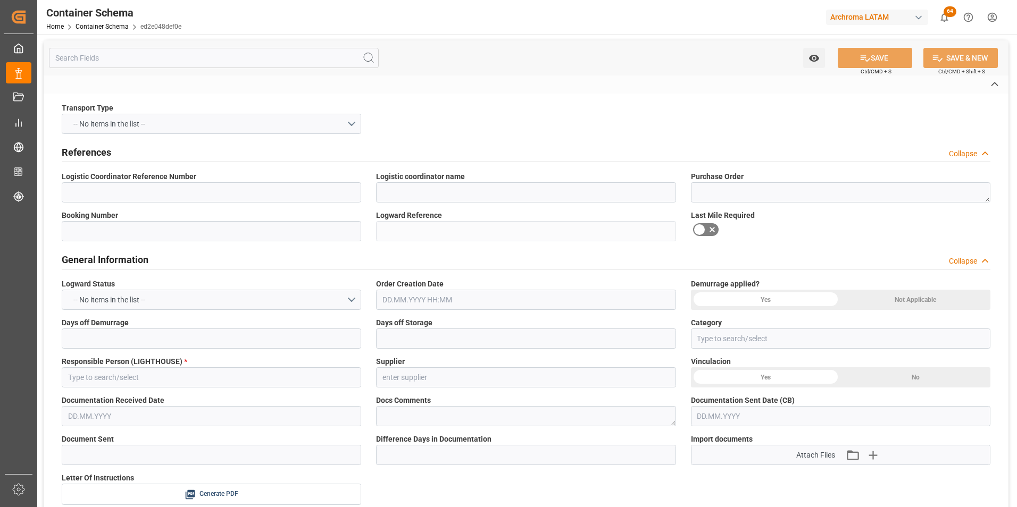
type input "TEXTIL"
type textarea "PIEZAS"
type input "5 PIEZAS"
type input "ARCHROMA [GEOGRAPHIC_DATA] S.A.S"
type textarea "[STREET_ADDRESS]"
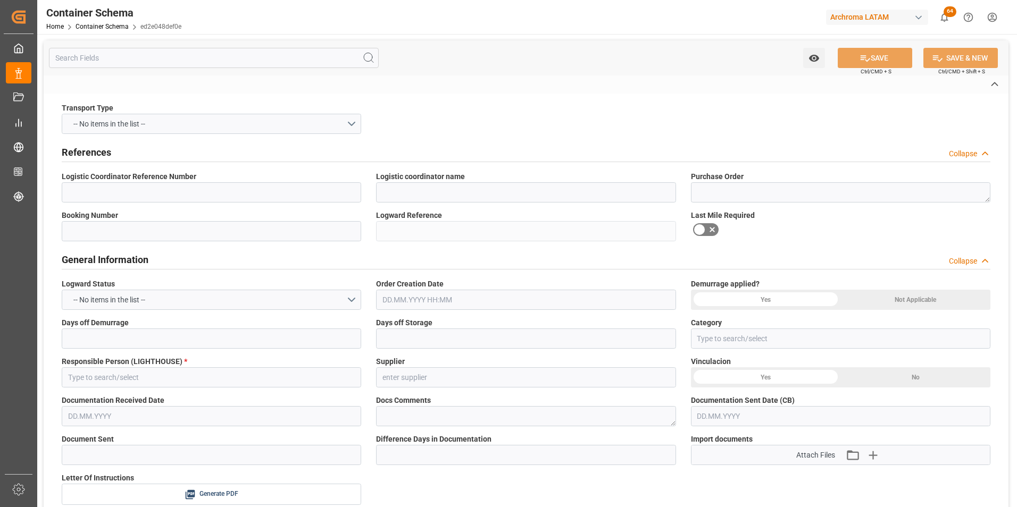
type input "HOUSE"
type input "EXW"
type input "Truck"
type input "Sea Ship"
type input "Truck"
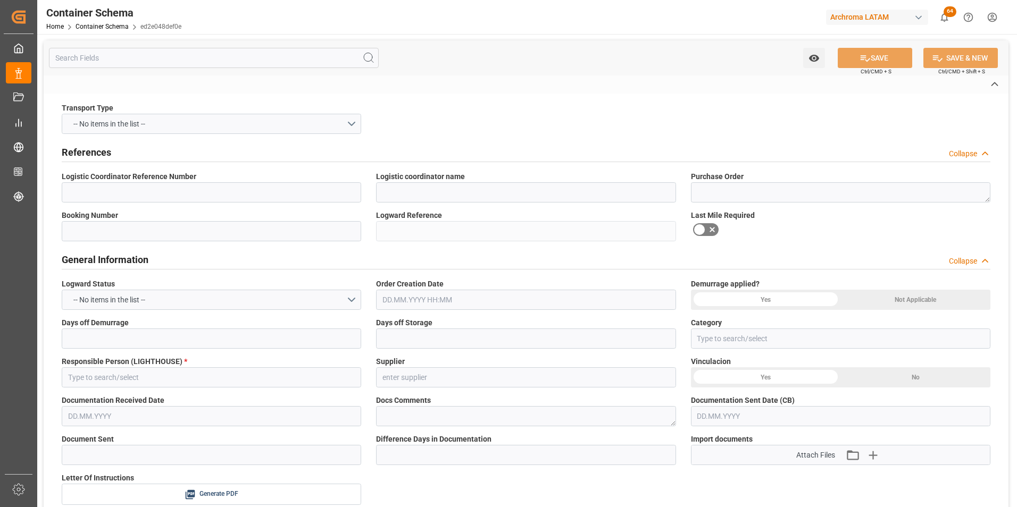
type input "FCL"
type input "HLBU3507020"
type input "DSV AIR & SEA, S.A. DE C.V."
type input "HLCU"
type input "Congestión / Saturación Portuaria"
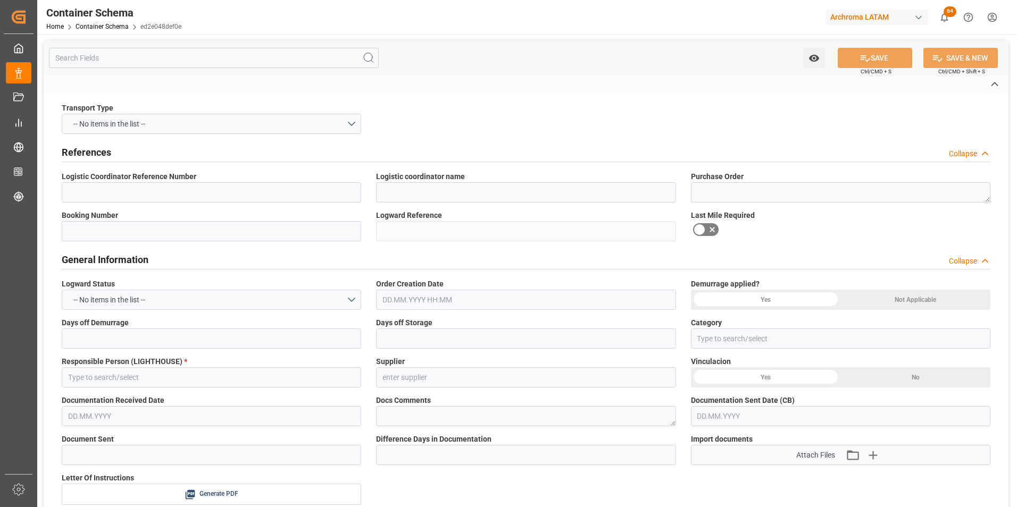
type input "[GEOGRAPHIC_DATA]"
type input "[PERSON_NAME]"
type input "YOKOHAMA EXPRESS"
type input "2534E"
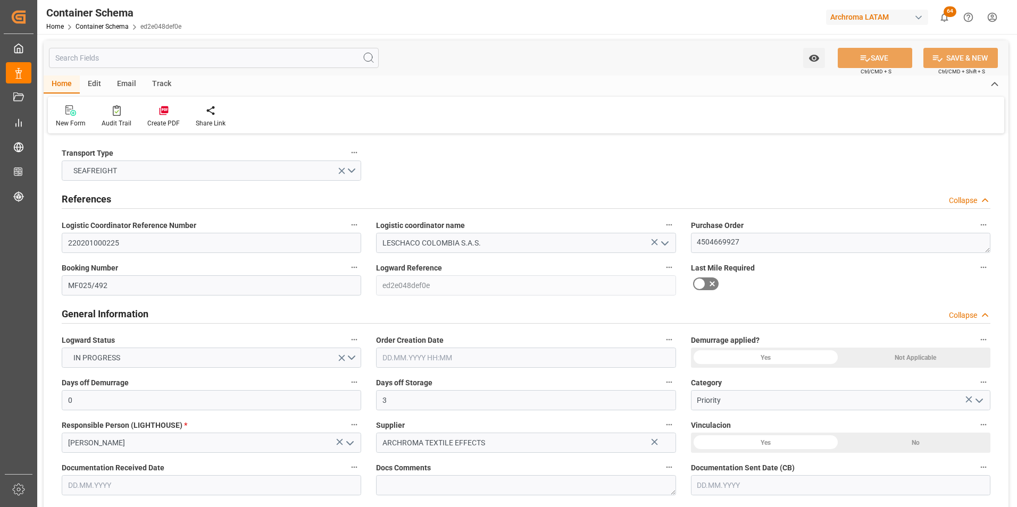
type input "0"
type input "3"
type input "1"
type input "5"
type input "6500"
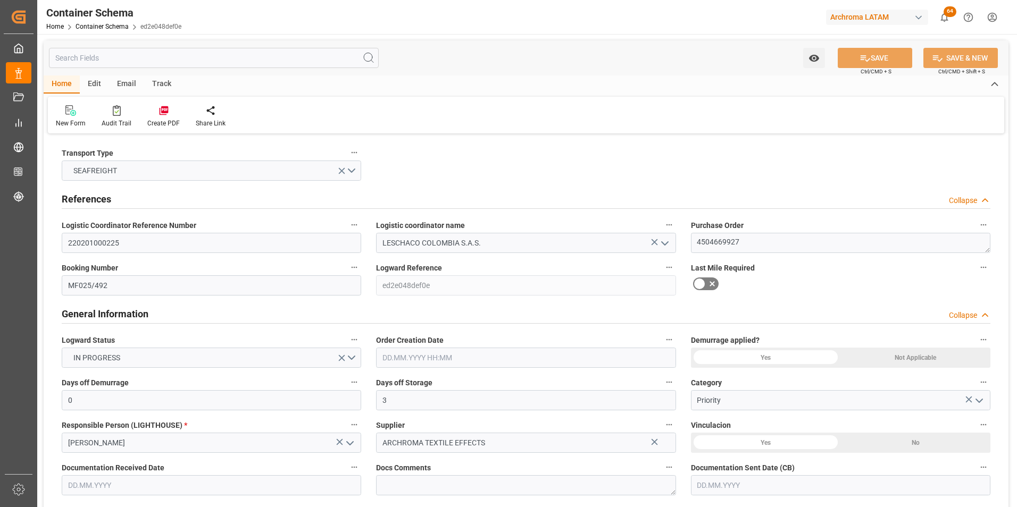
type input "6799"
type input "Hapag [PERSON_NAME]"
type input "Hapag Lloyd Aktiengesellschaft"
type input "GTGUA"
type input "COBUN"
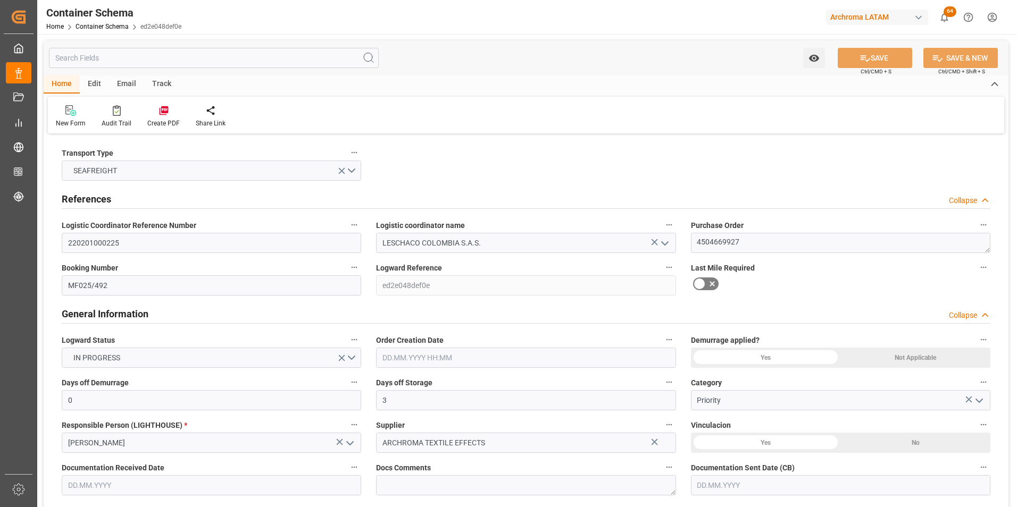
type input "9630418"
type input "[DATE] 10:45"
type input "[DATE]"
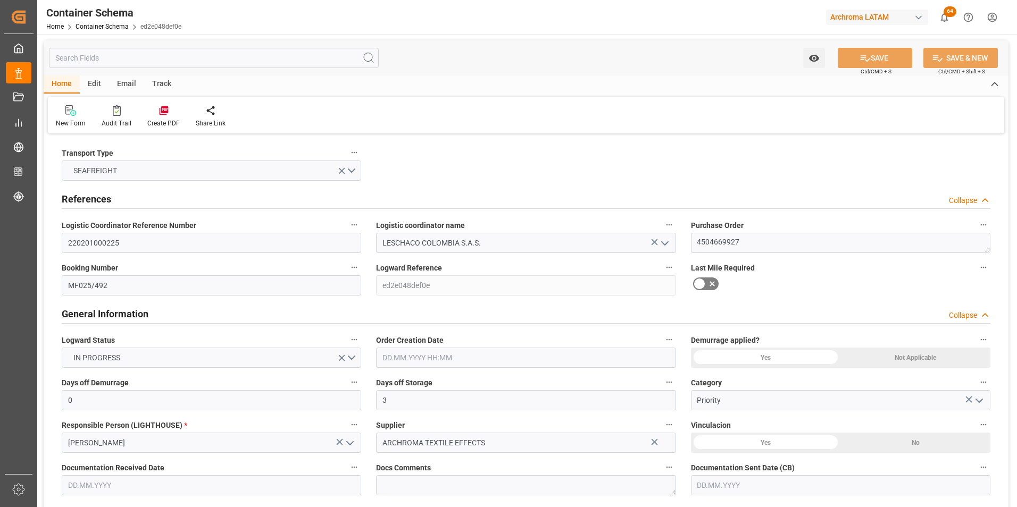
type input "[DATE] 00:00"
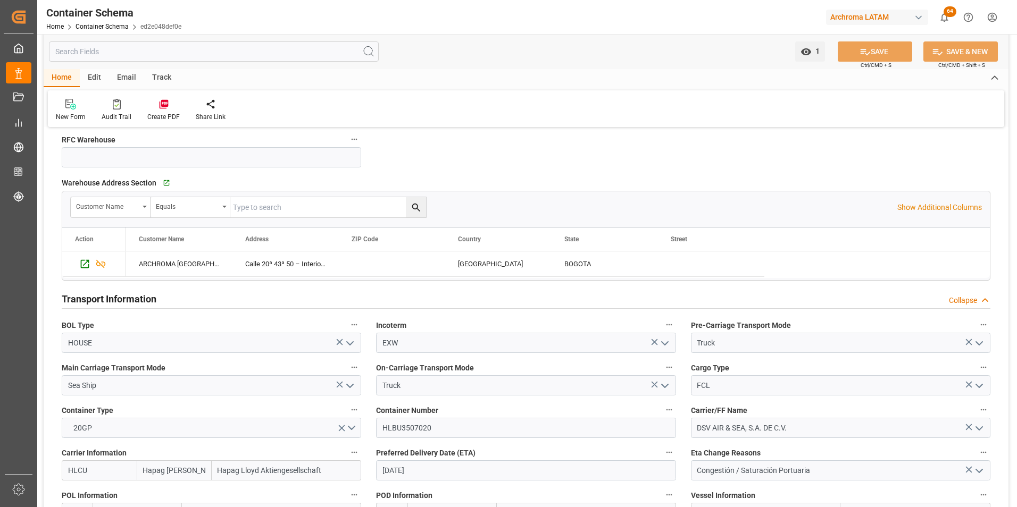
scroll to position [851, 0]
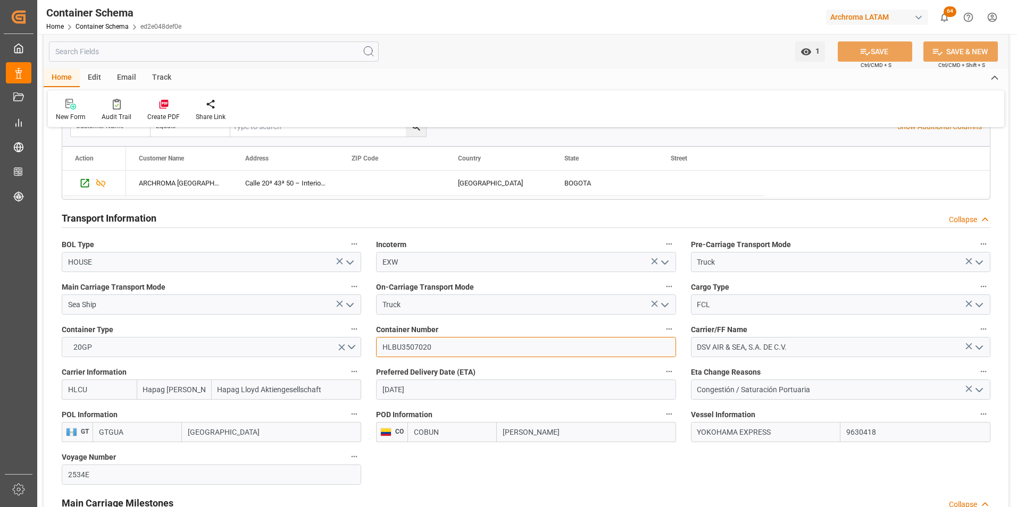
click at [431, 347] on input "HLBU3507020" at bounding box center [525, 347] width 299 height 20
click at [106, 29] on link "Container Schema" at bounding box center [101, 26] width 53 height 7
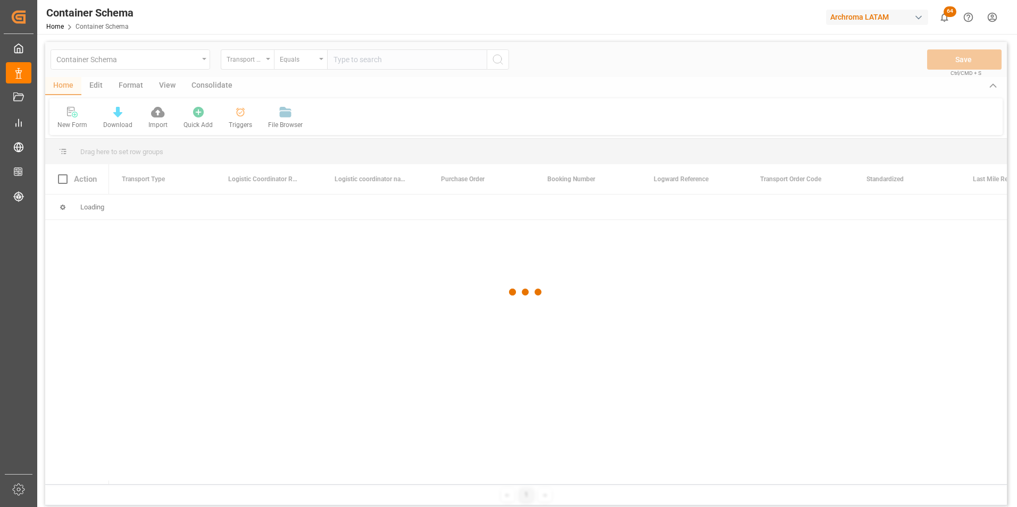
click at [257, 64] on div at bounding box center [525, 292] width 961 height 501
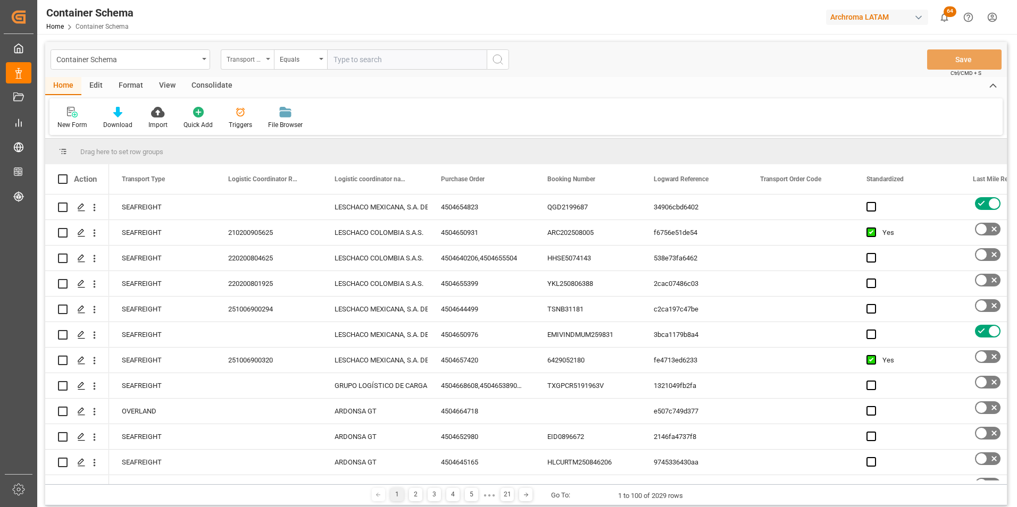
click at [259, 63] on div "Transport Type" at bounding box center [244, 58] width 36 height 12
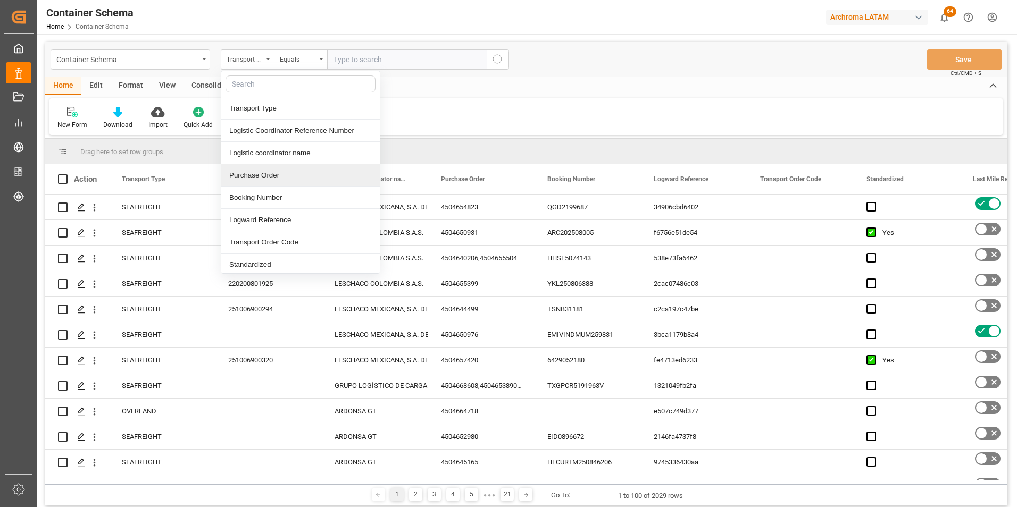
click at [267, 179] on div "Purchase Order" at bounding box center [300, 175] width 158 height 22
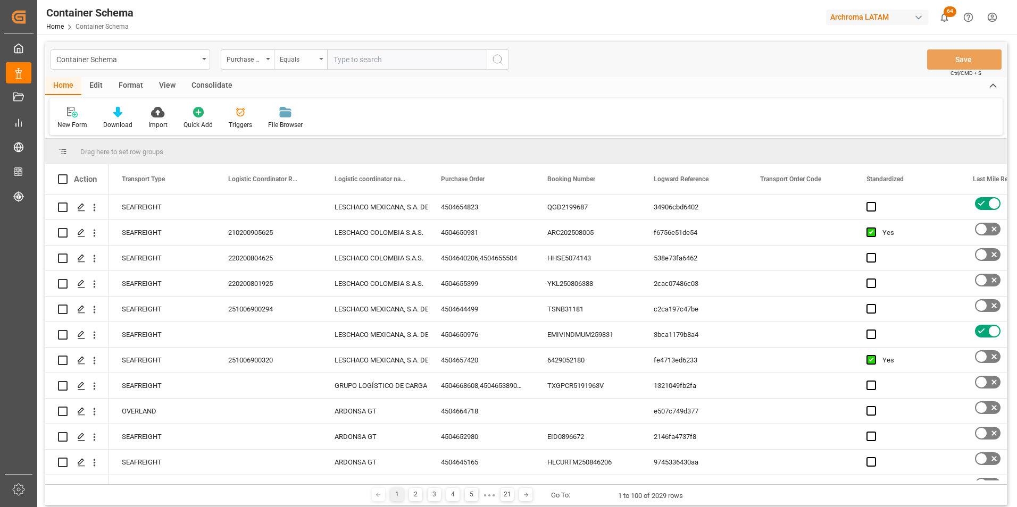
click at [289, 60] on div "Equals" at bounding box center [298, 58] width 36 height 12
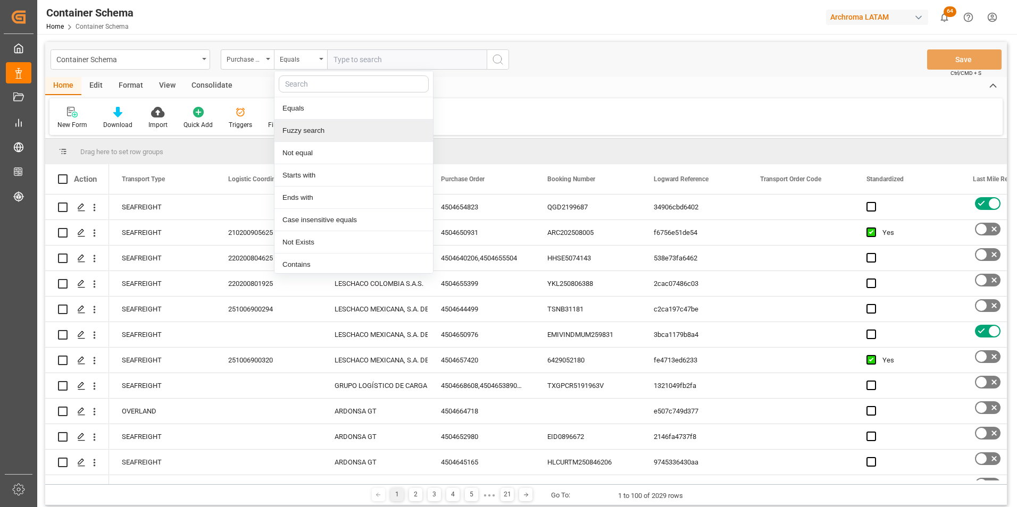
click at [307, 136] on div "Fuzzy search" at bounding box center [353, 131] width 158 height 22
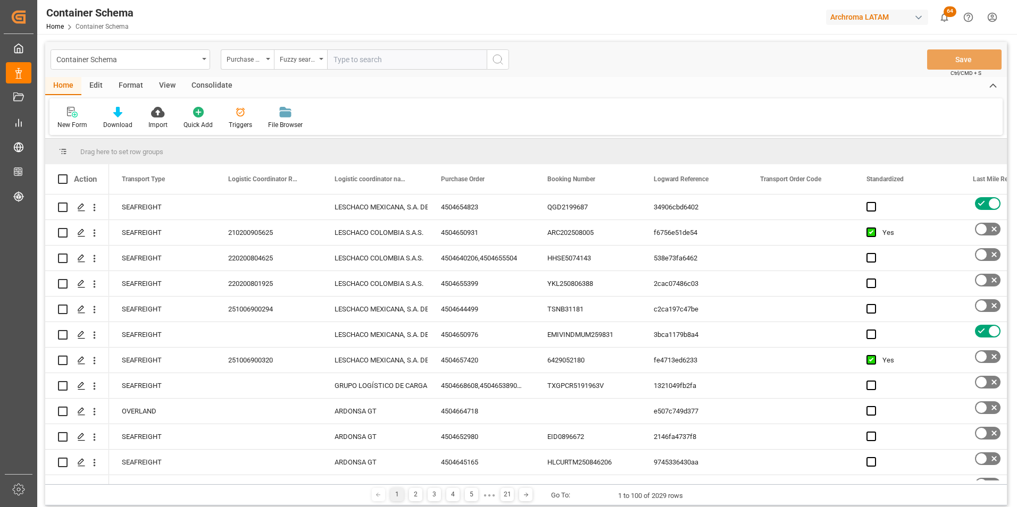
paste input "MEX/CTG/1131316"
type input "MEX/CTG/1131316"
click at [307, 57] on div "Fuzzy search" at bounding box center [298, 58] width 36 height 12
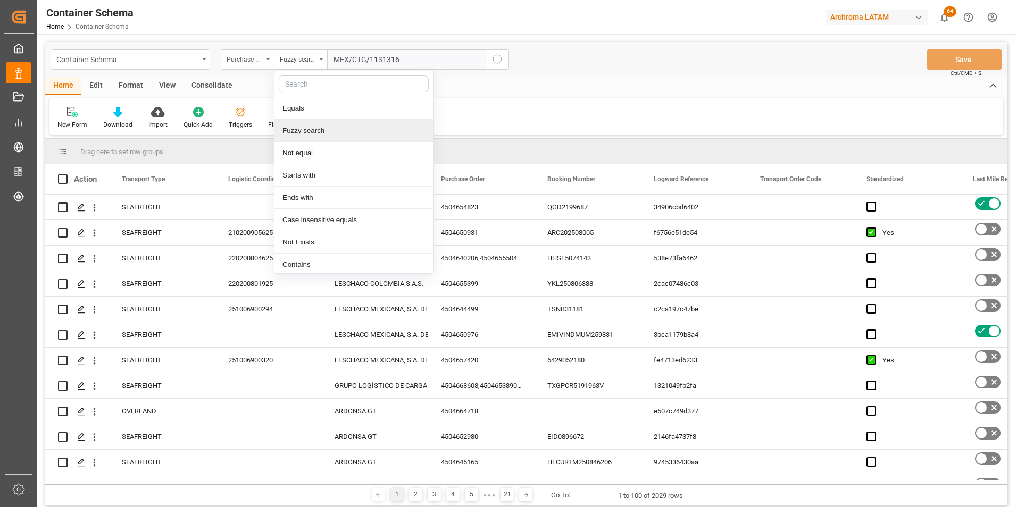
click at [250, 61] on div "Purchase Order" at bounding box center [244, 58] width 36 height 12
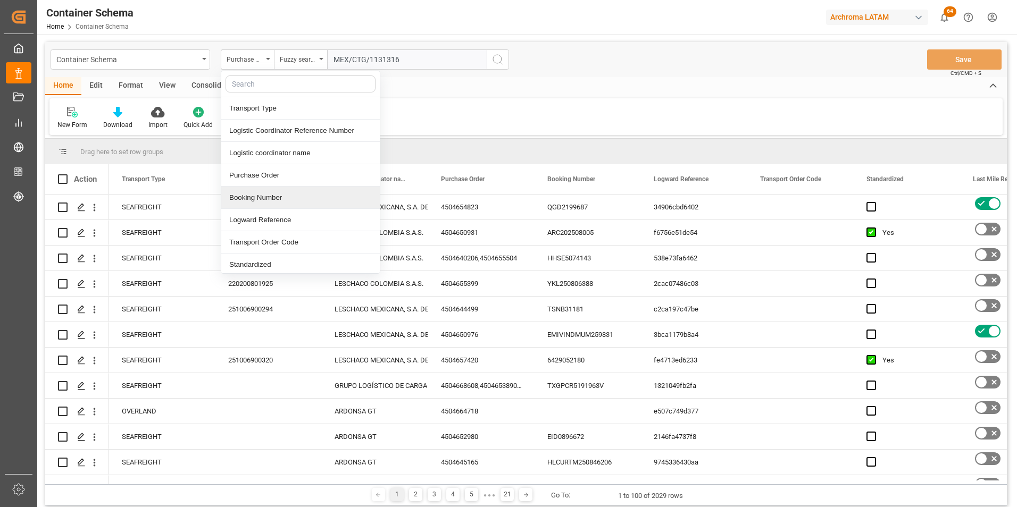
click at [272, 200] on div "Booking Number" at bounding box center [300, 198] width 158 height 22
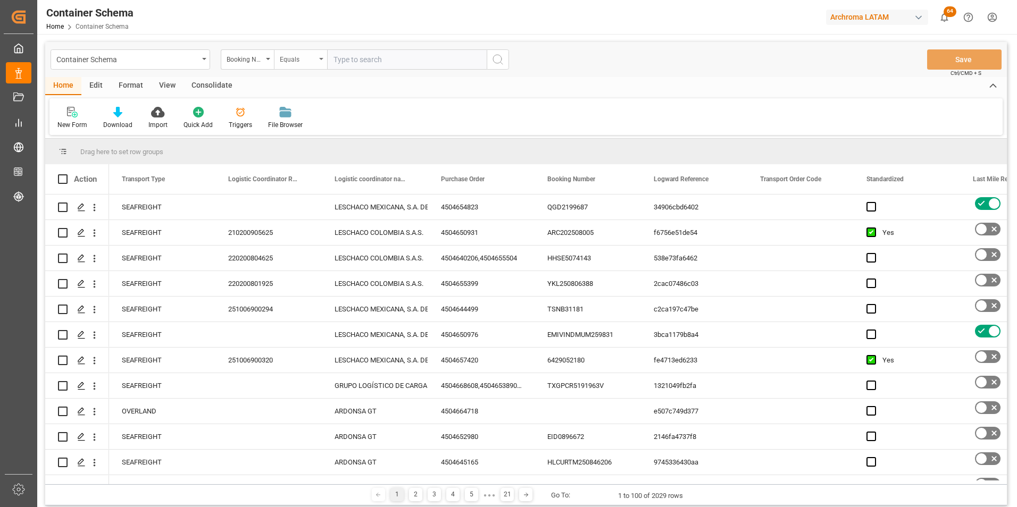
click at [296, 53] on div "Equals" at bounding box center [298, 58] width 36 height 12
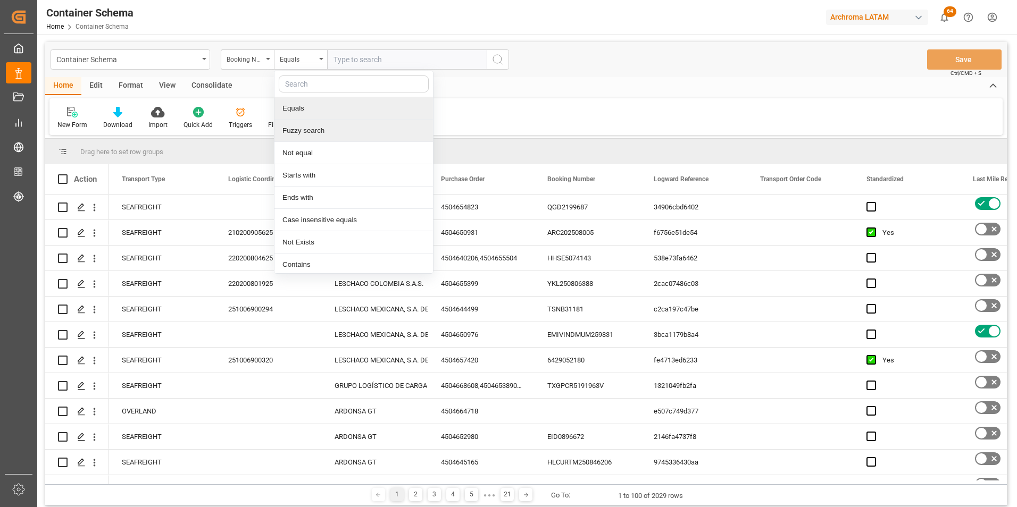
click at [314, 127] on div "Fuzzy search" at bounding box center [353, 131] width 158 height 22
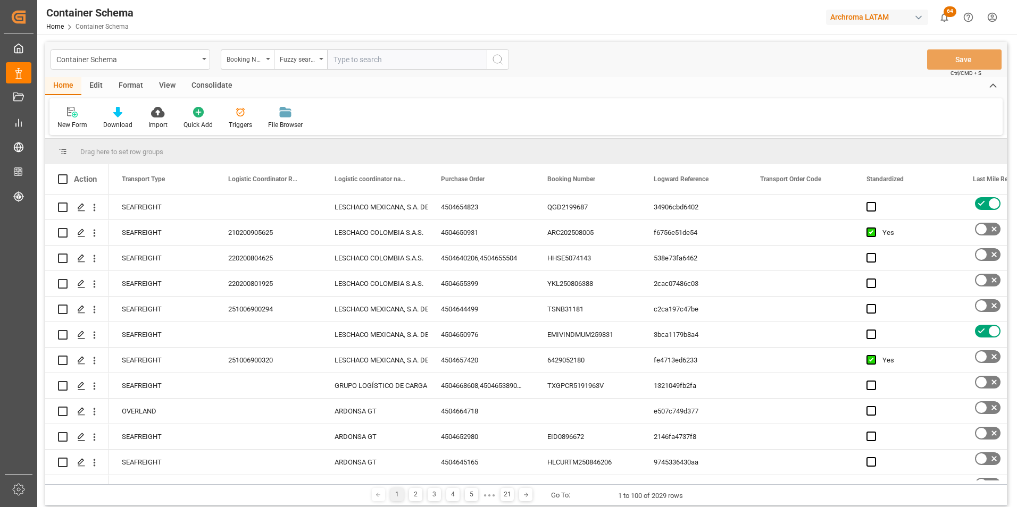
paste input "MEX/CTG/1131316"
type input "MEX/CTG/1131316"
click at [496, 61] on icon "search button" at bounding box center [497, 59] width 13 height 13
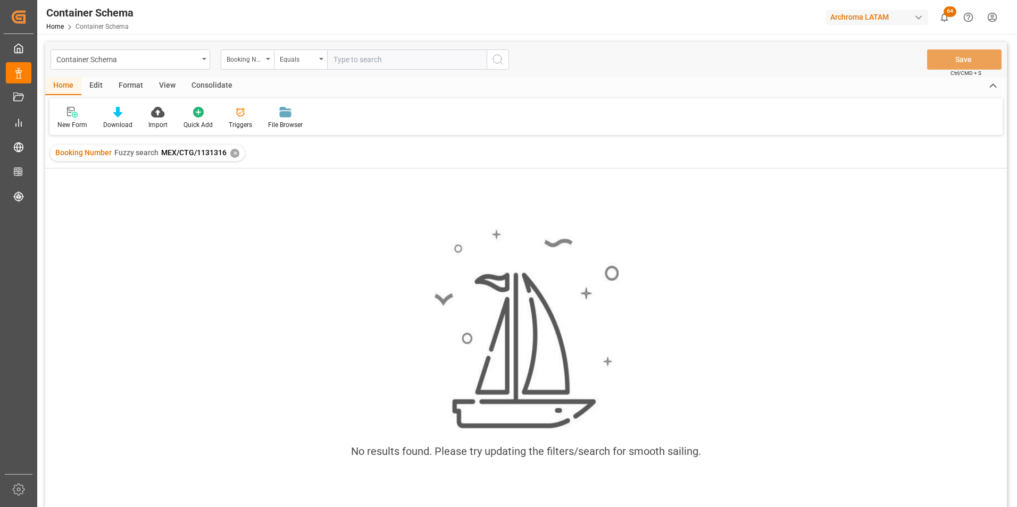
click at [233, 153] on div "✕" at bounding box center [234, 153] width 9 height 9
